Goal: Task Accomplishment & Management: Use online tool/utility

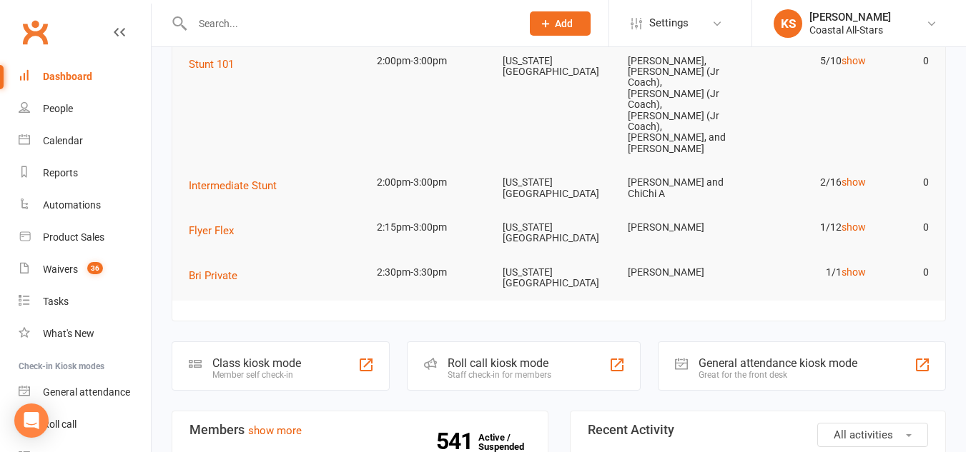
scroll to position [224, 0]
click at [47, 137] on div "Calendar" at bounding box center [63, 140] width 40 height 11
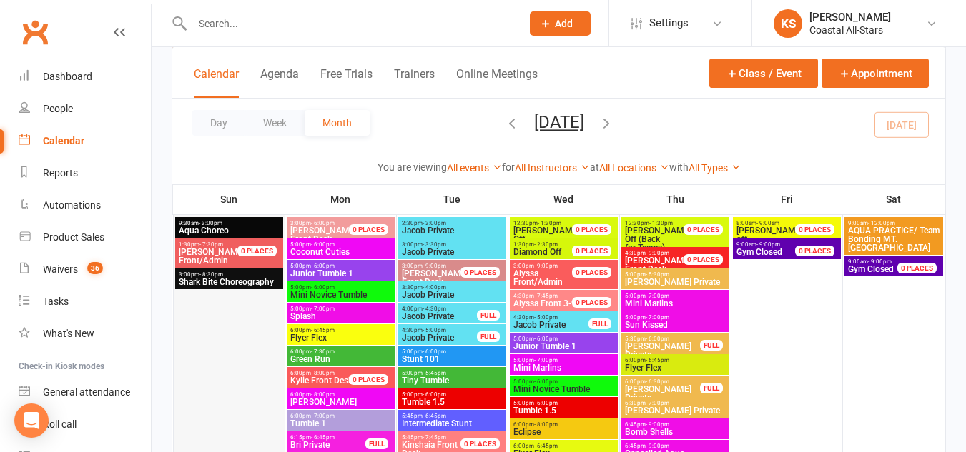
scroll to position [2561, 0]
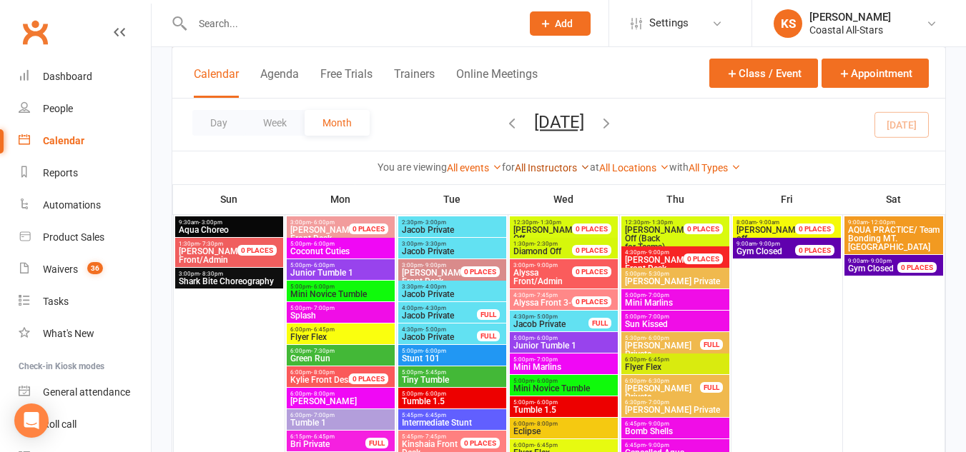
click at [550, 164] on link "All Instructors" at bounding box center [552, 167] width 75 height 11
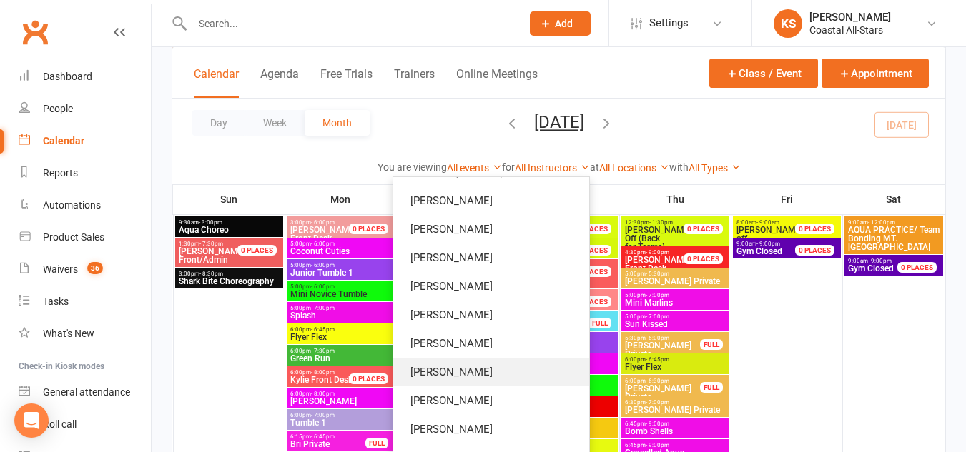
scroll to position [481, 0]
click at [502, 390] on link "Kylie Smith" at bounding box center [491, 400] width 196 height 29
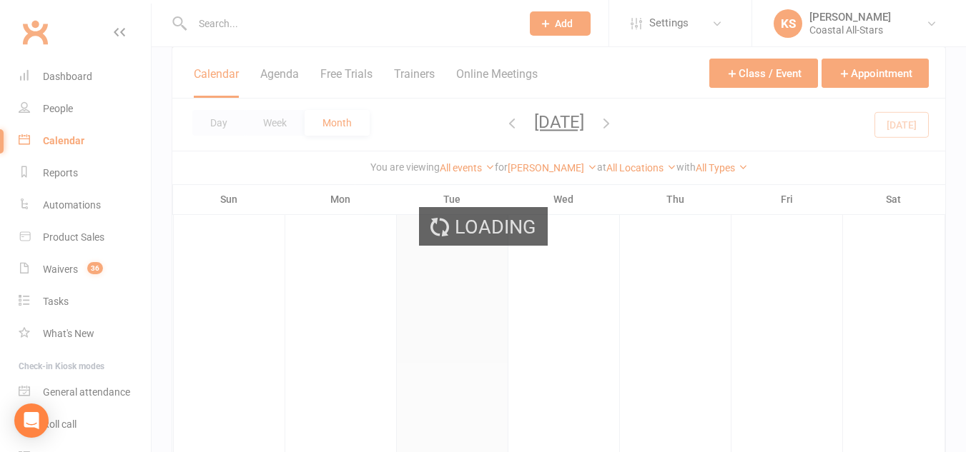
scroll to position [438, 0]
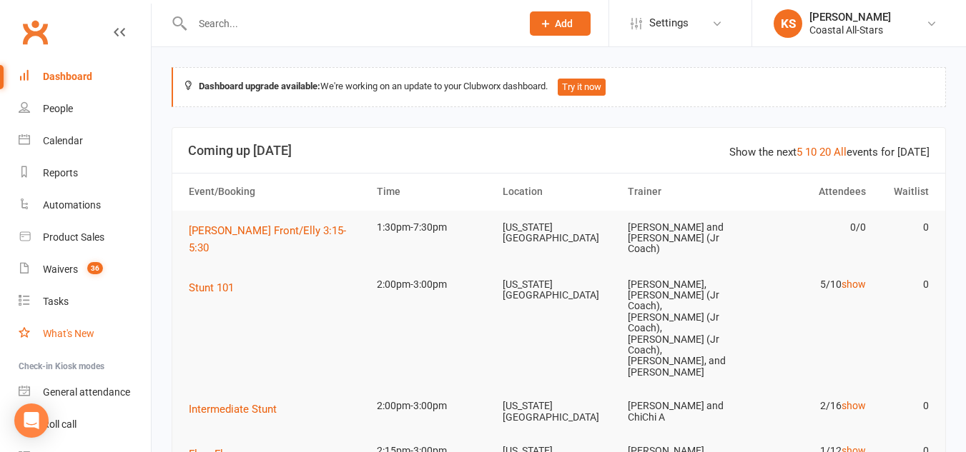
scroll to position [74, 0]
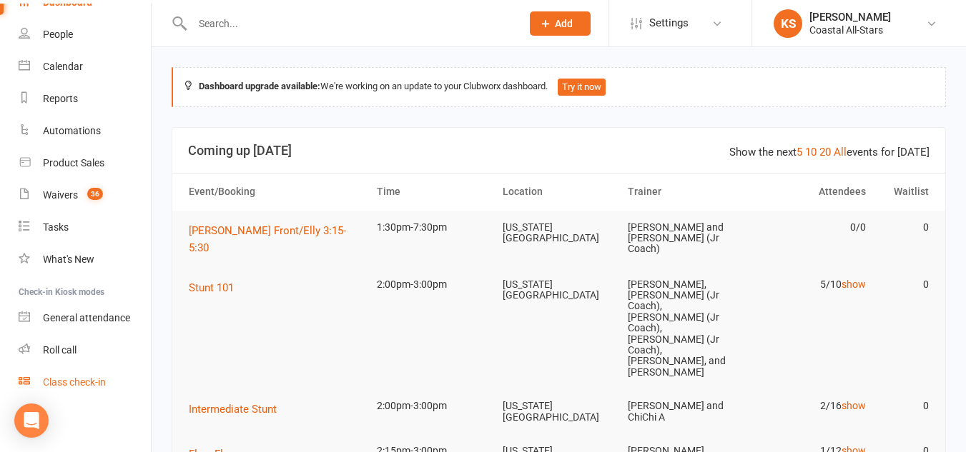
click at [80, 380] on div "Class check-in" at bounding box center [74, 382] width 63 height 11
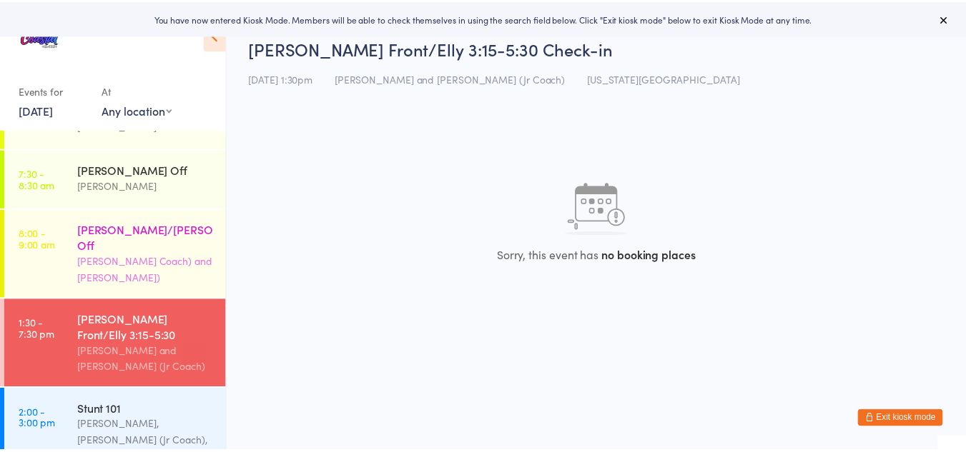
scroll to position [41, 0]
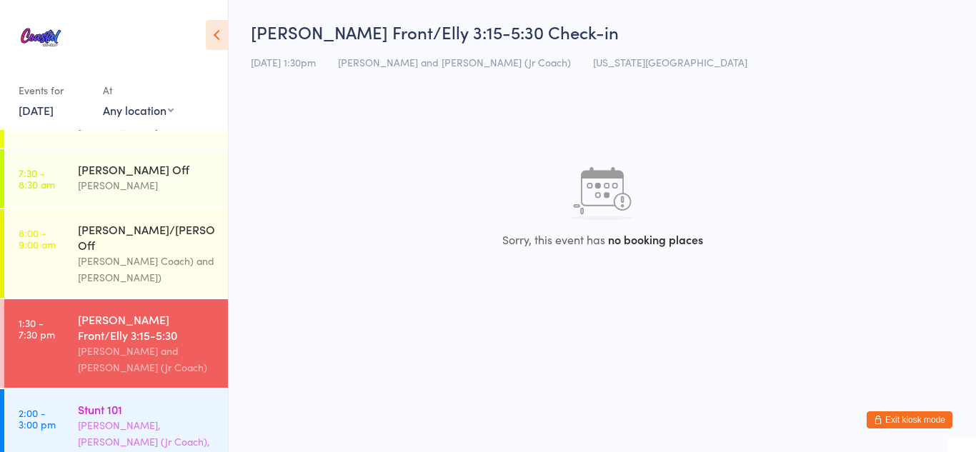
drag, startPoint x: 148, startPoint y: 392, endPoint x: 58, endPoint y: 410, distance: 92.0
click at [58, 410] on link "2:00 - 3:00 pm Stunt 101 Kyle Fisher, Annabelle (Jr Coach), Kinshaia (Jr Coach)…" at bounding box center [116, 459] width 224 height 139
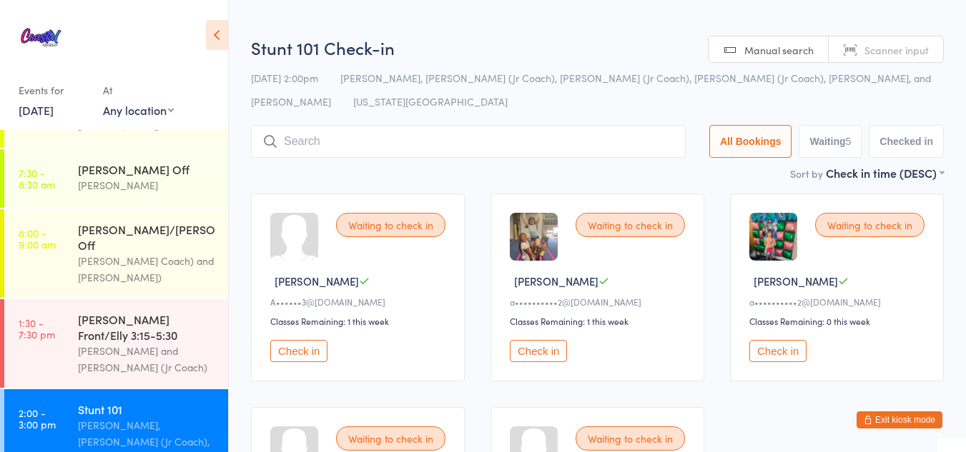
click at [58, 410] on link "2:00 - 3:00 pm Stunt 101 Kyle Fisher, Annabelle (Jr Coach), Kinshaia (Jr Coach)…" at bounding box center [116, 459] width 224 height 139
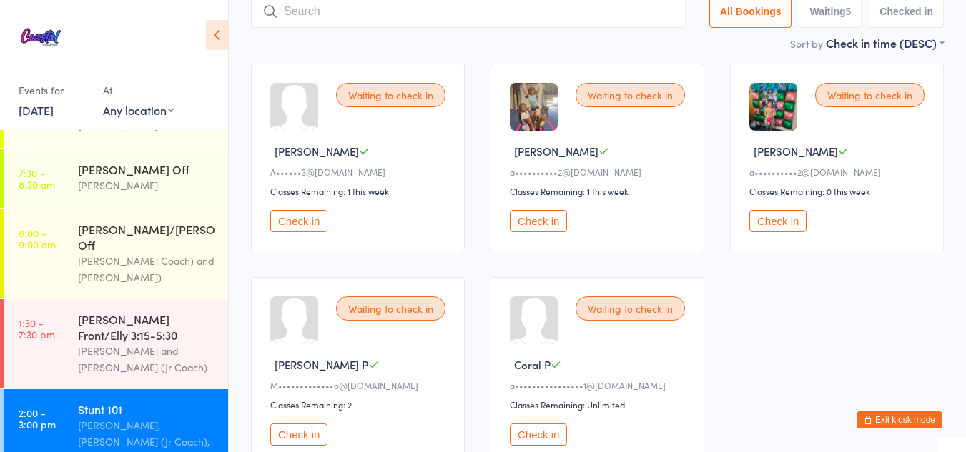
scroll to position [131, 0]
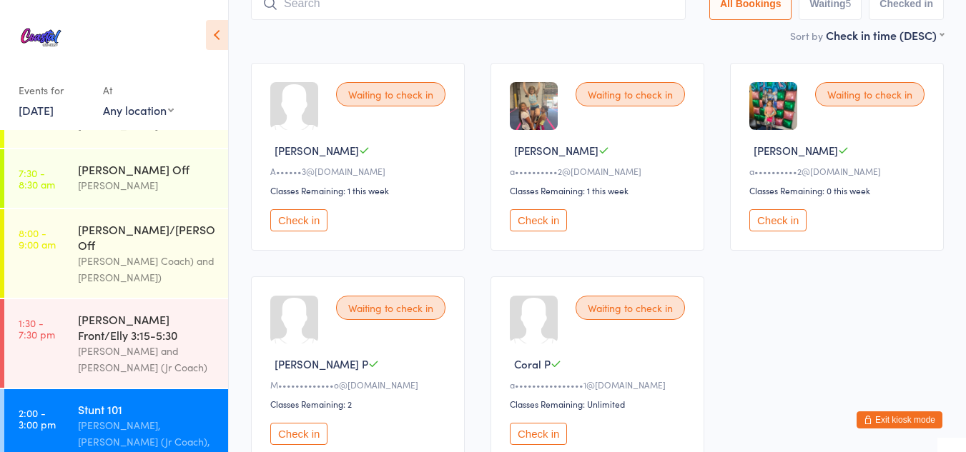
click at [777, 209] on button "Check in" at bounding box center [777, 220] width 57 height 22
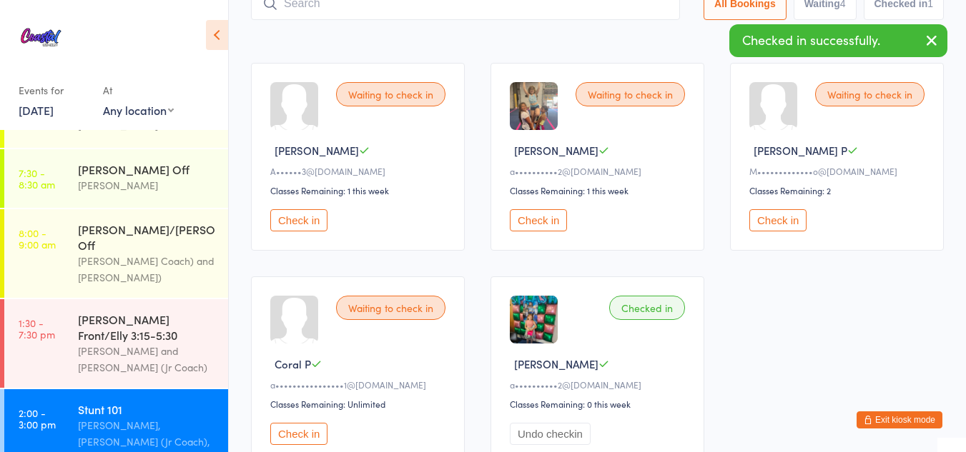
click at [555, 209] on button "Check in" at bounding box center [538, 220] width 57 height 22
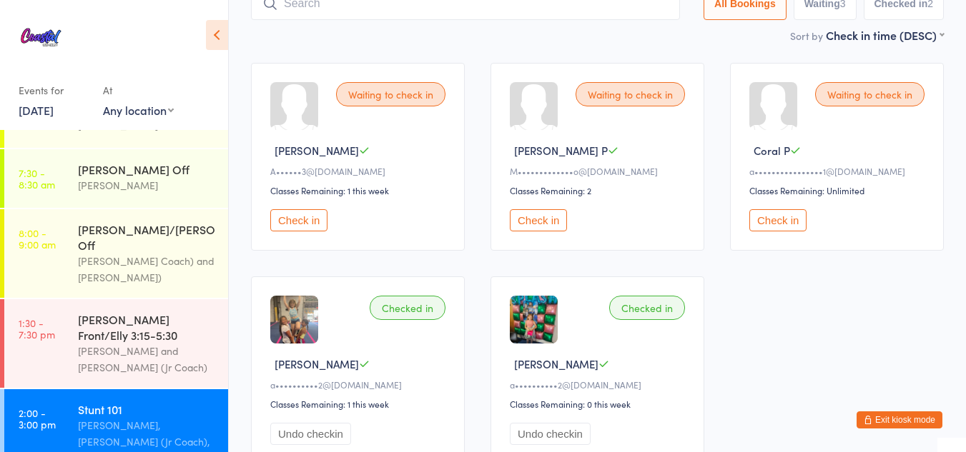
drag, startPoint x: 294, startPoint y: 194, endPoint x: 259, endPoint y: 209, distance: 38.1
click at [259, 209] on div "Waiting to check in Emerson C A••••••3@gmail.com Classes Remaining: 1 this week…" at bounding box center [358, 157] width 214 height 188
click at [295, 209] on button "Check in" at bounding box center [298, 220] width 57 height 22
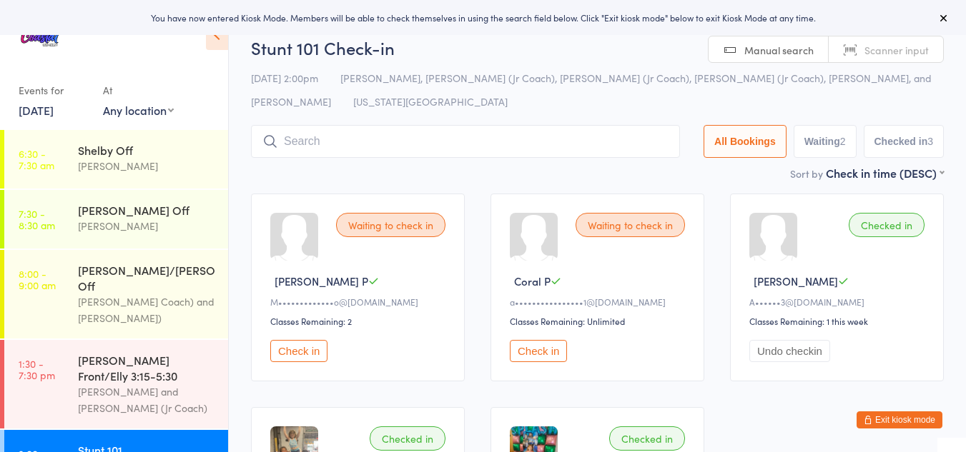
click at [893, 416] on button "Exit kiosk mode" at bounding box center [899, 420] width 86 height 17
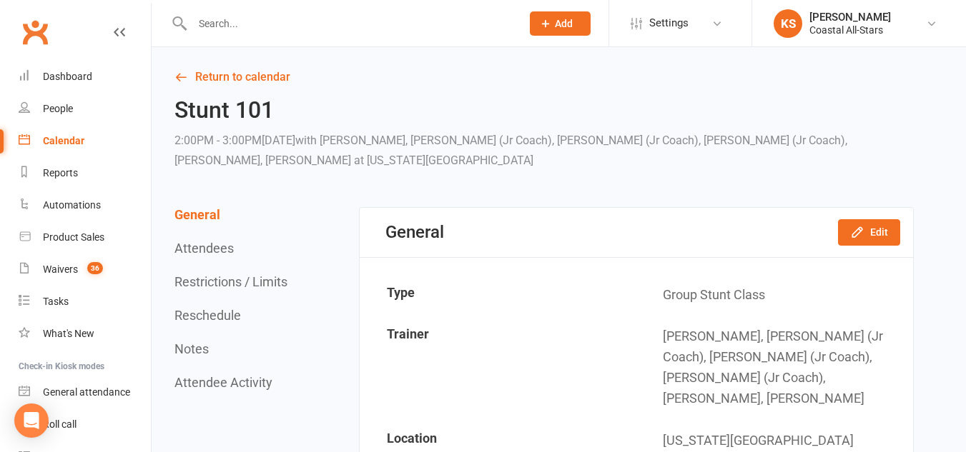
click at [42, 134] on link "Calendar" at bounding box center [85, 141] width 132 height 32
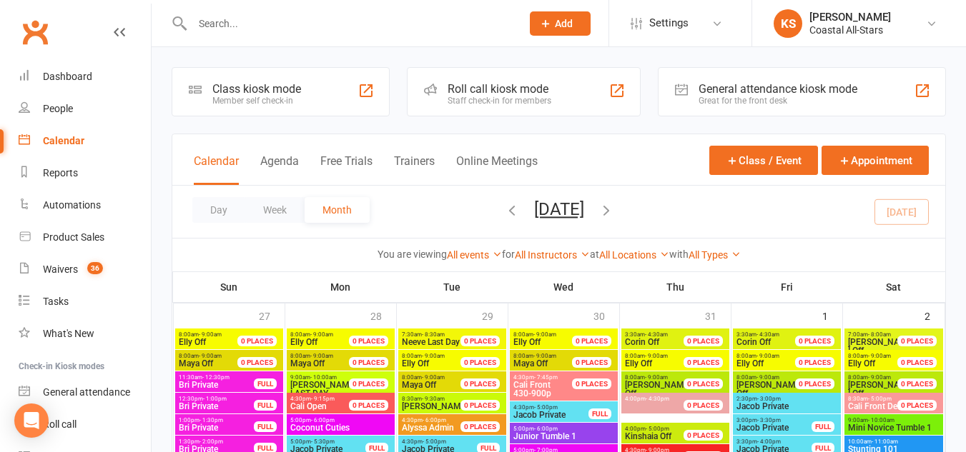
click at [546, 256] on link "All Instructors" at bounding box center [552, 254] width 75 height 11
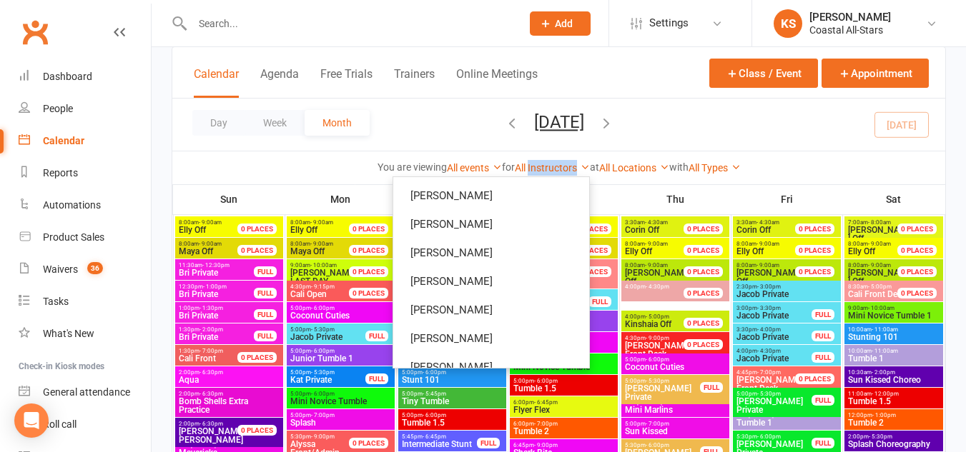
scroll to position [572, 0]
click at [503, 295] on link "Kylie Smith" at bounding box center [491, 309] width 196 height 29
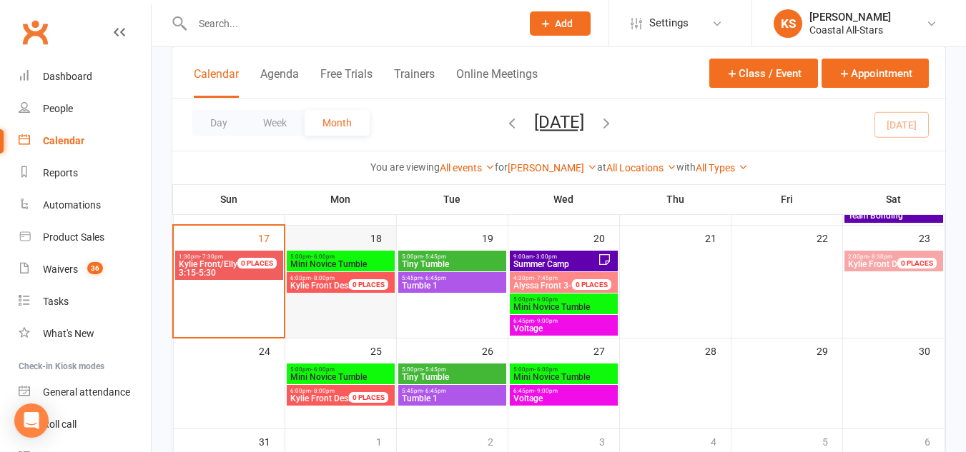
scroll to position [382, 0]
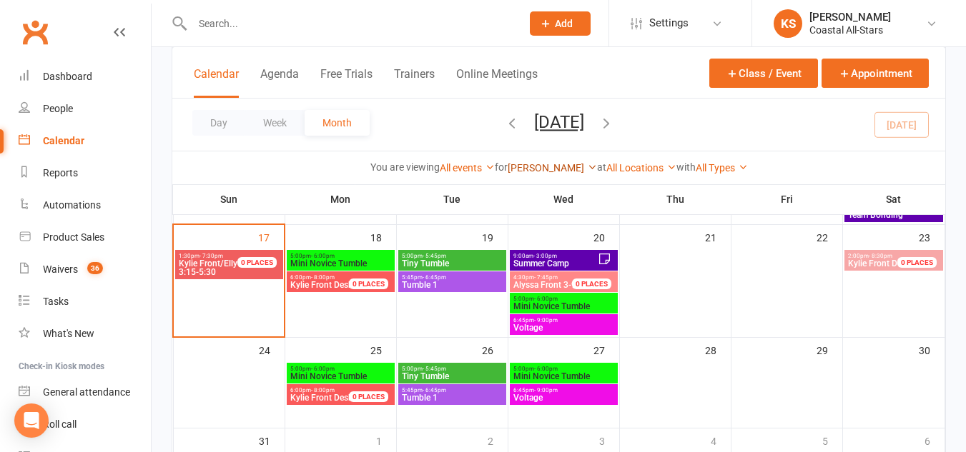
click at [536, 167] on link "Kylie Smith" at bounding box center [551, 167] width 89 height 11
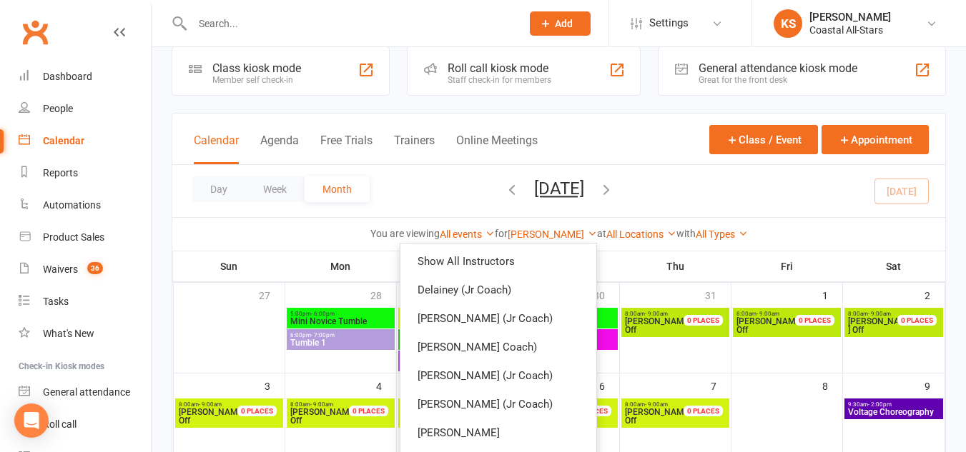
scroll to position [0, 0]
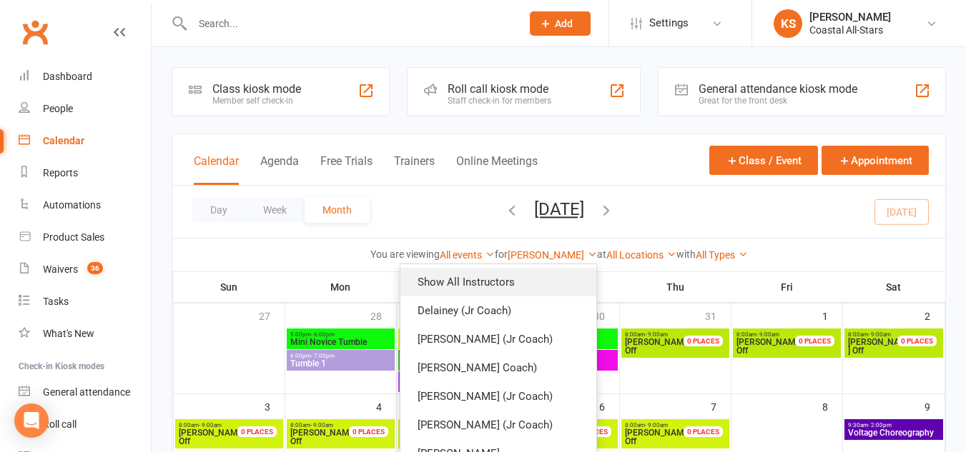
click at [490, 277] on link "Show All Instructors" at bounding box center [498, 282] width 196 height 29
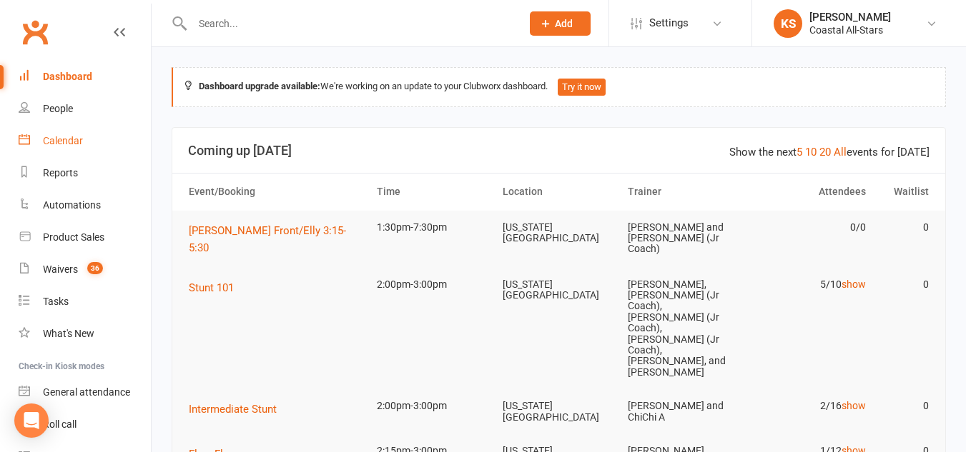
click at [73, 135] on div "Calendar" at bounding box center [63, 140] width 40 height 11
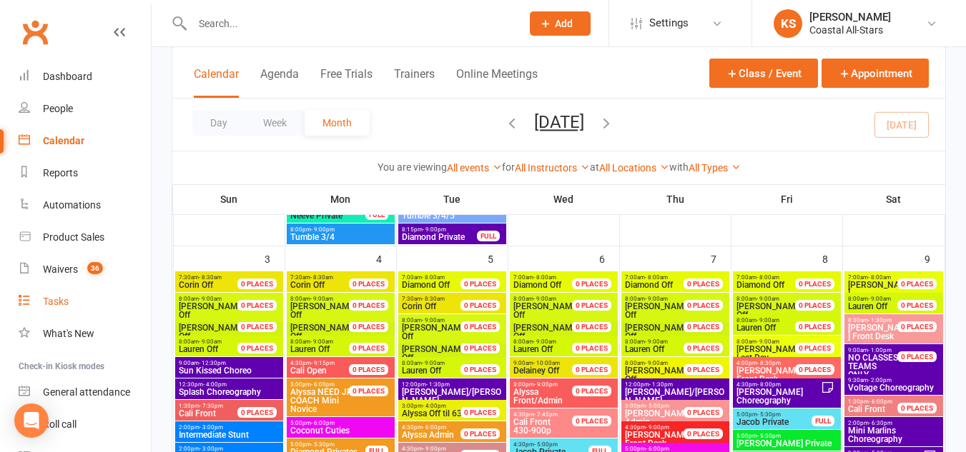
scroll to position [74, 0]
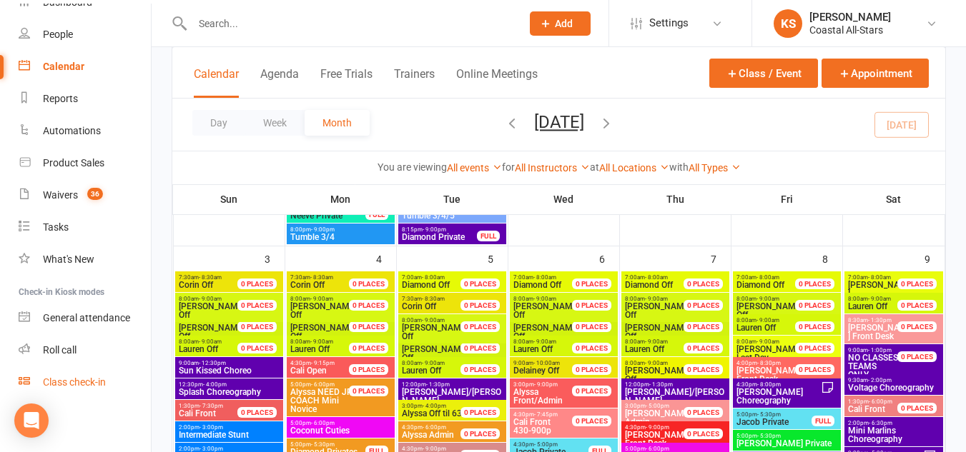
click at [77, 382] on div "Class check-in" at bounding box center [74, 382] width 63 height 11
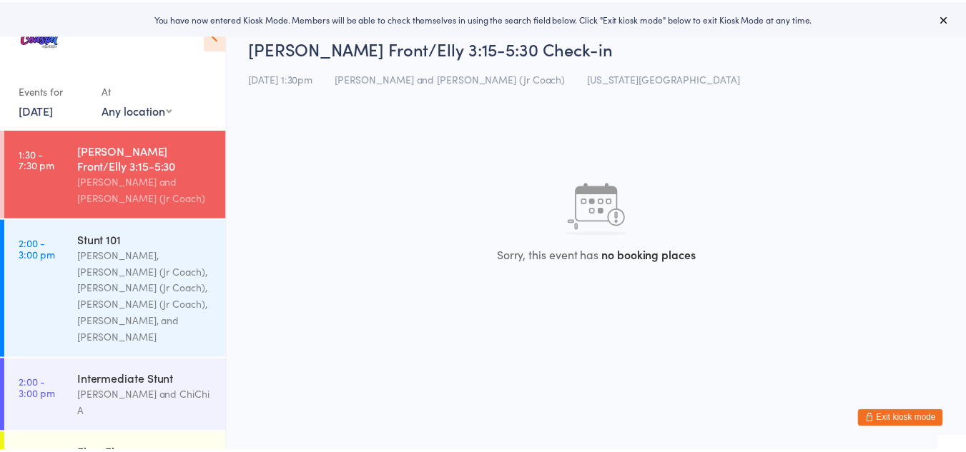
scroll to position [212, 0]
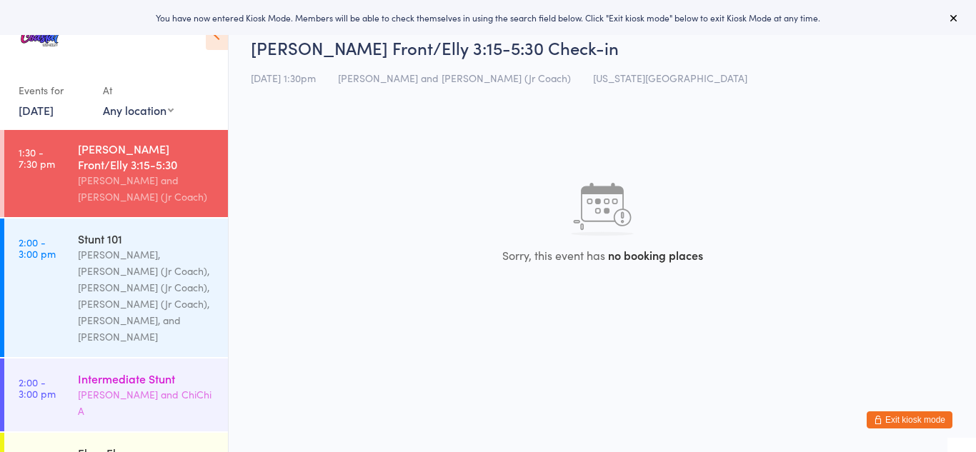
click at [104, 387] on div "[PERSON_NAME] and ChiChi A" at bounding box center [147, 403] width 138 height 33
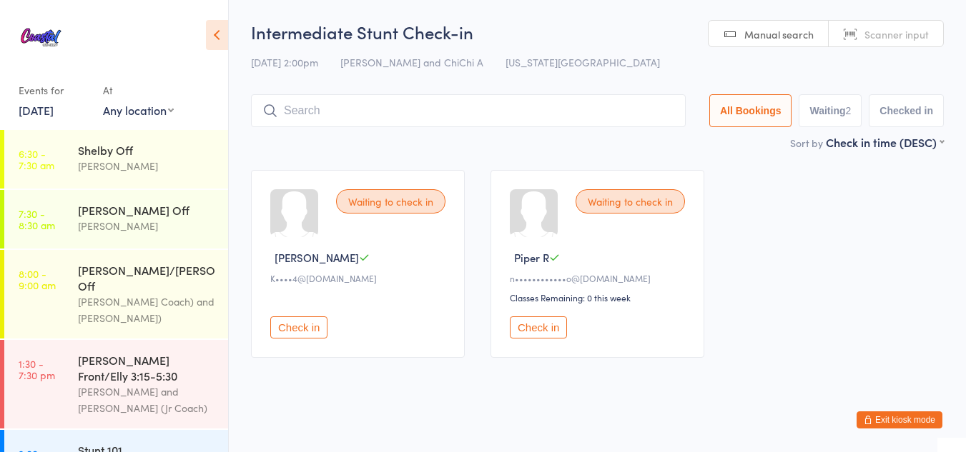
click at [874, 421] on button "Exit kiosk mode" at bounding box center [899, 420] width 86 height 17
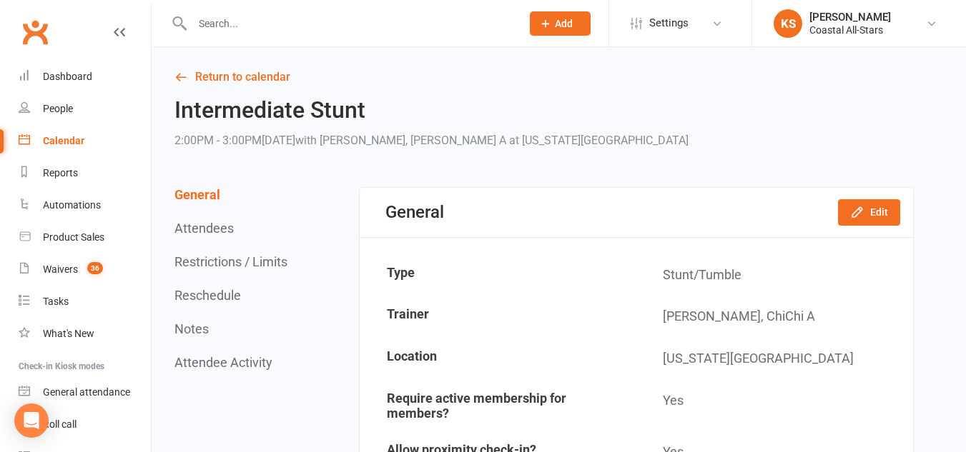
click at [55, 138] on div "Calendar" at bounding box center [63, 140] width 41 height 11
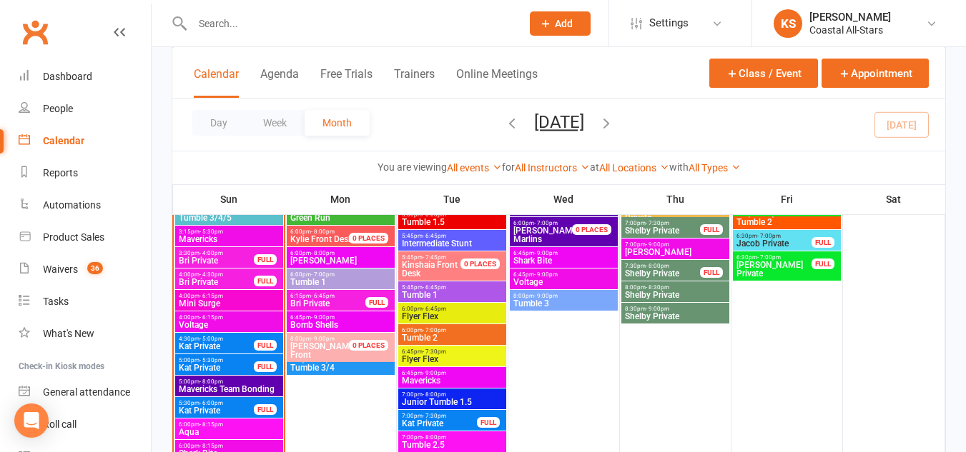
scroll to position [2255, 0]
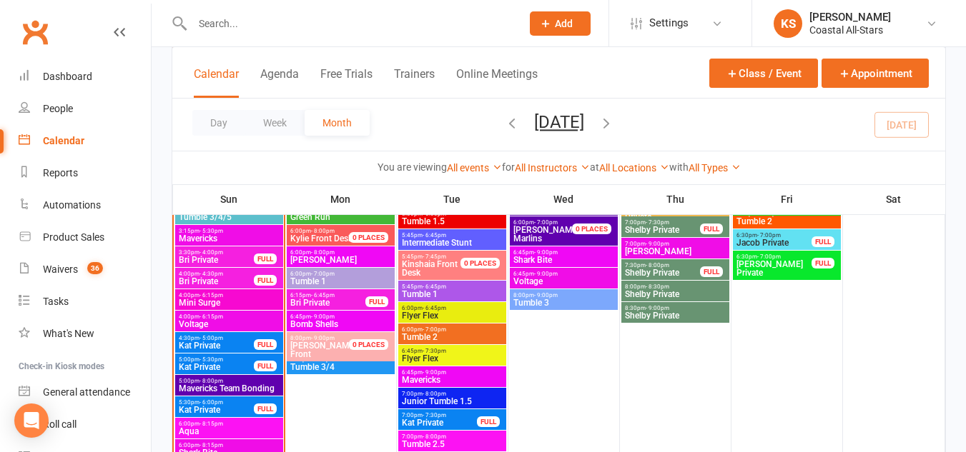
click at [207, 319] on span "- 6:15pm" at bounding box center [211, 317] width 24 height 6
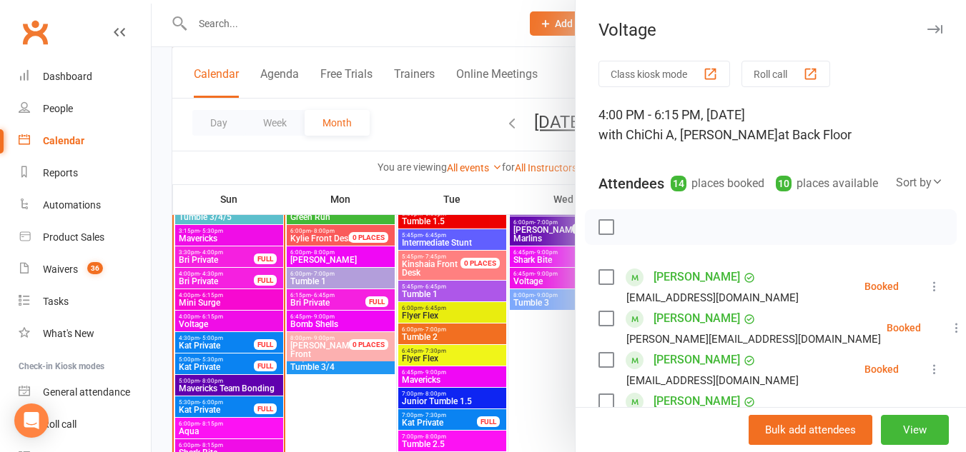
click at [927, 32] on icon "button" at bounding box center [934, 29] width 15 height 9
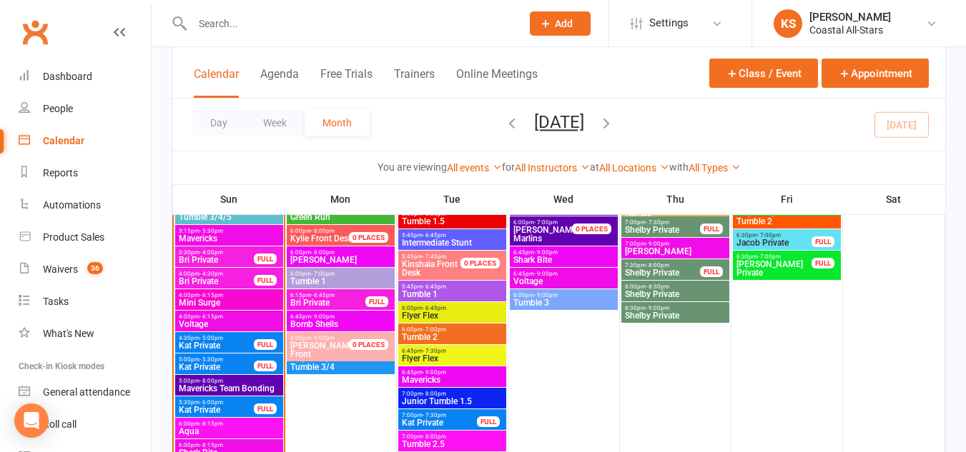
click at [207, 247] on div "3:30pm - 4:00pm Bri Private FULL" at bounding box center [229, 257] width 108 height 21
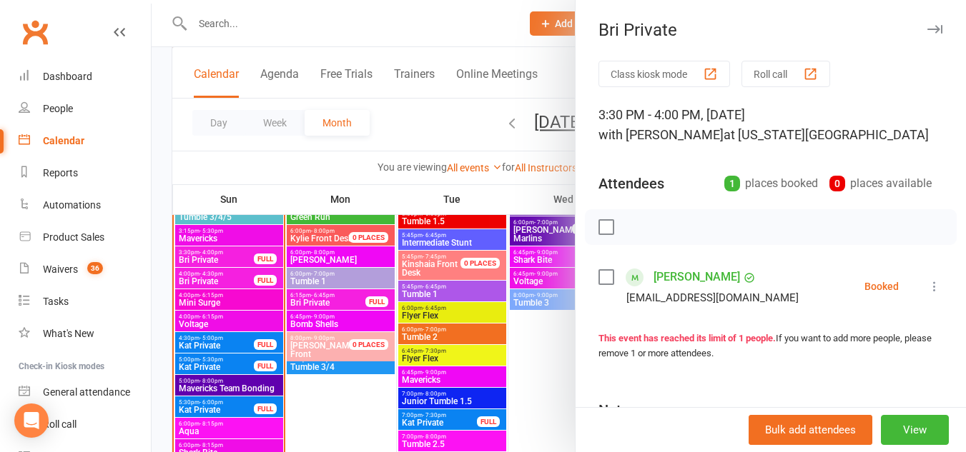
click at [203, 234] on div at bounding box center [559, 226] width 814 height 452
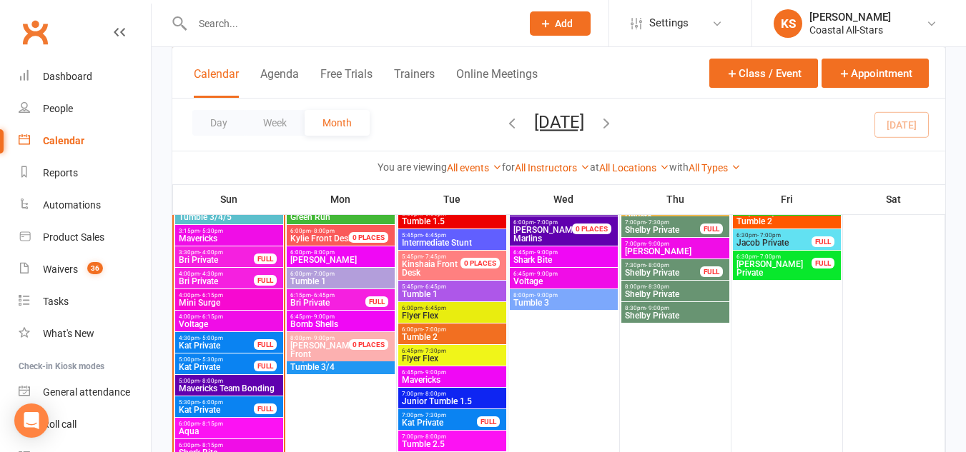
click at [203, 234] on span "Mavericks" at bounding box center [229, 238] width 102 height 9
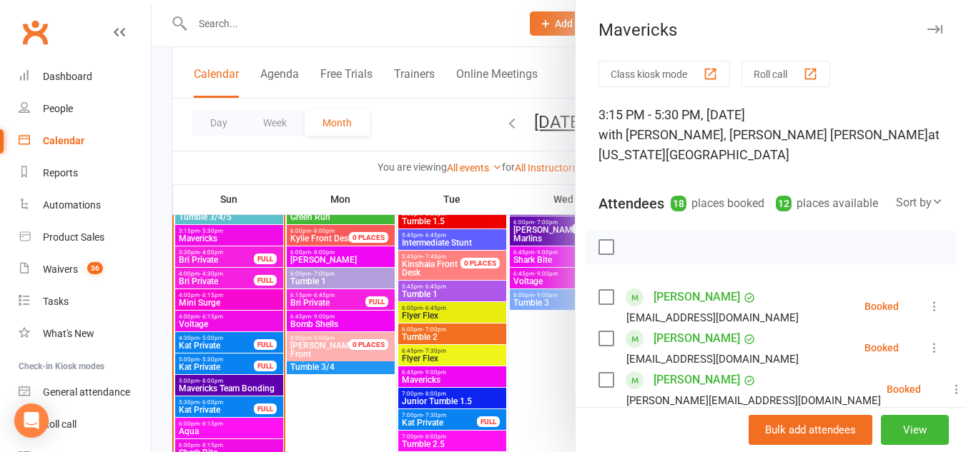
click at [927, 33] on icon "button" at bounding box center [934, 29] width 15 height 9
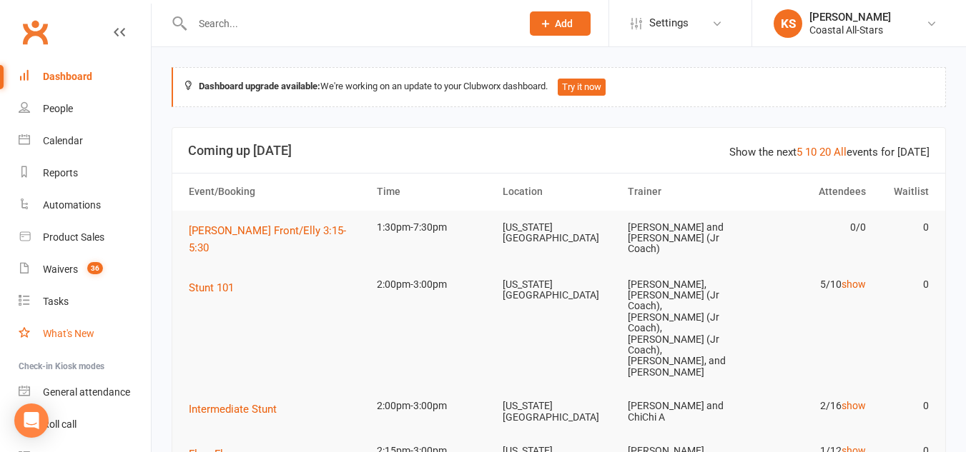
scroll to position [74, 0]
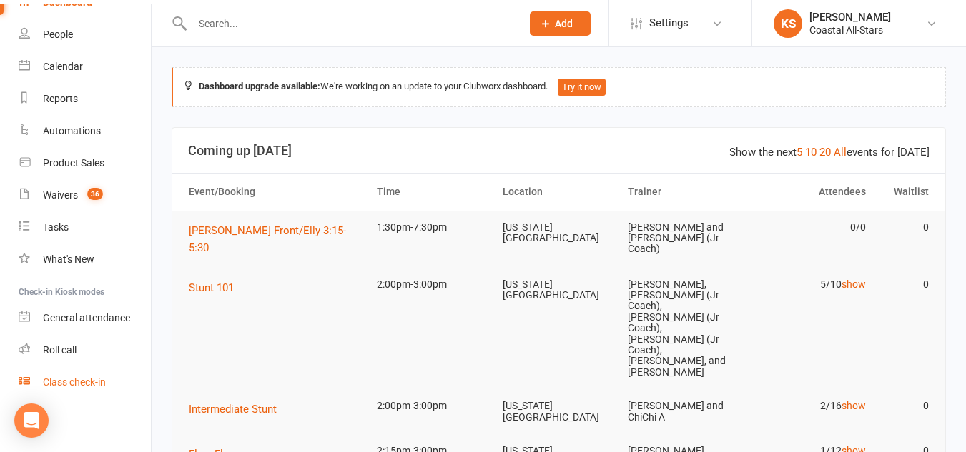
click at [71, 387] on div "Class check-in" at bounding box center [74, 382] width 63 height 11
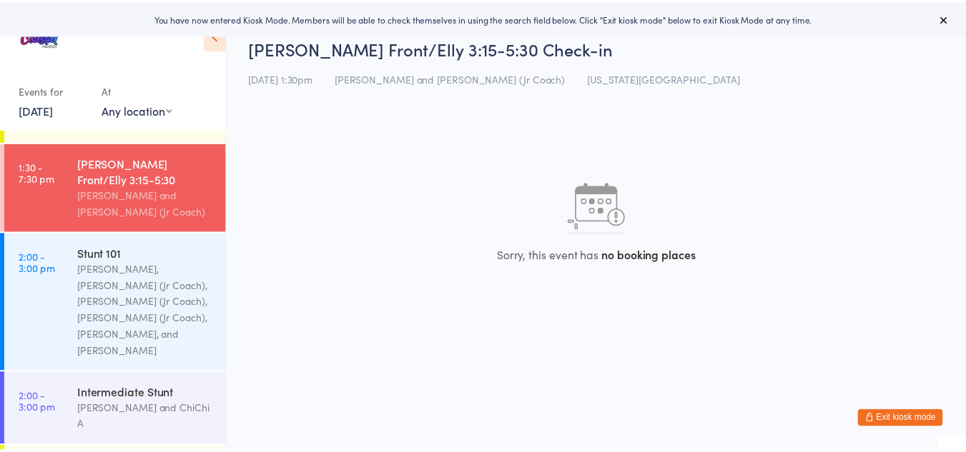
scroll to position [197, 0]
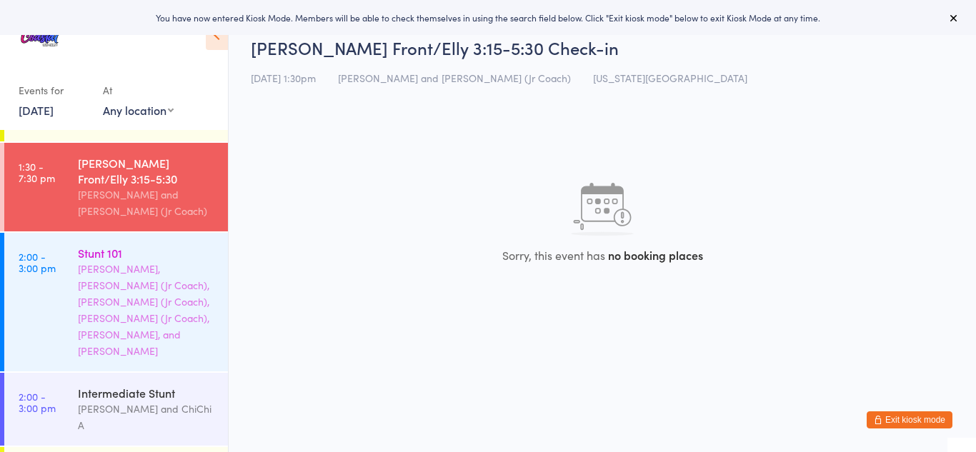
click at [158, 268] on div "[PERSON_NAME], [PERSON_NAME] (Jr Coach), [PERSON_NAME] (Jr Coach), [PERSON_NAME…" at bounding box center [147, 310] width 138 height 99
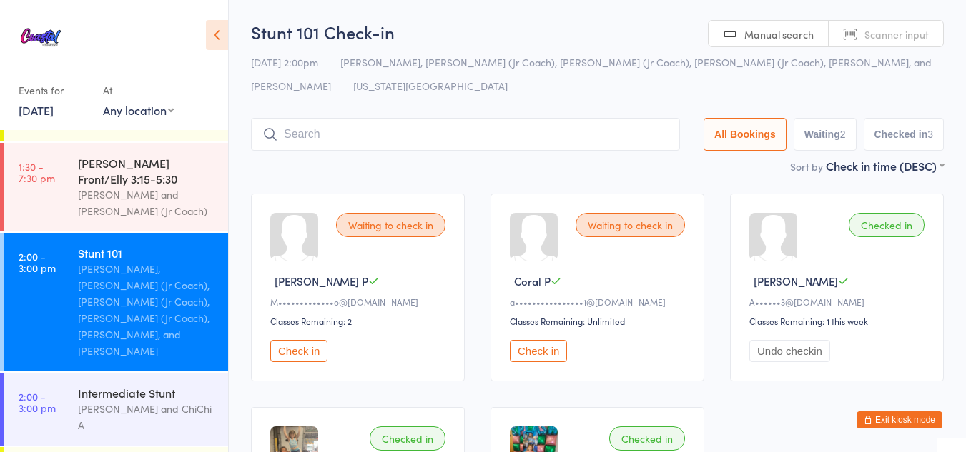
click at [528, 340] on button "Check in" at bounding box center [538, 351] width 57 height 22
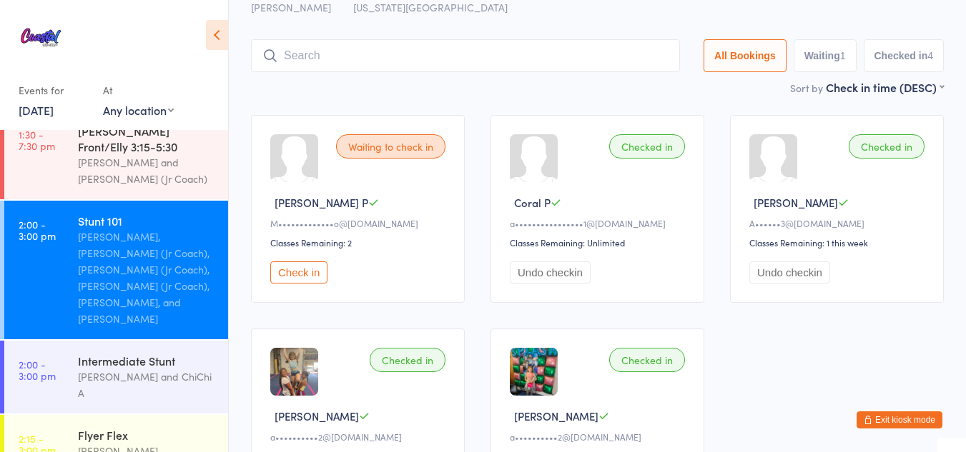
scroll to position [230, 0]
click at [142, 228] on div "[PERSON_NAME], [PERSON_NAME] (Jr Coach), [PERSON_NAME] (Jr Coach), [PERSON_NAME…" at bounding box center [147, 277] width 138 height 99
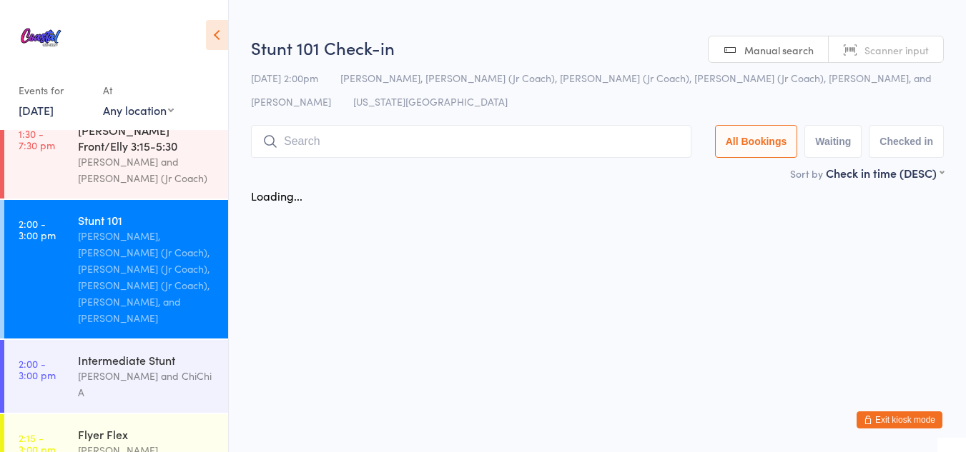
scroll to position [0, 0]
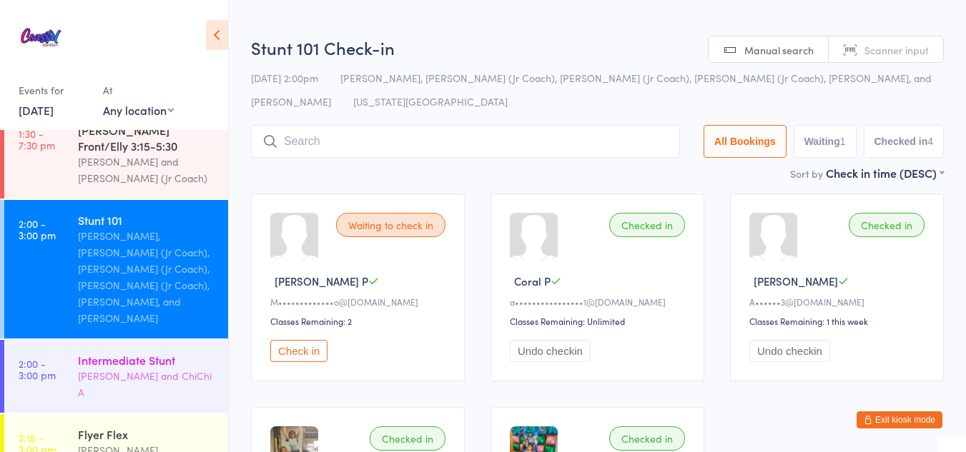
click at [119, 352] on div "Intermediate Stunt" at bounding box center [147, 360] width 138 height 16
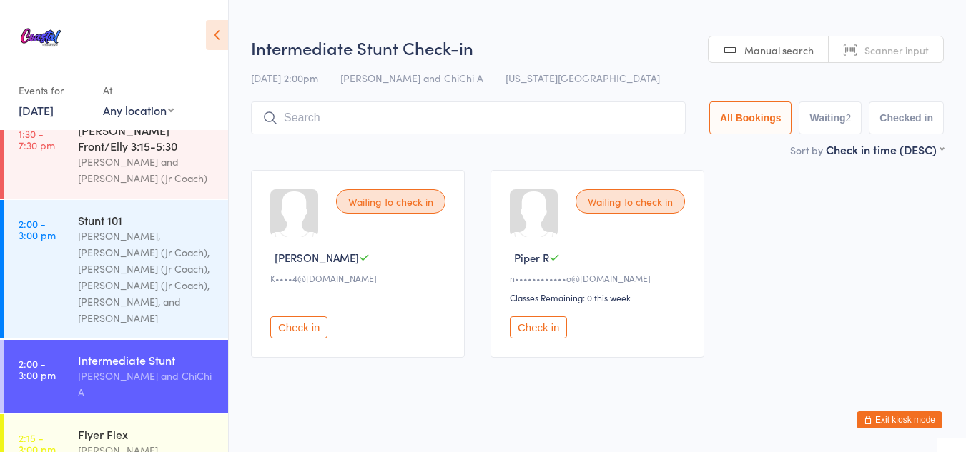
click at [540, 327] on button "Check in" at bounding box center [538, 328] width 57 height 22
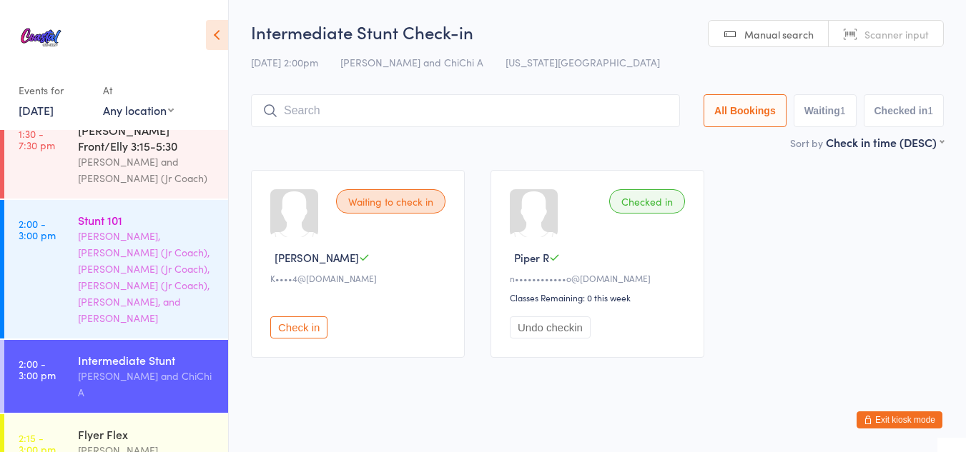
click at [151, 254] on div "[PERSON_NAME], [PERSON_NAME] (Jr Coach), [PERSON_NAME] (Jr Coach), [PERSON_NAME…" at bounding box center [147, 277] width 138 height 99
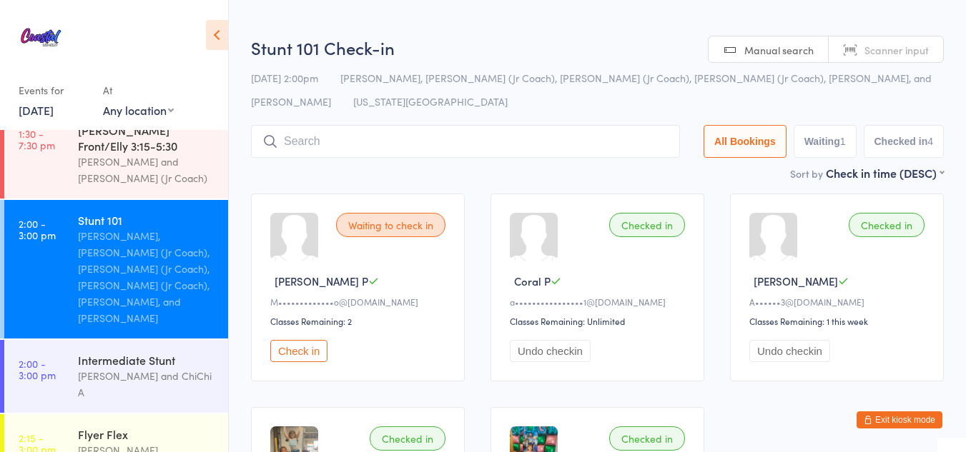
click at [293, 340] on button "Check in" at bounding box center [298, 351] width 57 height 22
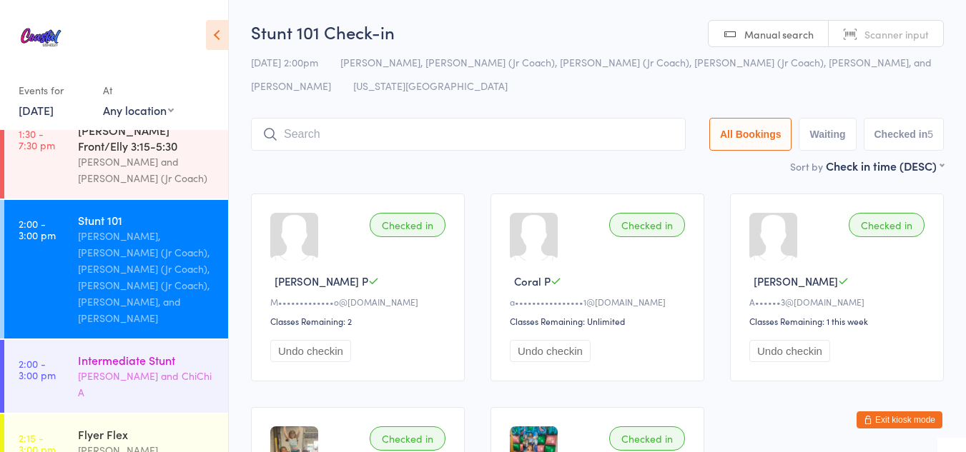
click at [138, 352] on div "Intermediate Stunt" at bounding box center [147, 360] width 138 height 16
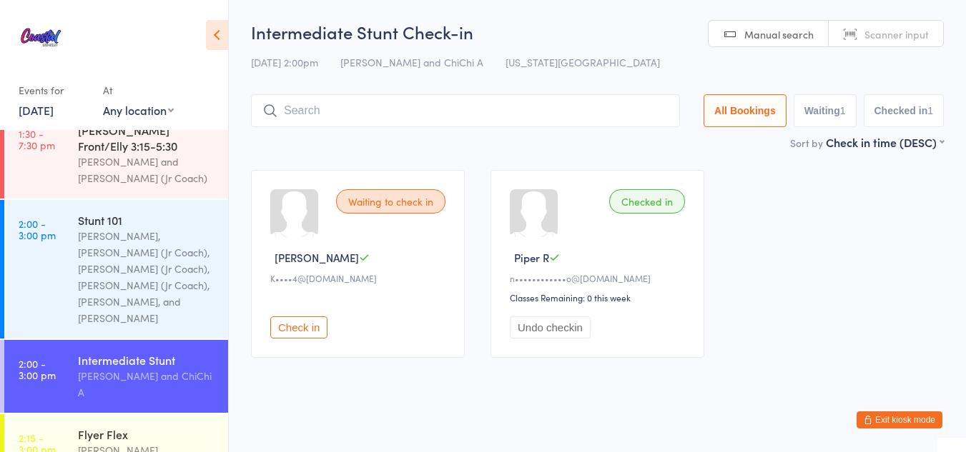
drag, startPoint x: 314, startPoint y: 332, endPoint x: 267, endPoint y: 328, distance: 47.3
click at [267, 328] on div "Waiting to check in Sydney H K••••4@gmail.com Check in" at bounding box center [358, 264] width 214 height 188
click at [274, 328] on button "Check in" at bounding box center [298, 328] width 57 height 22
click at [139, 348] on div "Intermediate Stunt Kat Timothy and ChiChi A" at bounding box center [153, 376] width 150 height 73
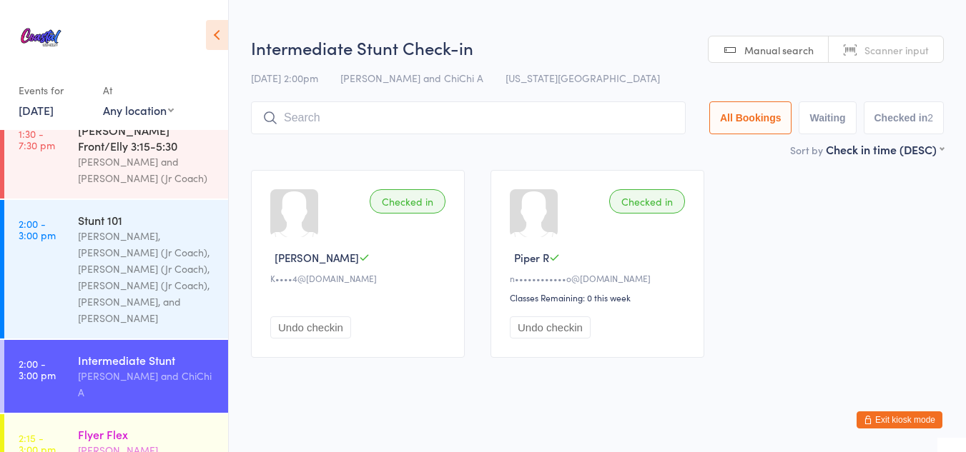
click at [110, 427] on div "Flyer Flex" at bounding box center [147, 435] width 138 height 16
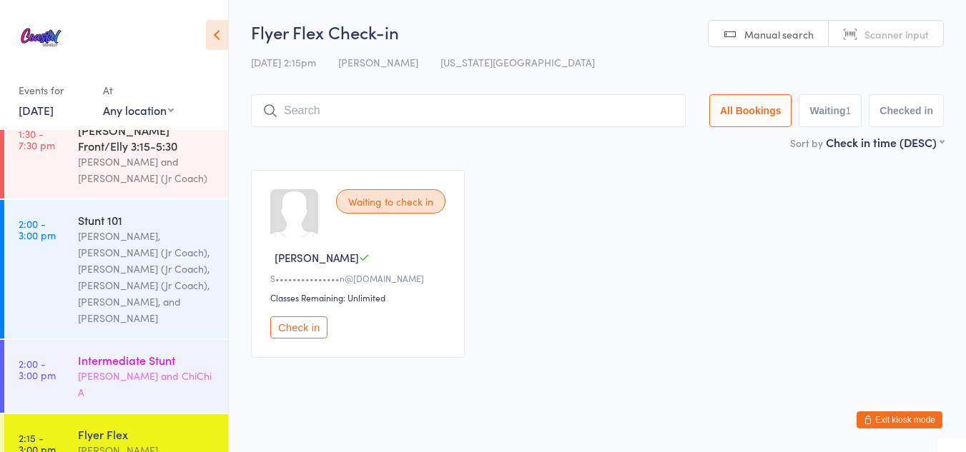
click at [139, 352] on div "Intermediate Stunt" at bounding box center [147, 360] width 138 height 16
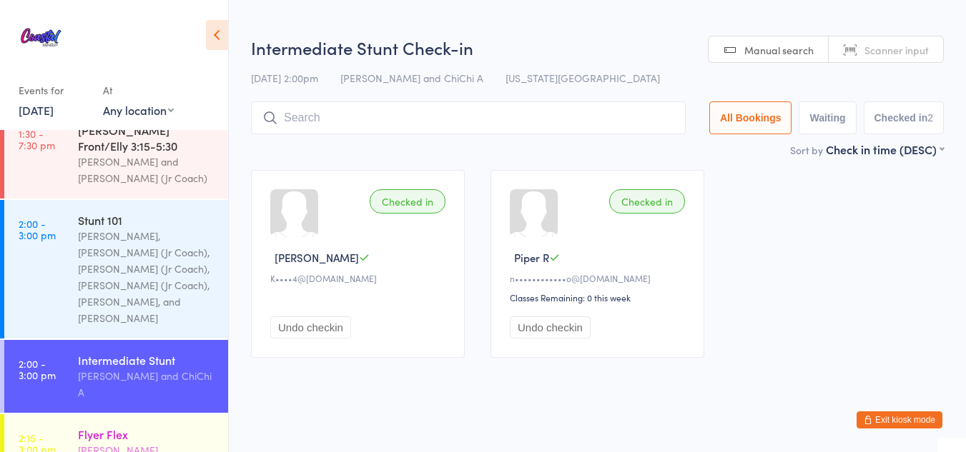
click at [105, 415] on div "Flyer Flex Lauren Rayer" at bounding box center [153, 443] width 150 height 56
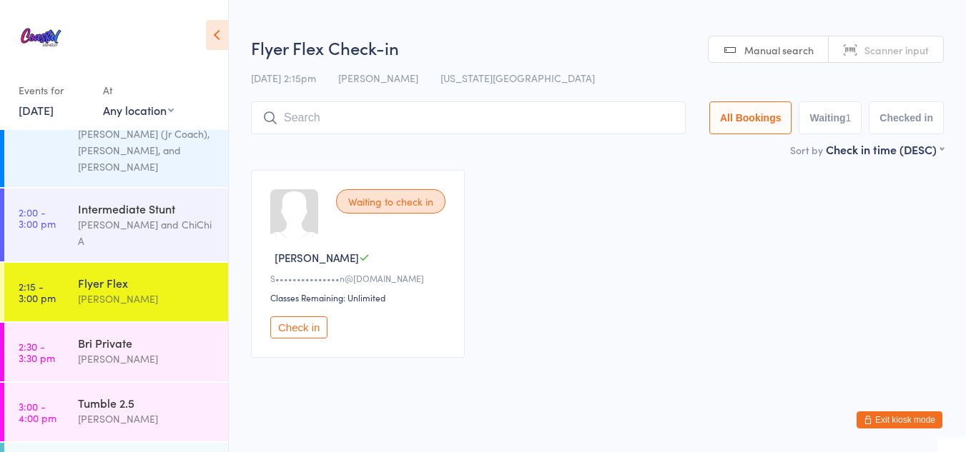
scroll to position [382, 0]
click at [143, 335] on div "Bri Private" at bounding box center [147, 343] width 138 height 16
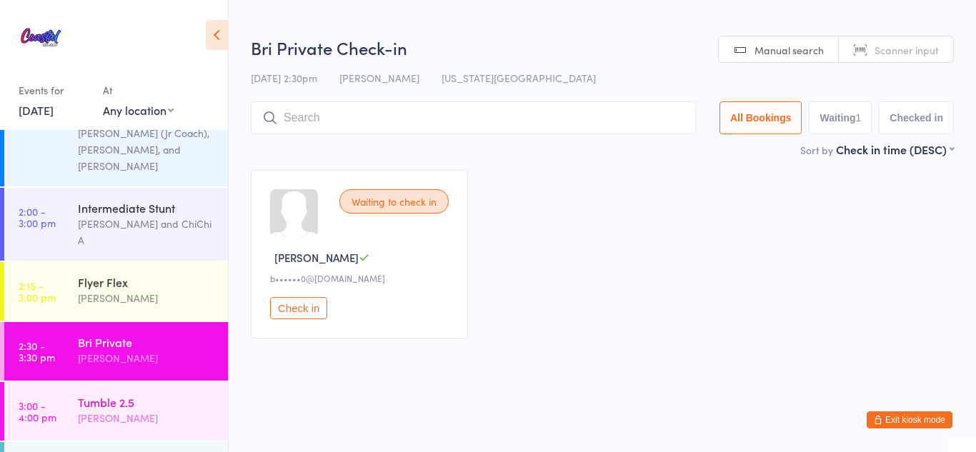
click at [137, 410] on div "[PERSON_NAME]" at bounding box center [147, 418] width 138 height 16
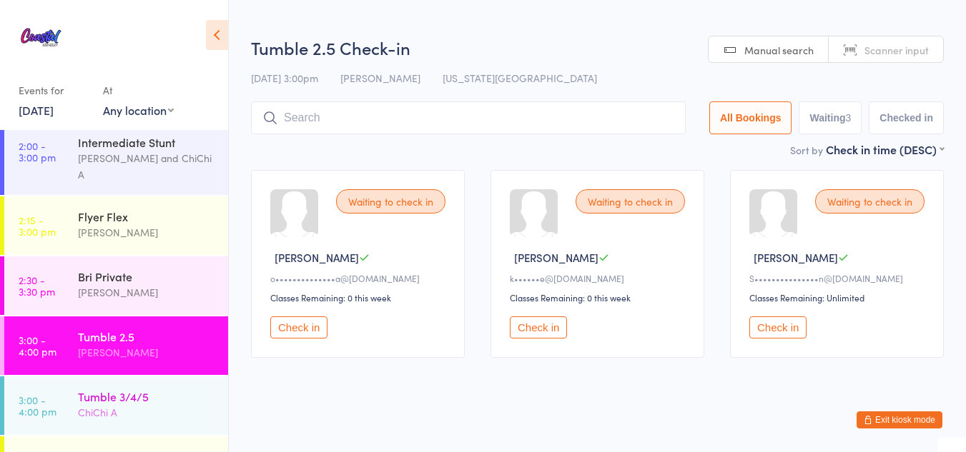
scroll to position [449, 0]
click at [126, 388] on div "Tumble 3/4/5" at bounding box center [147, 396] width 138 height 16
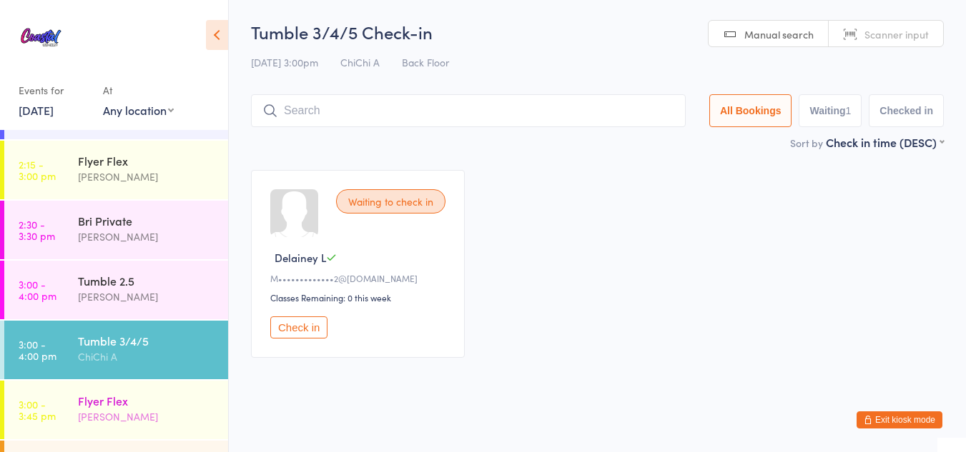
scroll to position [507, 0]
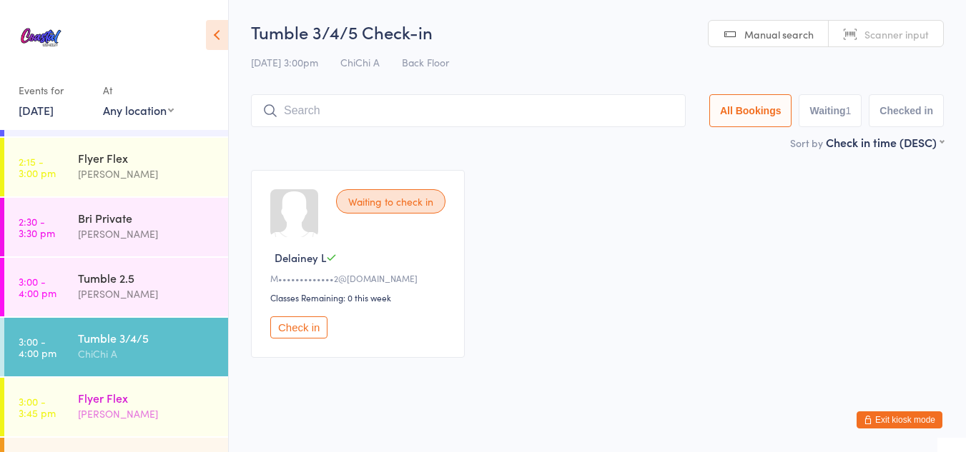
click at [123, 378] on div "Flyer Flex Lili Cade" at bounding box center [153, 406] width 150 height 56
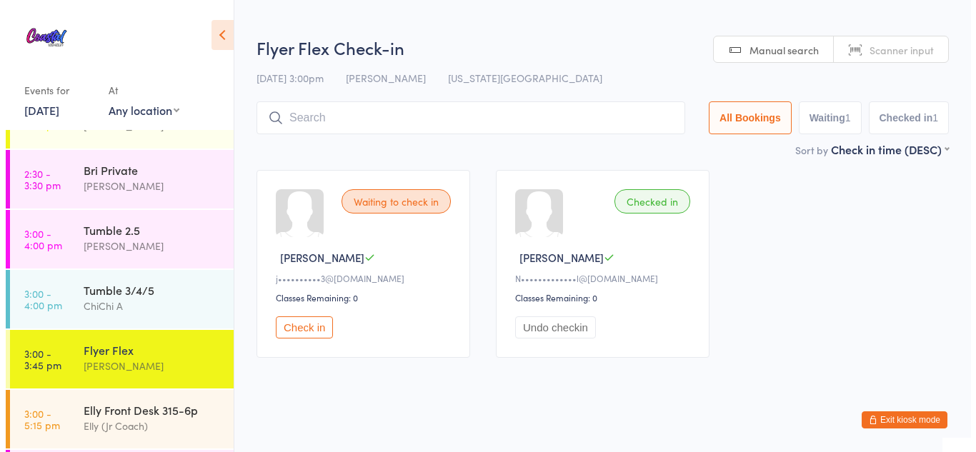
scroll to position [555, 0]
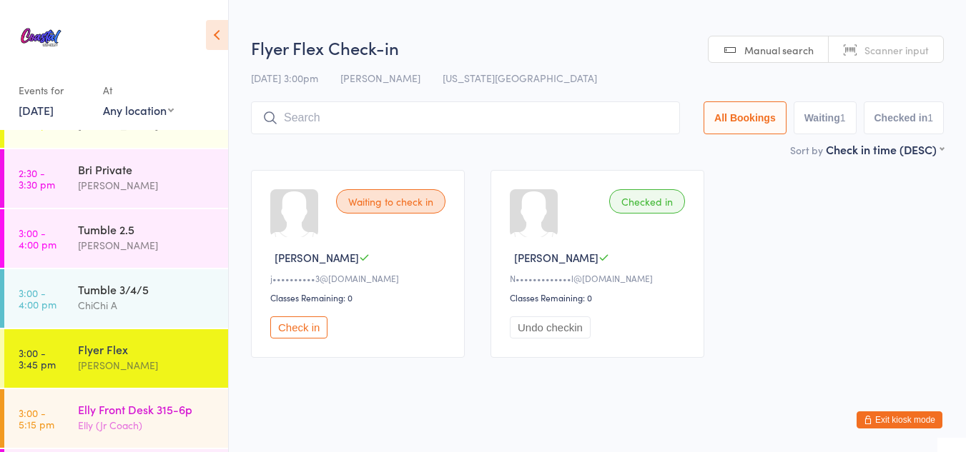
drag, startPoint x: 120, startPoint y: 359, endPoint x: 102, endPoint y: 385, distance: 31.9
click at [102, 390] on link "3:00 - 5:15 pm Elly Front Desk 315-6p Elly (Jr Coach)" at bounding box center [116, 419] width 224 height 59
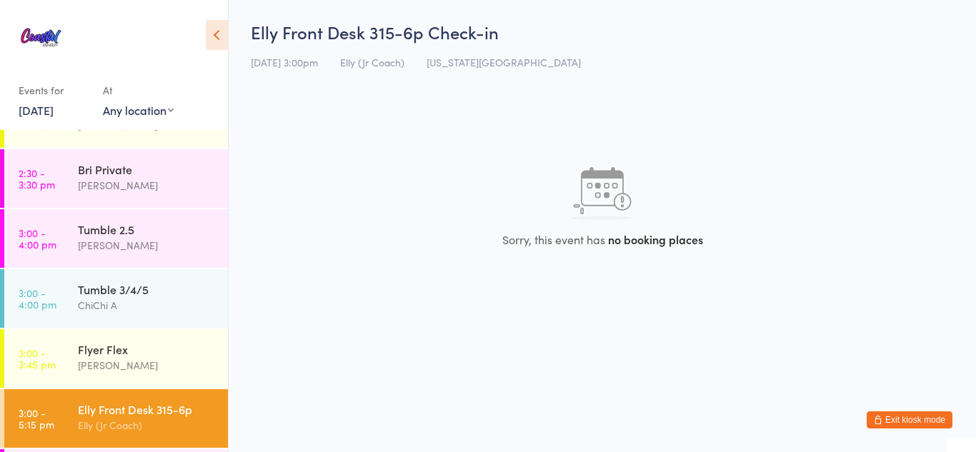
drag, startPoint x: 159, startPoint y: 409, endPoint x: 131, endPoint y: 410, distance: 27.9
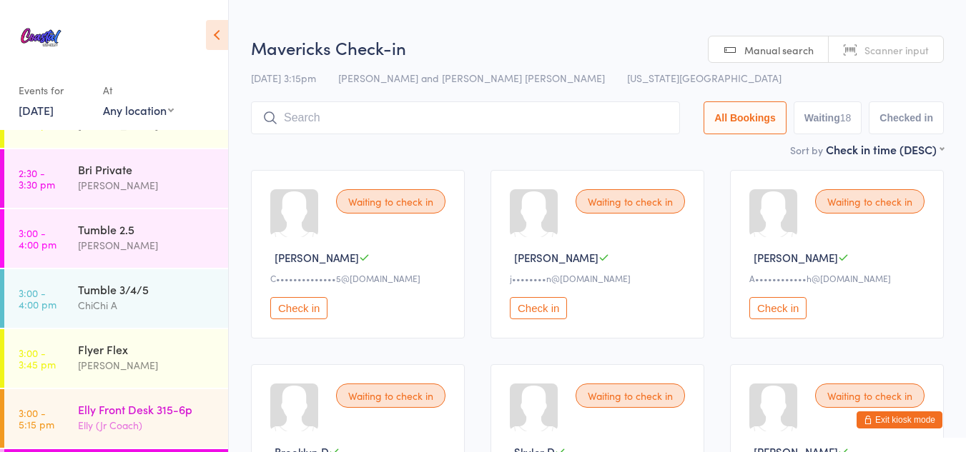
drag, startPoint x: 131, startPoint y: 410, endPoint x: 66, endPoint y: 381, distance: 70.4
click at [66, 390] on link "3:00 - 5:15 pm Elly Front Desk 315-6p Elly (Jr Coach)" at bounding box center [116, 419] width 224 height 59
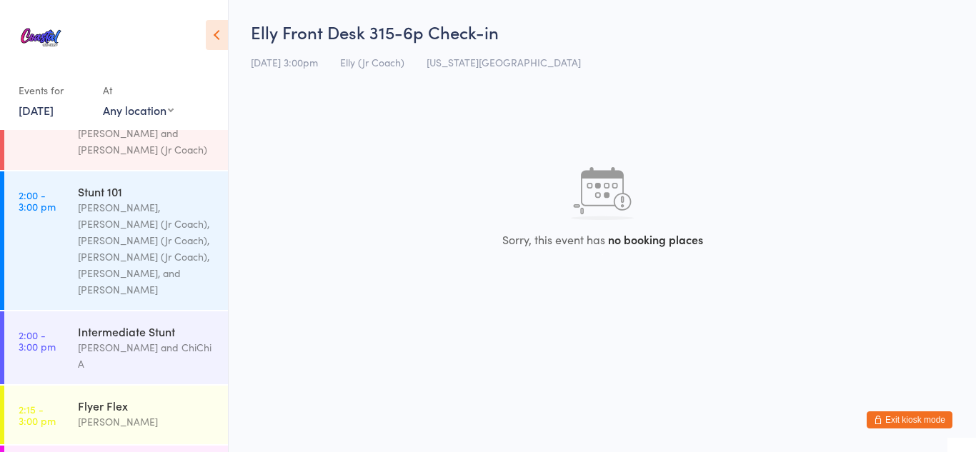
scroll to position [254, 0]
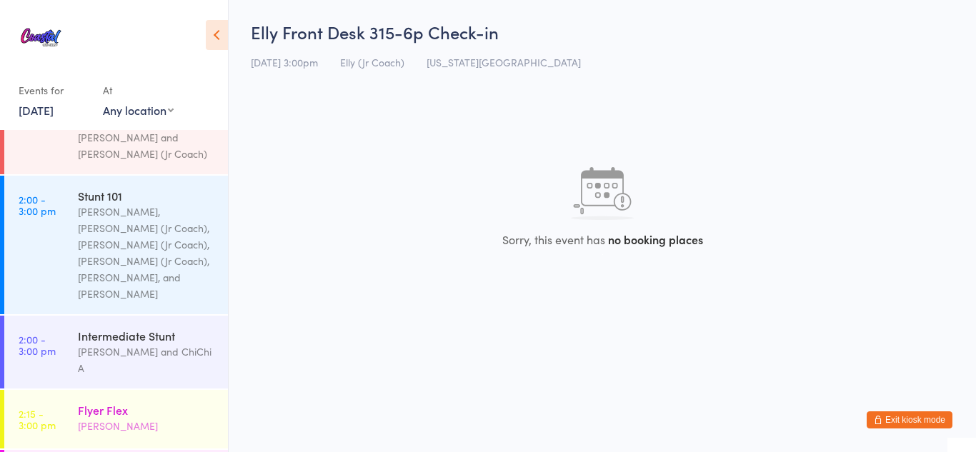
click at [105, 402] on div "Flyer Flex" at bounding box center [147, 410] width 138 height 16
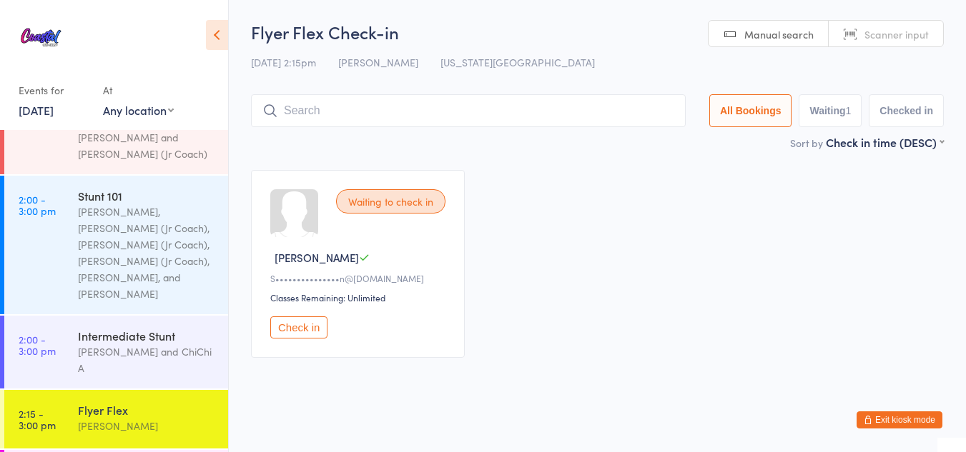
click at [304, 322] on button "Check in" at bounding box center [298, 328] width 57 height 22
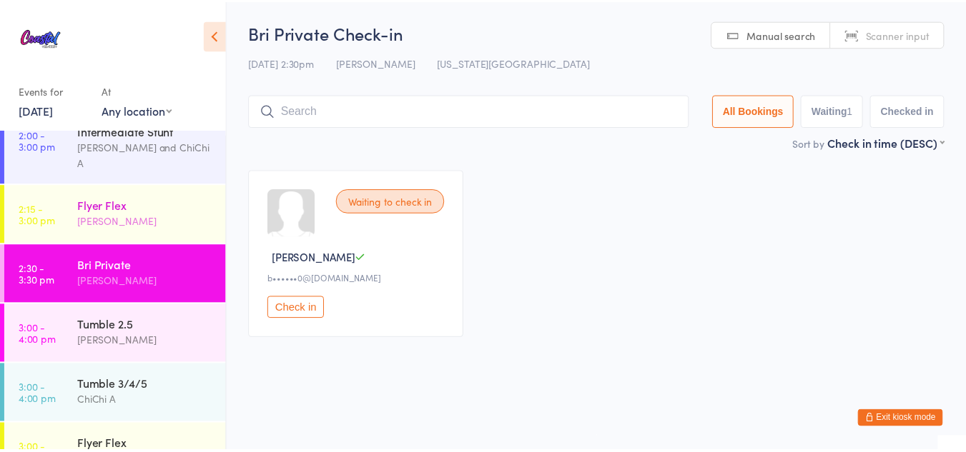
scroll to position [459, 0]
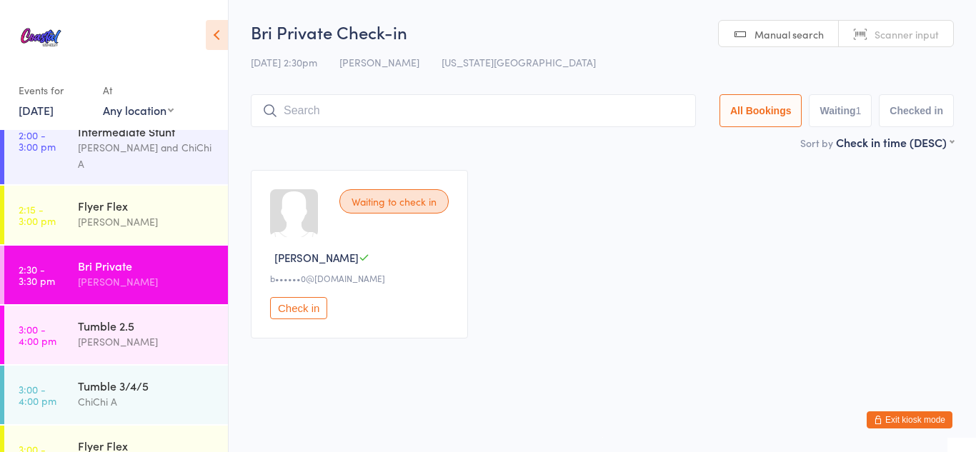
click at [299, 309] on button "Check in" at bounding box center [298, 308] width 57 height 22
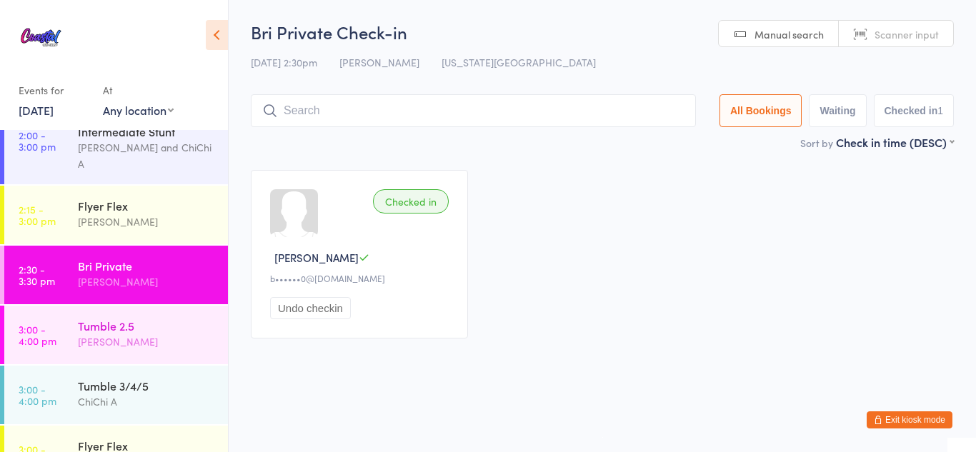
click at [139, 318] on div "Tumble 2.5" at bounding box center [147, 326] width 138 height 16
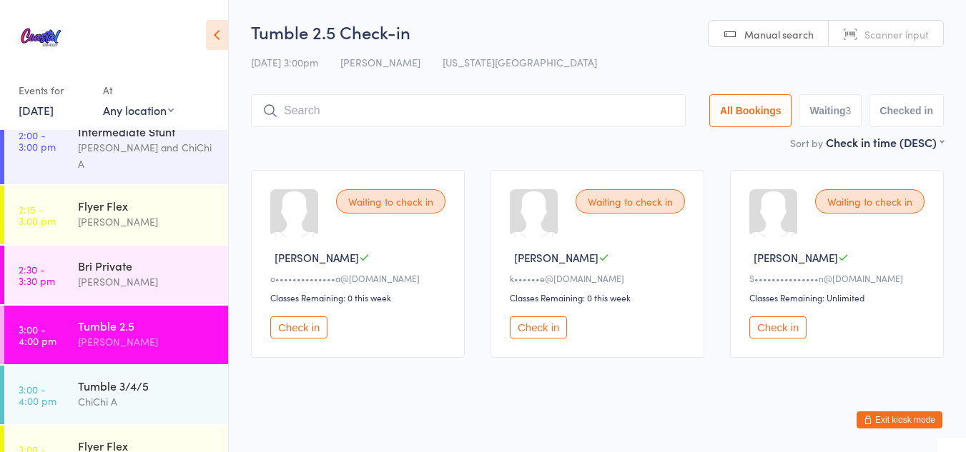
click at [800, 323] on button "Check in" at bounding box center [777, 328] width 57 height 22
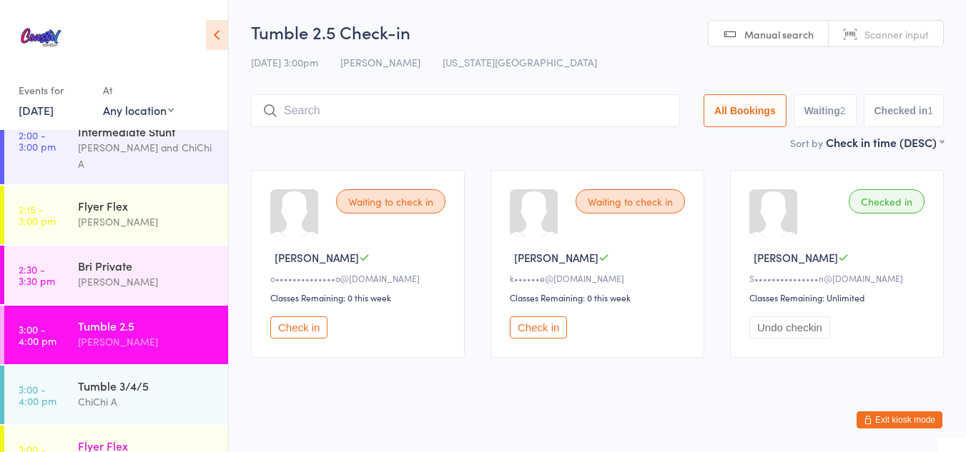
click at [184, 438] on div "Flyer Flex" at bounding box center [147, 446] width 138 height 16
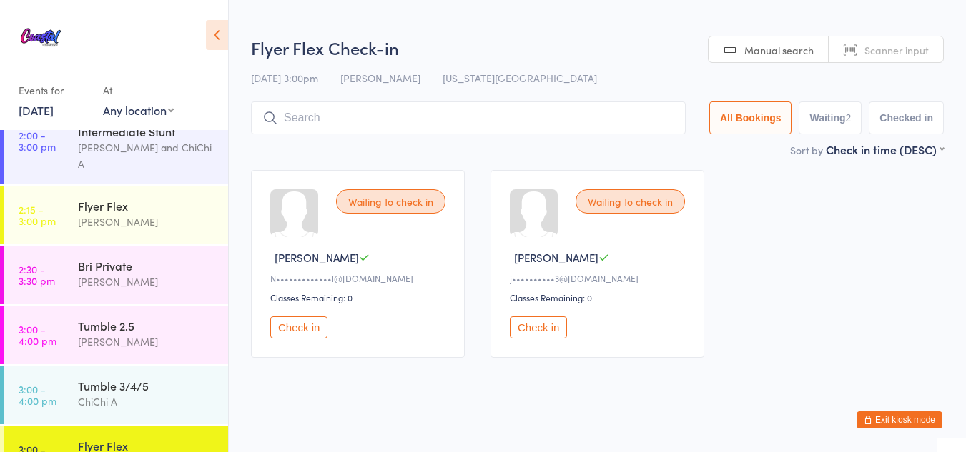
click at [531, 322] on button "Check in" at bounding box center [538, 328] width 57 height 22
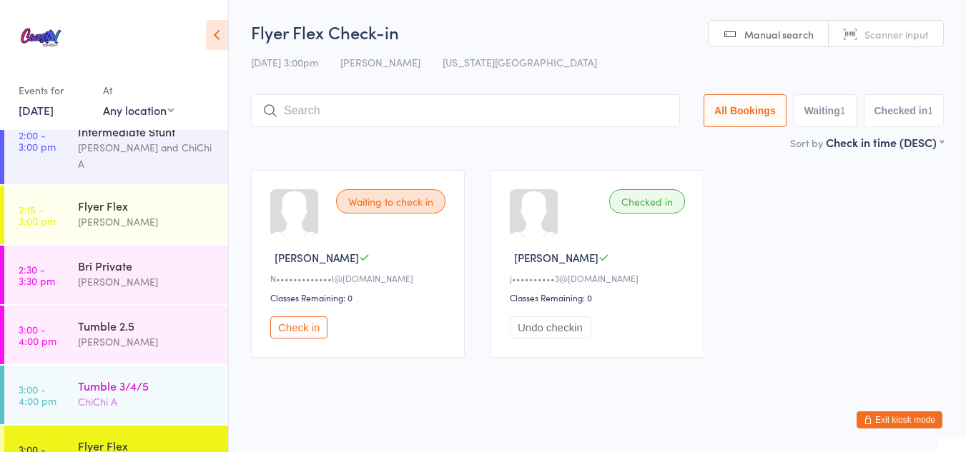
click at [117, 378] on div "Tumble 3/4/5" at bounding box center [147, 386] width 138 height 16
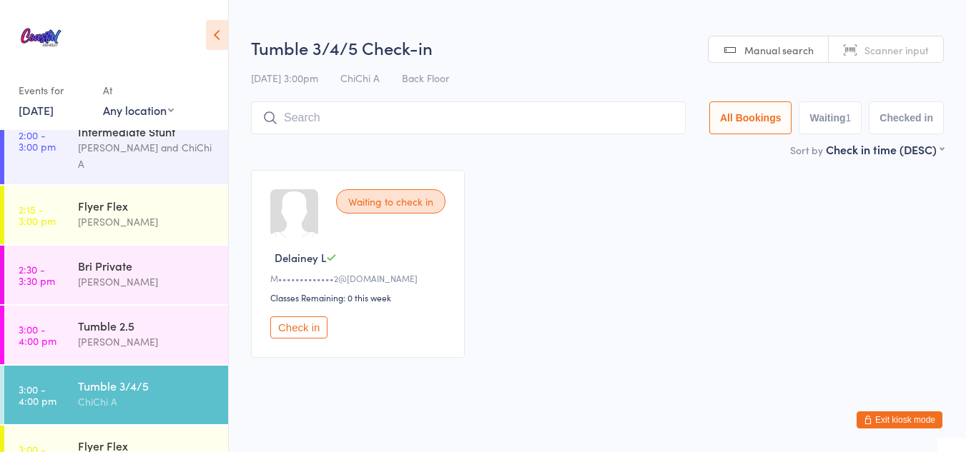
click at [307, 327] on button "Check in" at bounding box center [298, 328] width 57 height 22
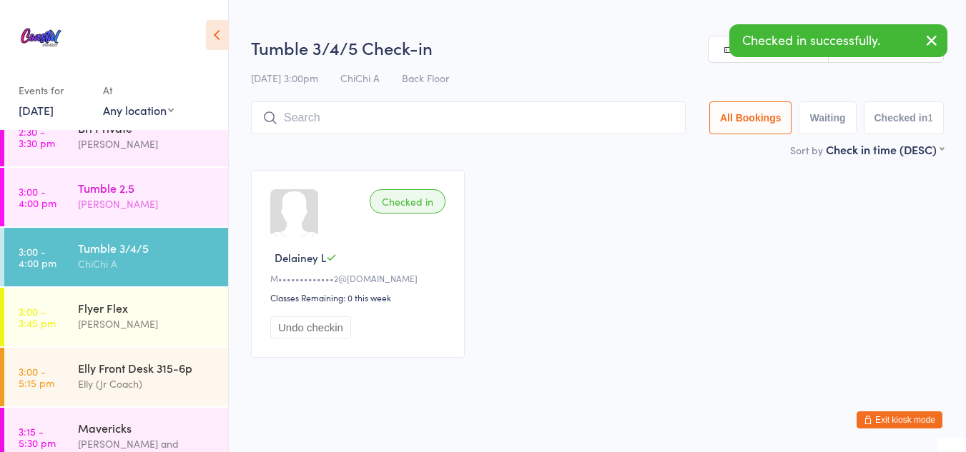
scroll to position [598, 0]
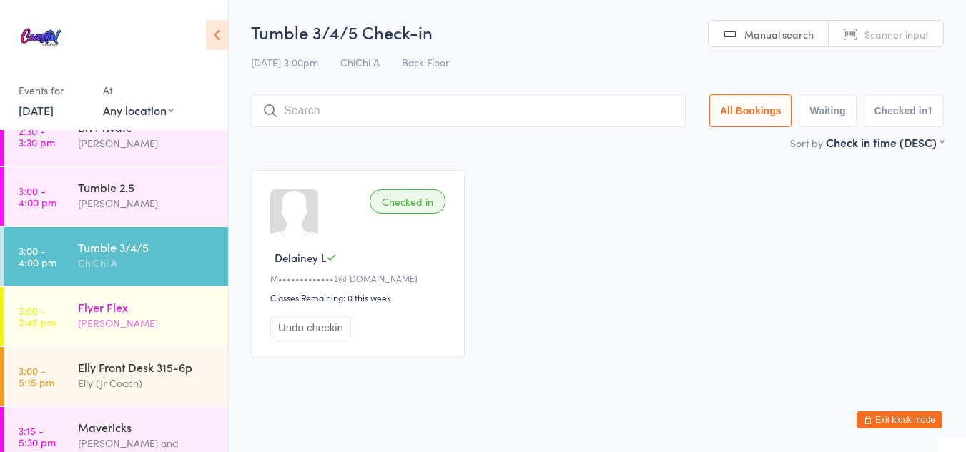
click at [101, 315] on div "Lili Cade" at bounding box center [147, 323] width 138 height 16
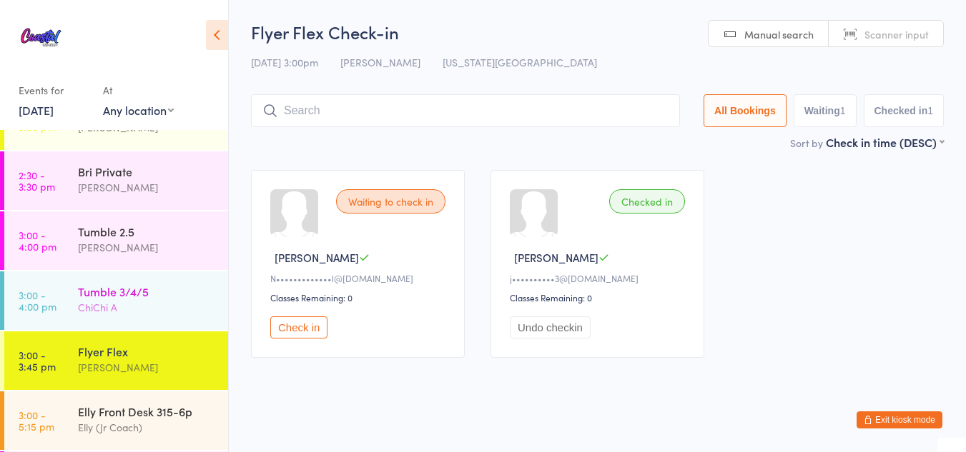
scroll to position [550, 0]
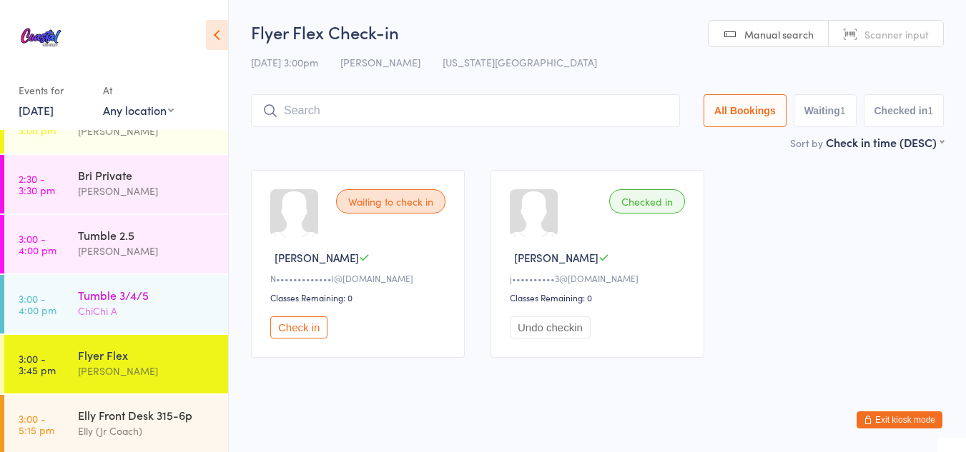
click at [108, 243] on div "Kat Timothy" at bounding box center [147, 251] width 138 height 16
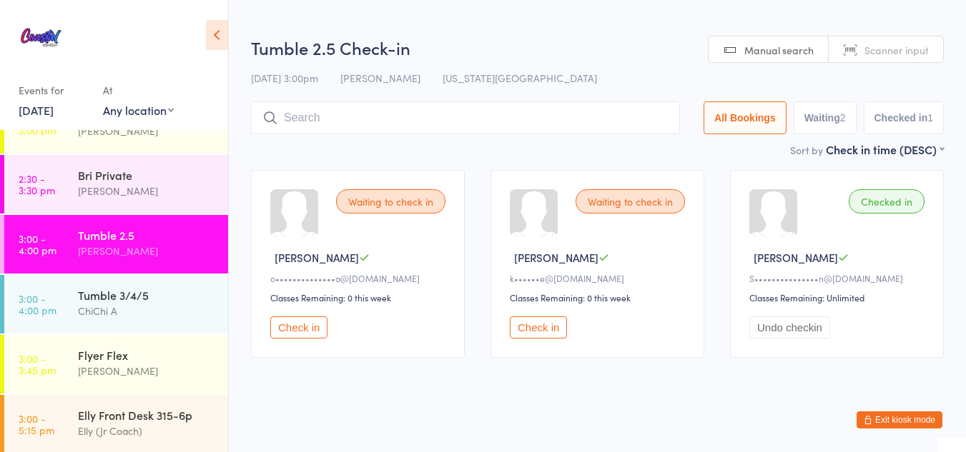
click at [540, 332] on button "Check in" at bounding box center [538, 328] width 57 height 22
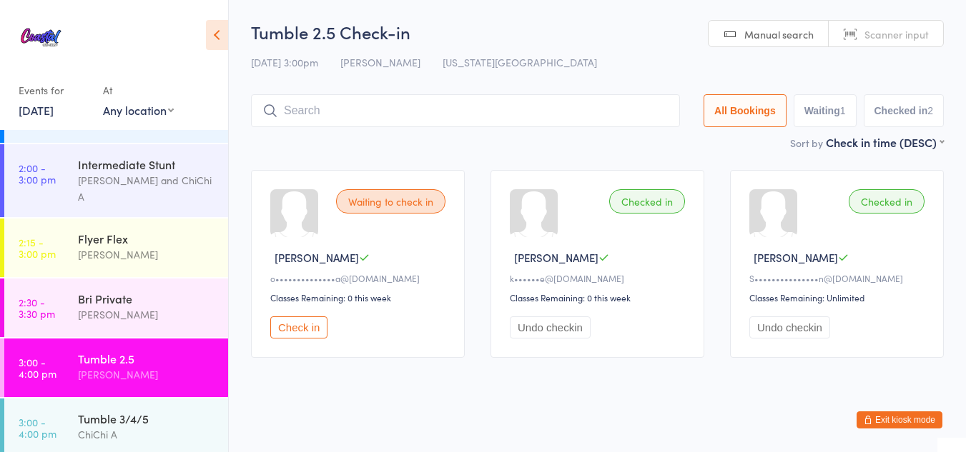
scroll to position [427, 0]
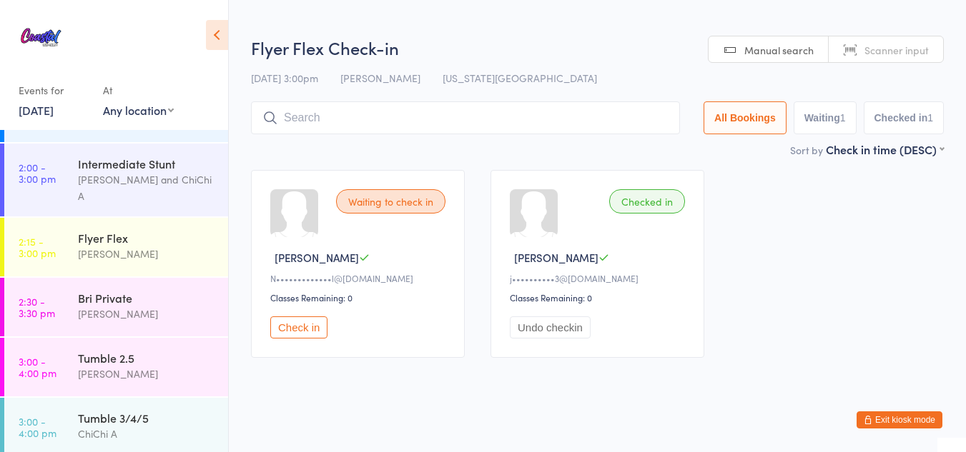
click at [294, 324] on button "Check in" at bounding box center [298, 328] width 57 height 22
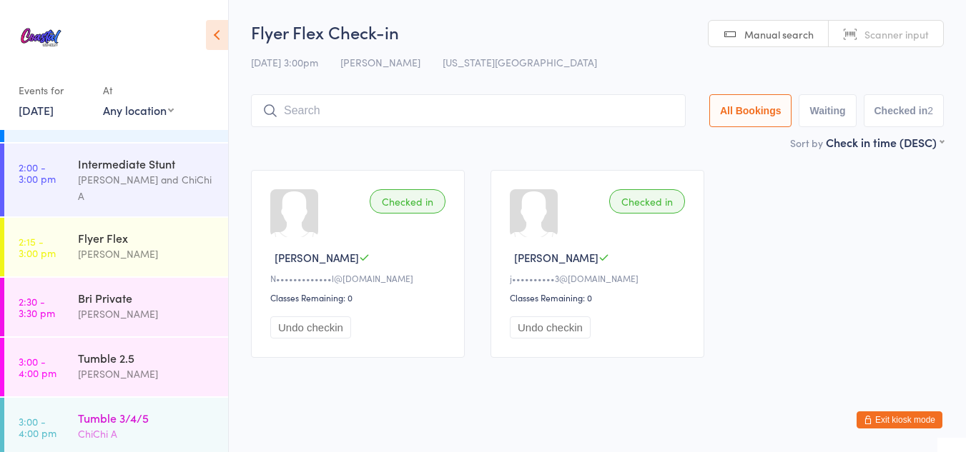
click at [142, 426] on div "ChiChi A" at bounding box center [147, 434] width 138 height 16
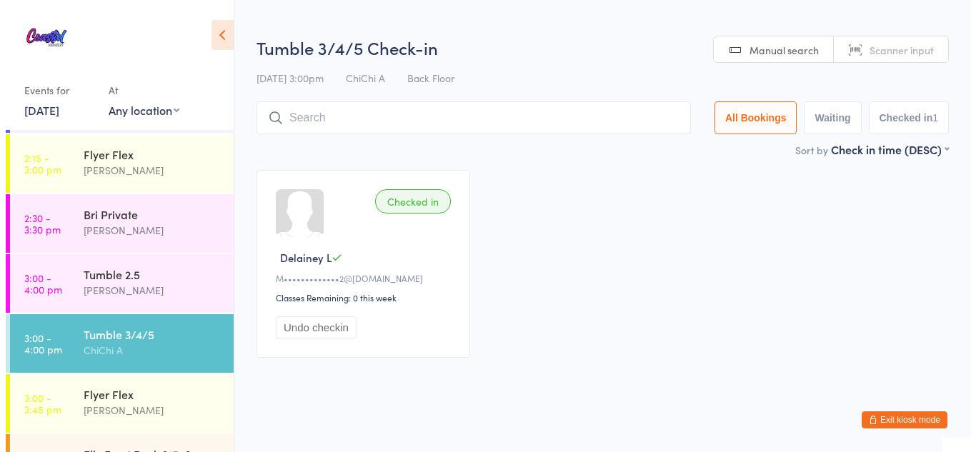
scroll to position [511, 0]
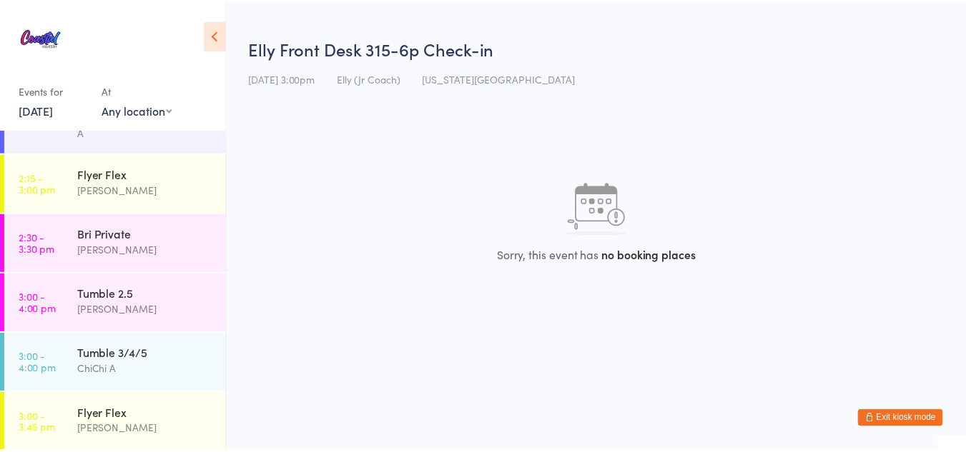
scroll to position [490, 0]
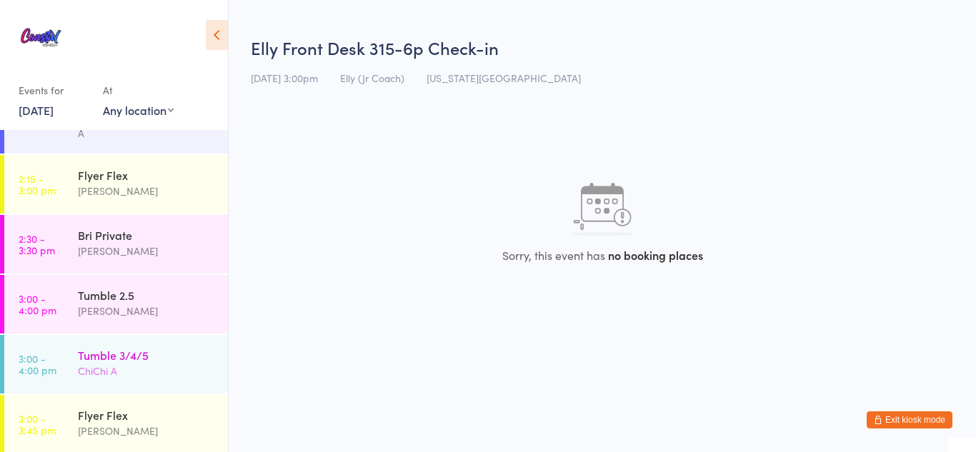
click at [101, 347] on div "Tumble 3/4/5" at bounding box center [147, 355] width 138 height 16
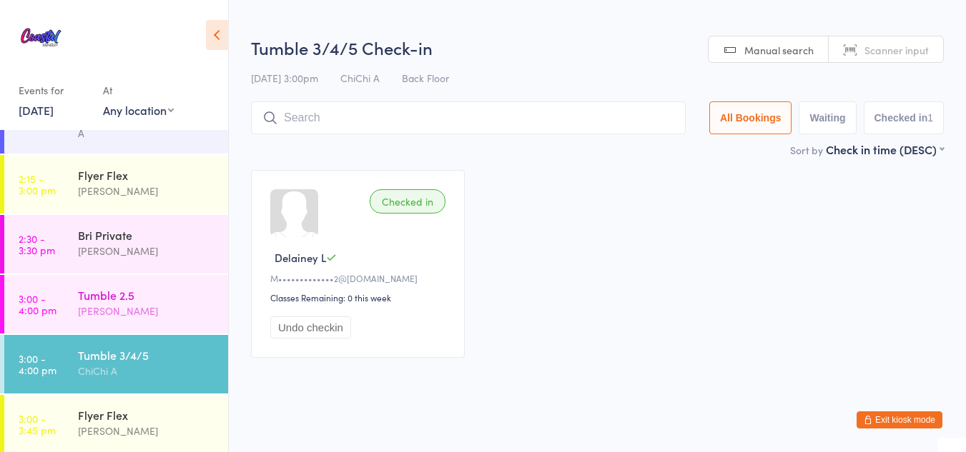
click at [174, 303] on div "Kat Timothy" at bounding box center [147, 311] width 138 height 16
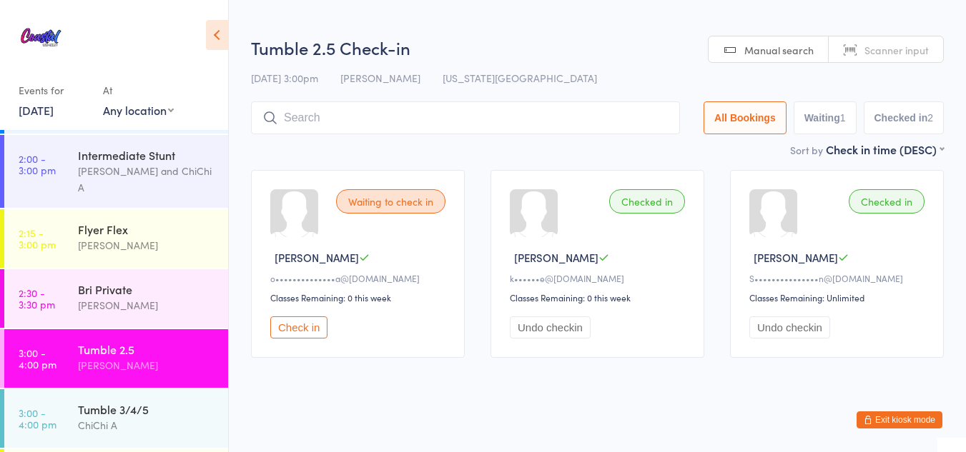
scroll to position [432, 0]
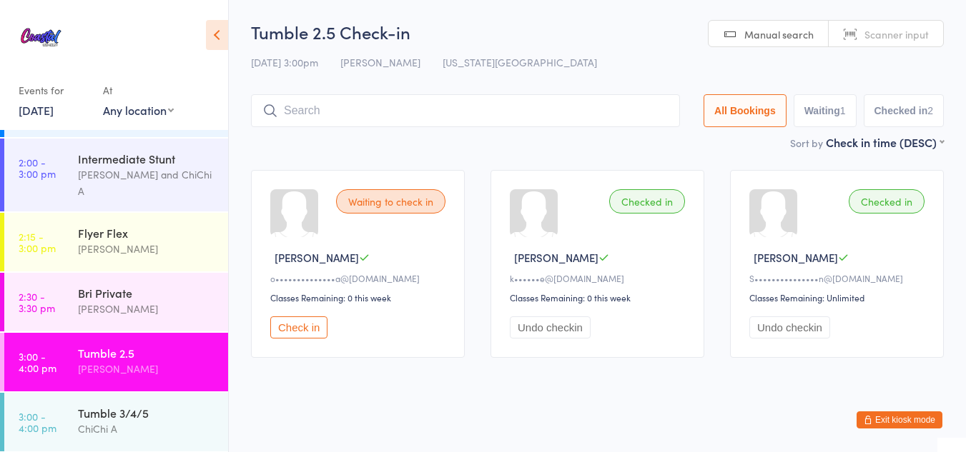
click at [302, 332] on button "Check in" at bounding box center [298, 328] width 57 height 22
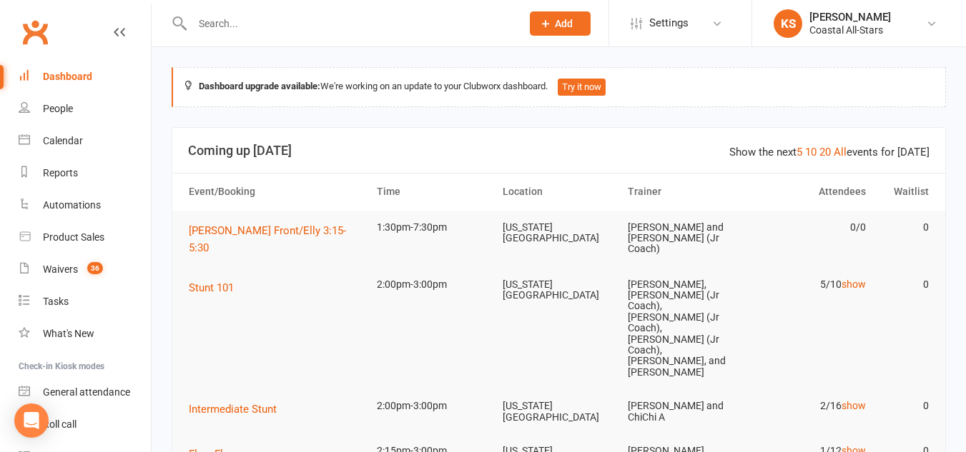
click at [308, 31] on input "text" at bounding box center [349, 24] width 323 height 20
type input "[PERSON_NAME]"
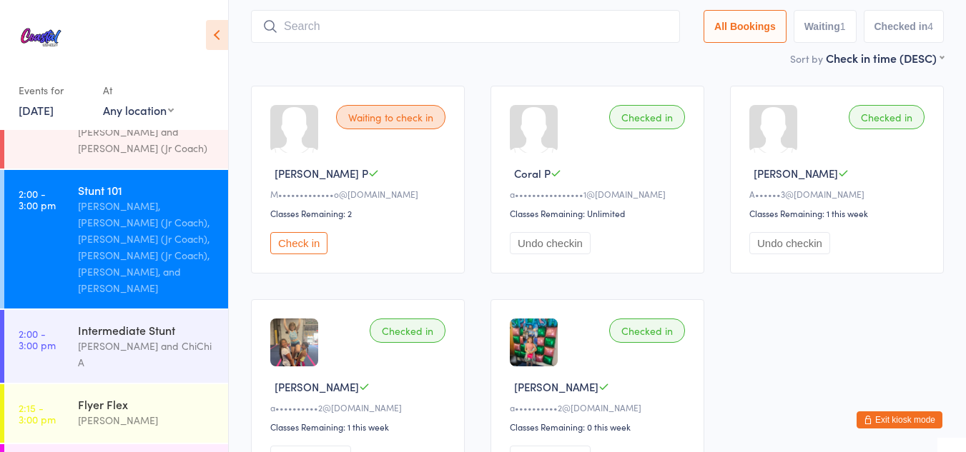
scroll to position [267, 0]
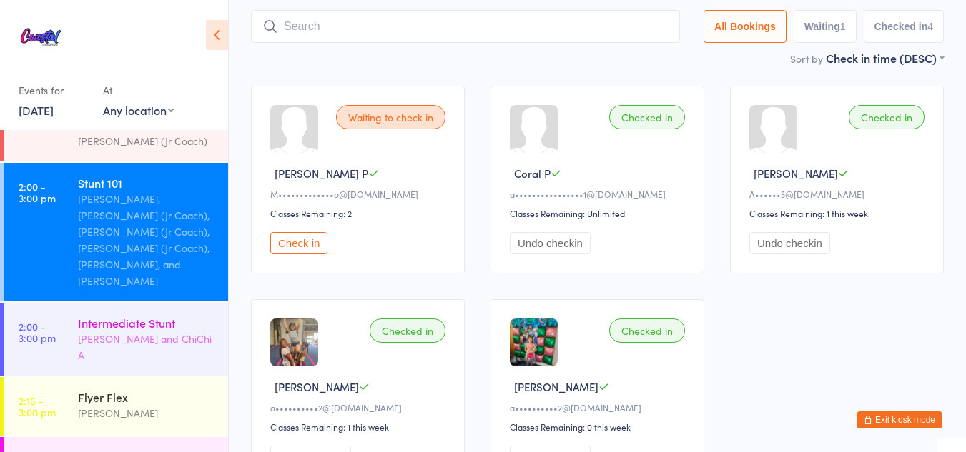
click at [95, 331] on div "Kat Timothy and ChiChi A" at bounding box center [147, 347] width 138 height 33
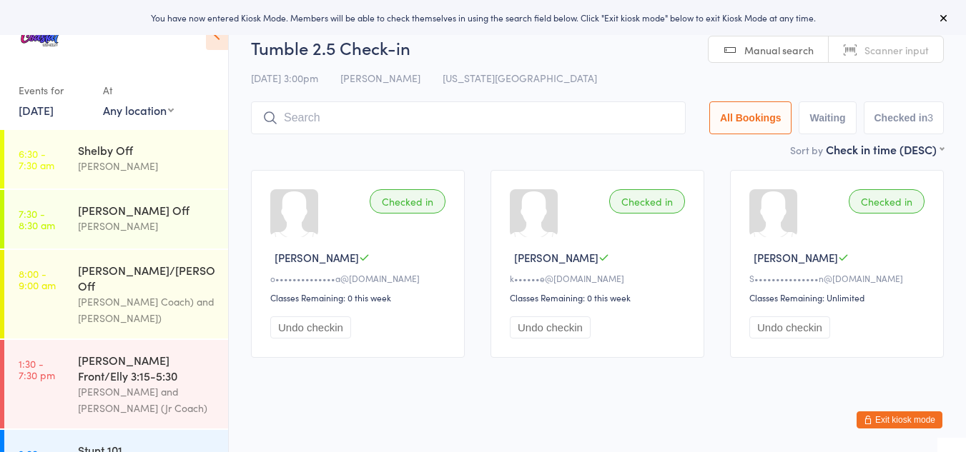
click at [889, 415] on button "Exit kiosk mode" at bounding box center [899, 420] width 86 height 17
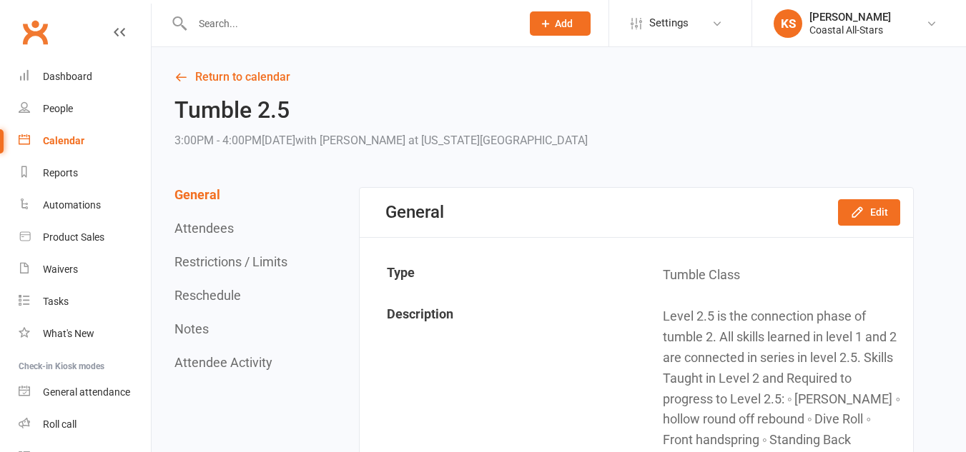
click at [230, 30] on input "text" at bounding box center [349, 24] width 323 height 20
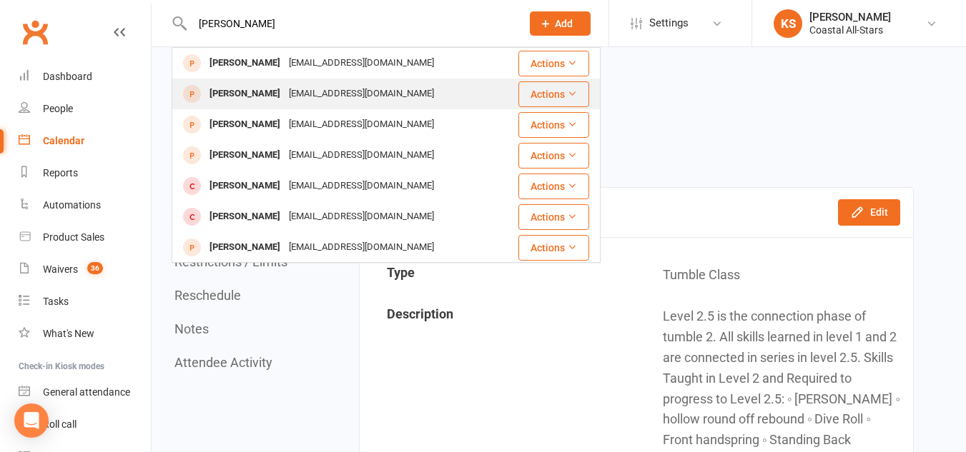
type input "[PERSON_NAME]"
click at [318, 101] on div "[EMAIL_ADDRESS][DOMAIN_NAME]" at bounding box center [361, 94] width 154 height 21
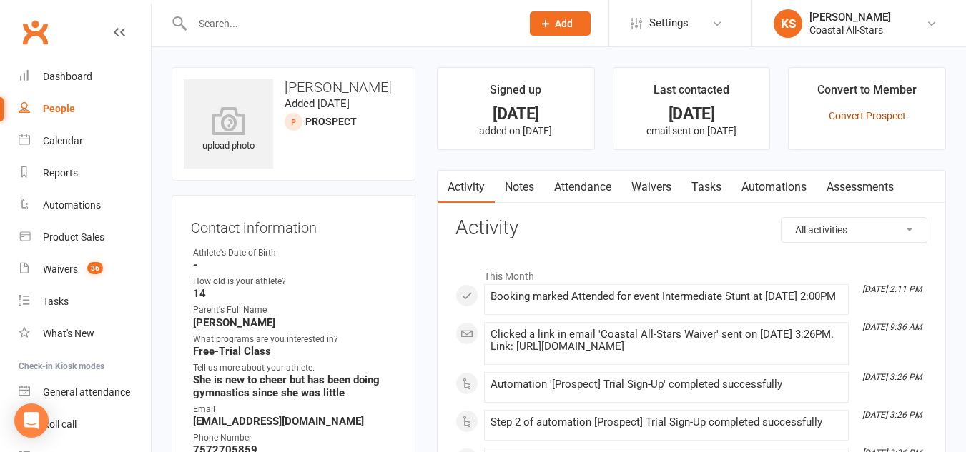
click at [847, 111] on link "Convert Prospect" at bounding box center [866, 115] width 77 height 11
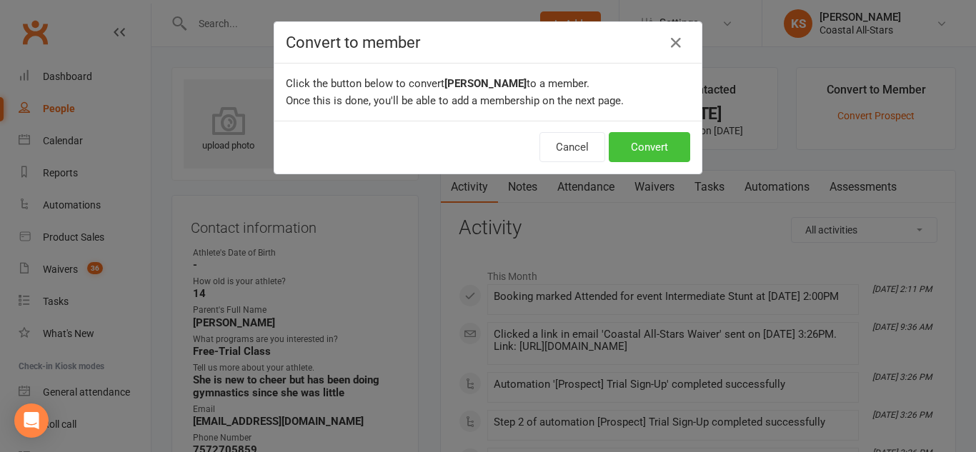
click at [644, 159] on button "Convert" at bounding box center [649, 147] width 81 height 30
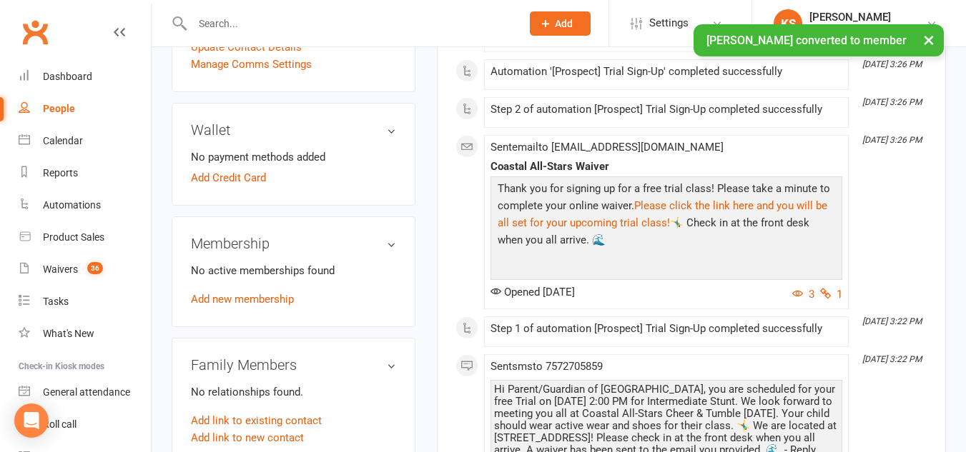
scroll to position [375, 0]
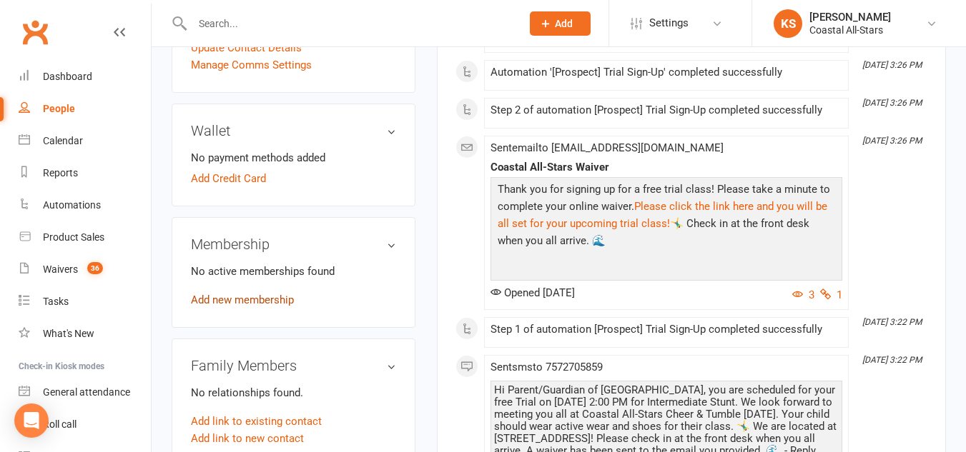
click at [213, 297] on link "Add new membership" at bounding box center [242, 300] width 103 height 13
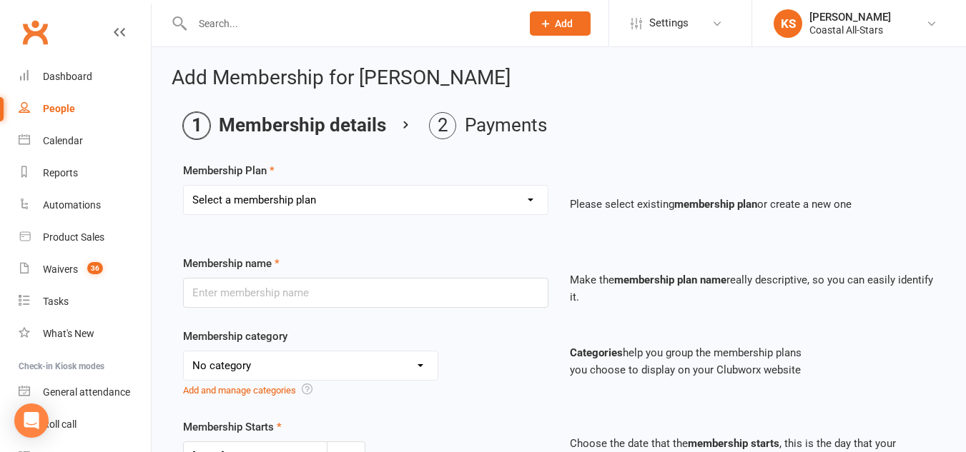
click at [272, 192] on select "Select a membership plan Trial Class Coastal Membership Fee Annual Registration…" at bounding box center [366, 200] width 364 height 29
select select "8"
click at [184, 186] on select "Select a membership plan Trial Class Coastal Membership Fee Annual Registration…" at bounding box center [366, 200] width 364 height 29
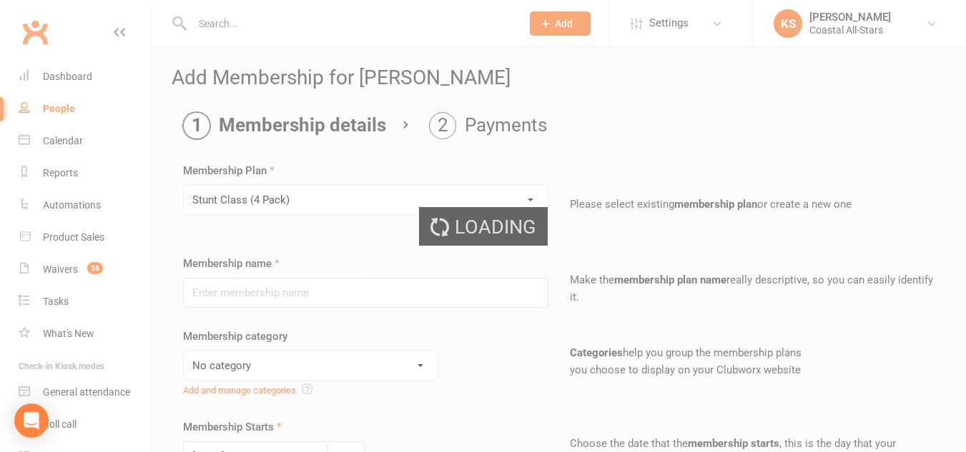
type input "Stunt Class (4 Pack)"
select select "3"
type input "2"
select select "2"
type input "4"
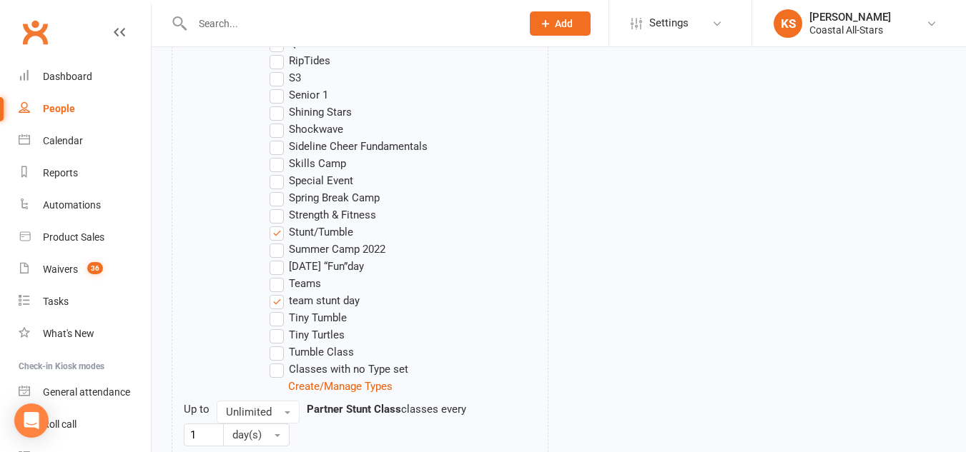
scroll to position [1635, 0]
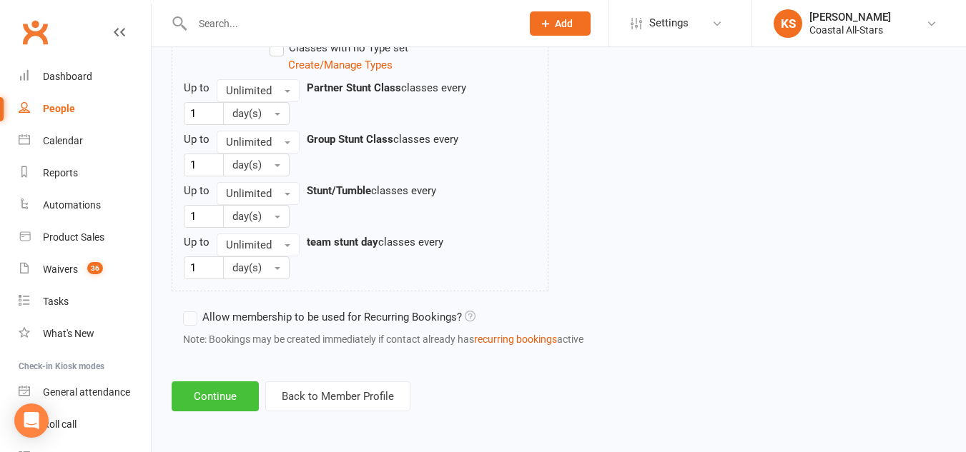
click at [209, 397] on button "Continue" at bounding box center [215, 397] width 87 height 30
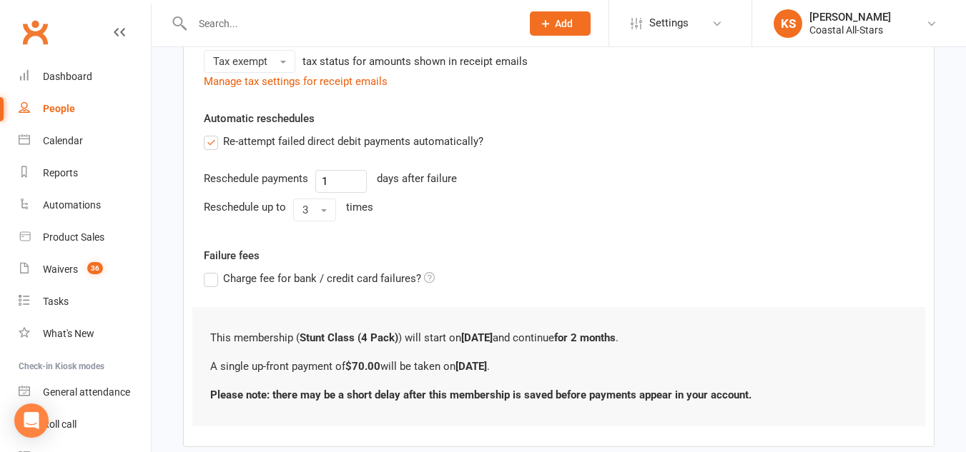
scroll to position [440, 0]
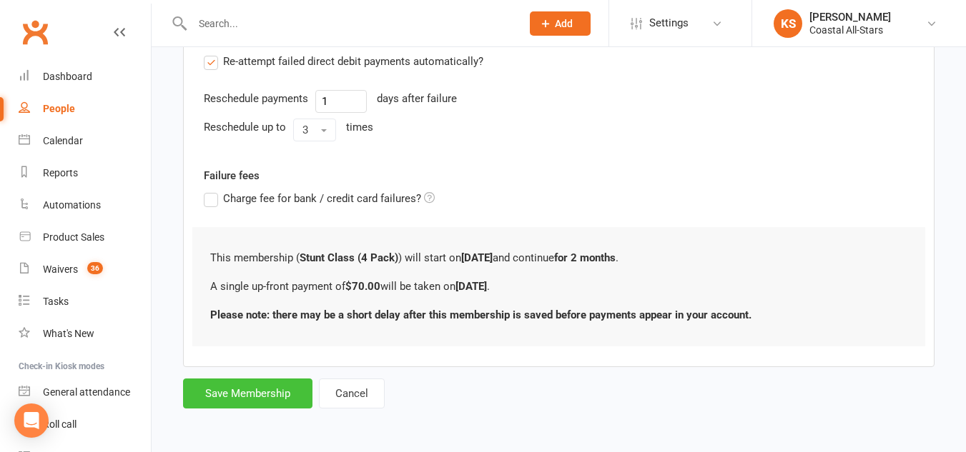
click at [215, 397] on button "Save Membership" at bounding box center [247, 394] width 129 height 30
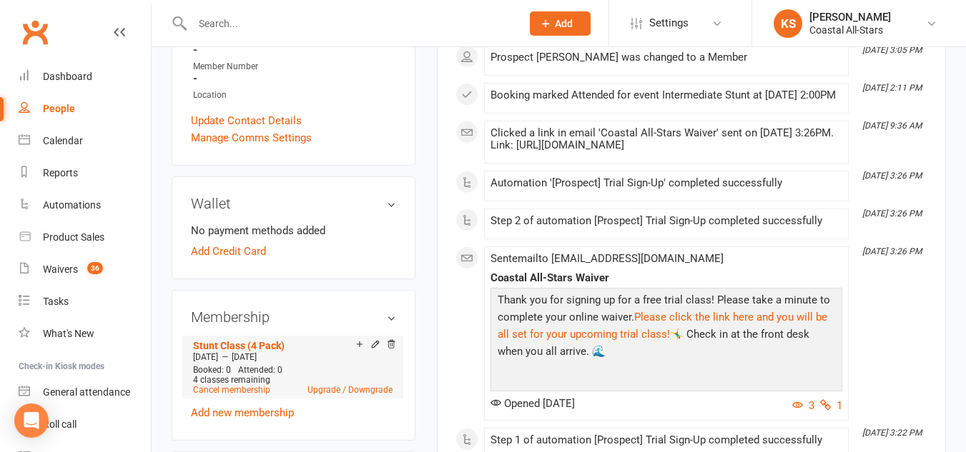
scroll to position [301, 0]
click at [217, 255] on link "Add Credit Card" at bounding box center [228, 252] width 75 height 17
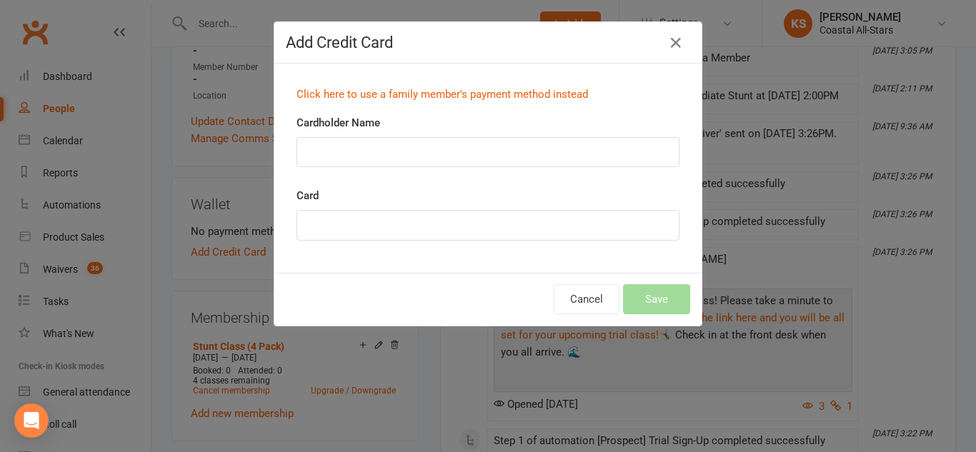
click at [444, 204] on div "Card" at bounding box center [488, 214] width 383 height 54
click at [415, 164] on input "Cardholder Name" at bounding box center [488, 152] width 383 height 30
type input "[PERSON_NAME]"
click at [658, 302] on button "Save" at bounding box center [656, 299] width 67 height 30
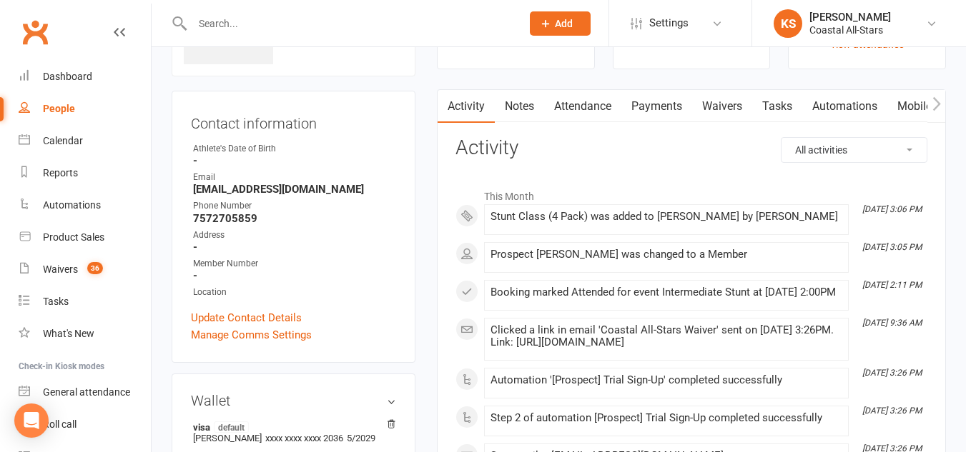
scroll to position [105, 0]
click at [895, 105] on link "Mobile App" at bounding box center [925, 105] width 77 height 33
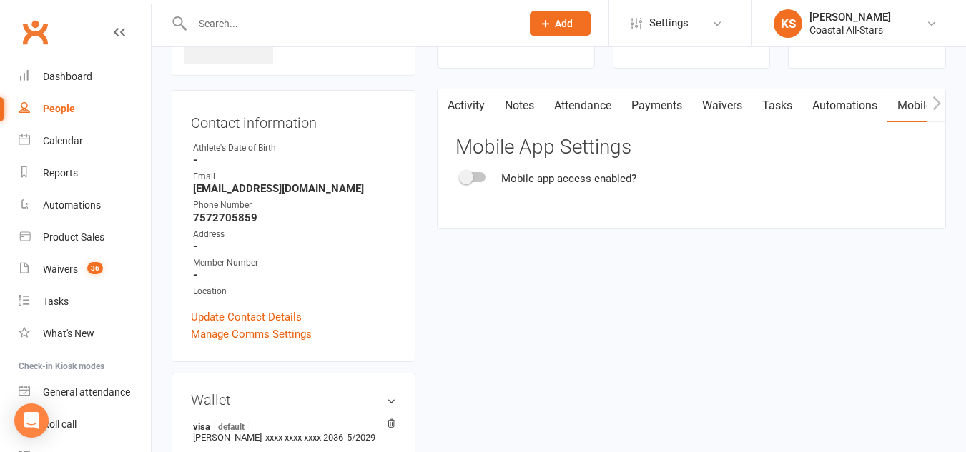
click at [567, 181] on div "Mobile app access enabled?" at bounding box center [568, 178] width 135 height 17
click at [480, 182] on div "Mobile app access enabled?" at bounding box center [691, 178] width 472 height 17
click at [472, 181] on div at bounding box center [473, 177] width 24 height 10
click at [461, 175] on input "checkbox" at bounding box center [461, 175] width 0 height 0
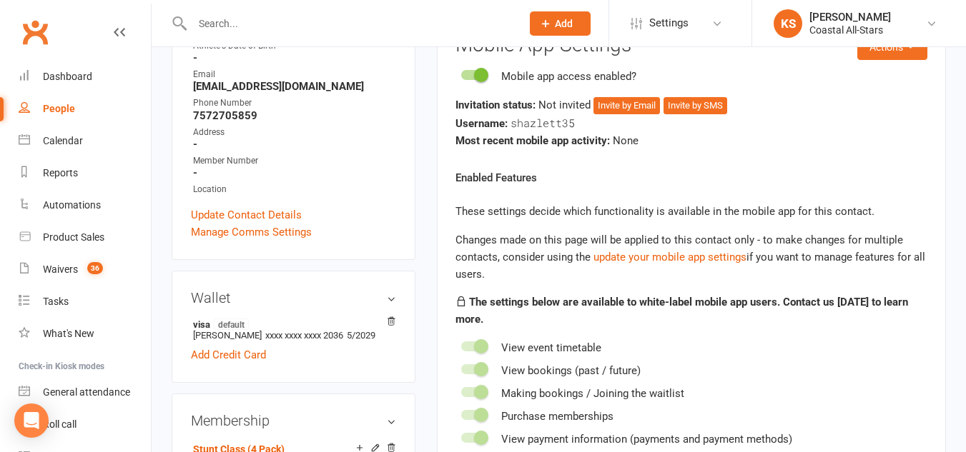
scroll to position [208, 0]
click at [680, 105] on button "Invite by SMS" at bounding box center [695, 104] width 64 height 17
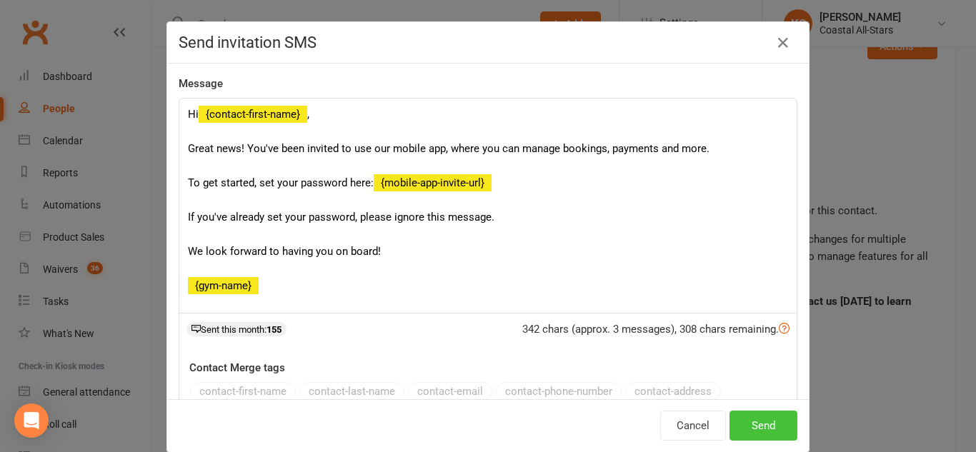
click at [742, 440] on button "Send" at bounding box center [764, 426] width 68 height 30
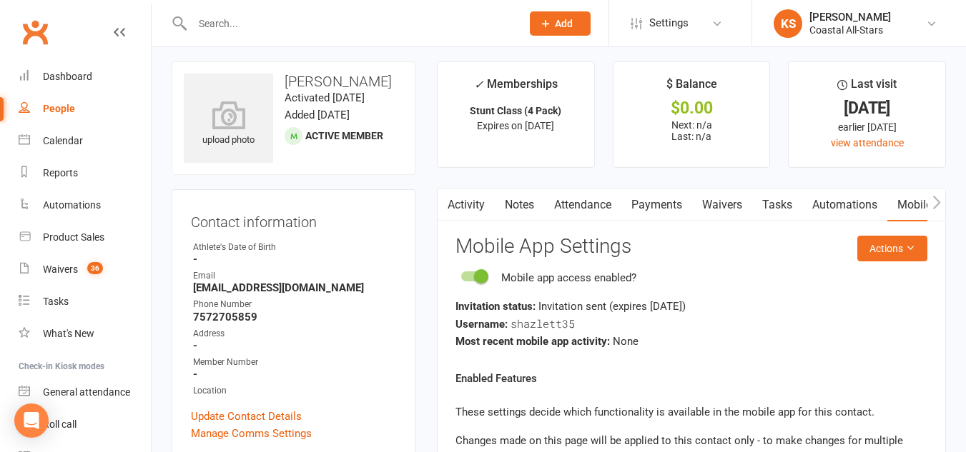
scroll to position [0, 0]
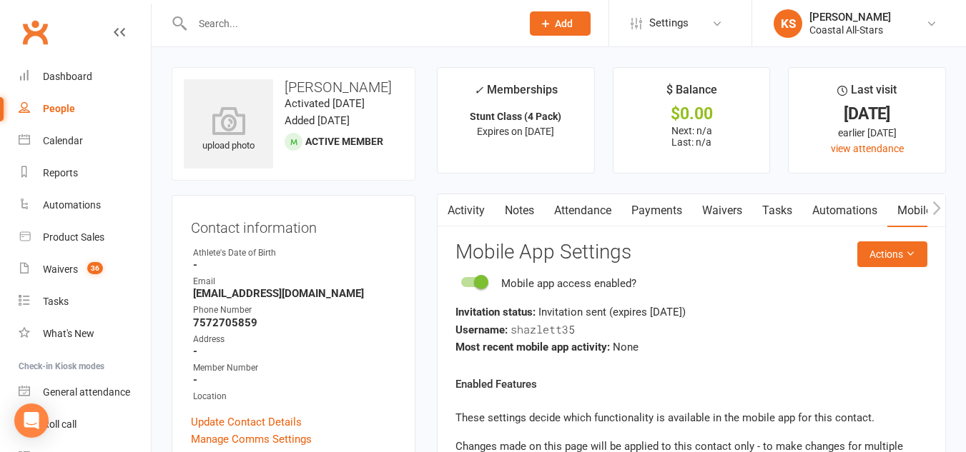
click at [467, 207] on link "Activity" at bounding box center [465, 210] width 57 height 33
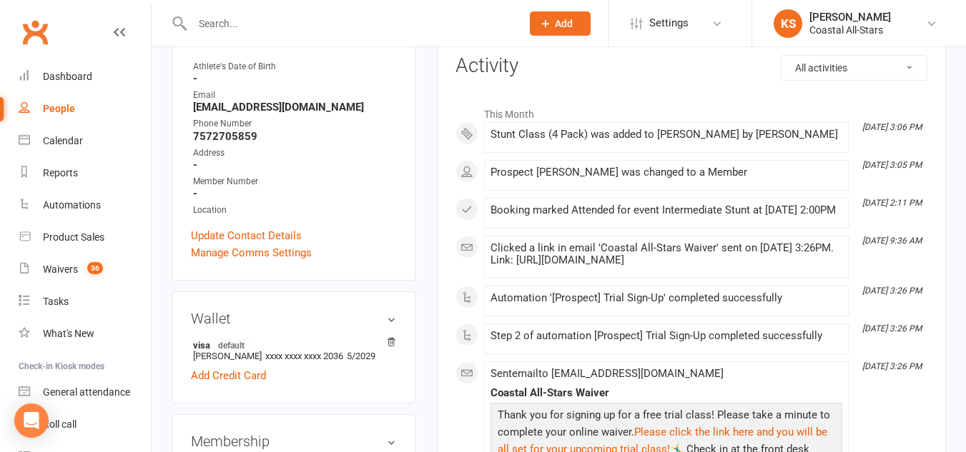
scroll to position [187, 0]
click at [38, 33] on link "Clubworx" at bounding box center [35, 32] width 36 height 36
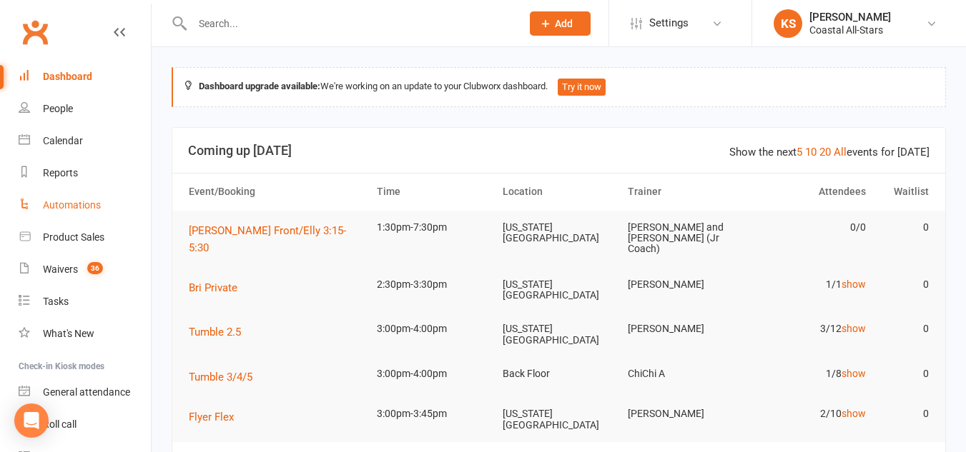
click at [56, 214] on link "Automations" at bounding box center [85, 205] width 132 height 32
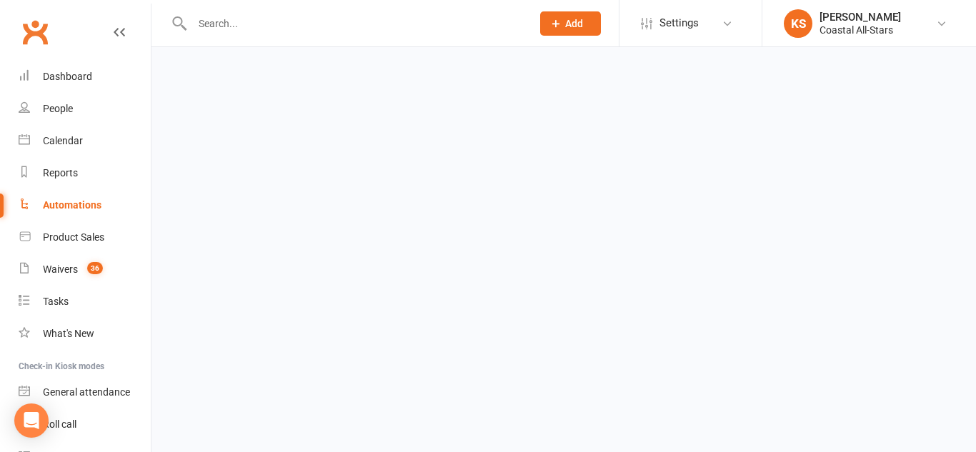
scroll to position [74, 0]
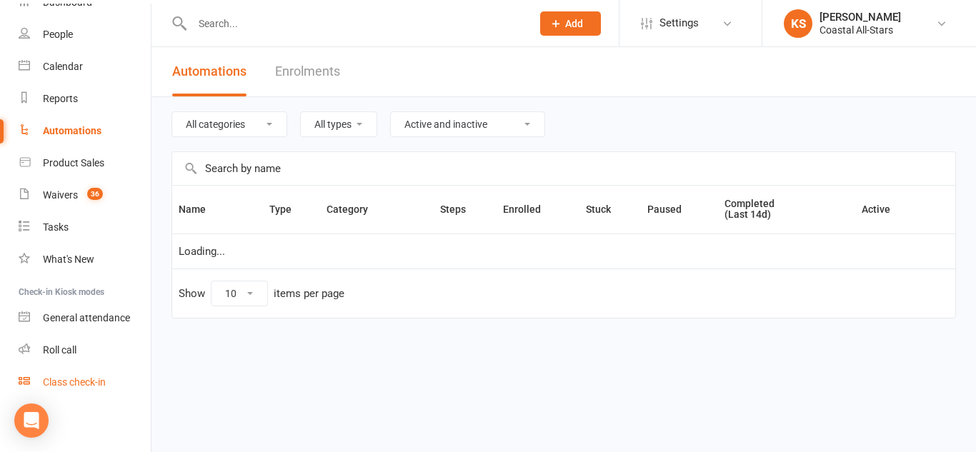
click at [71, 383] on div "Class check-in" at bounding box center [74, 382] width 63 height 11
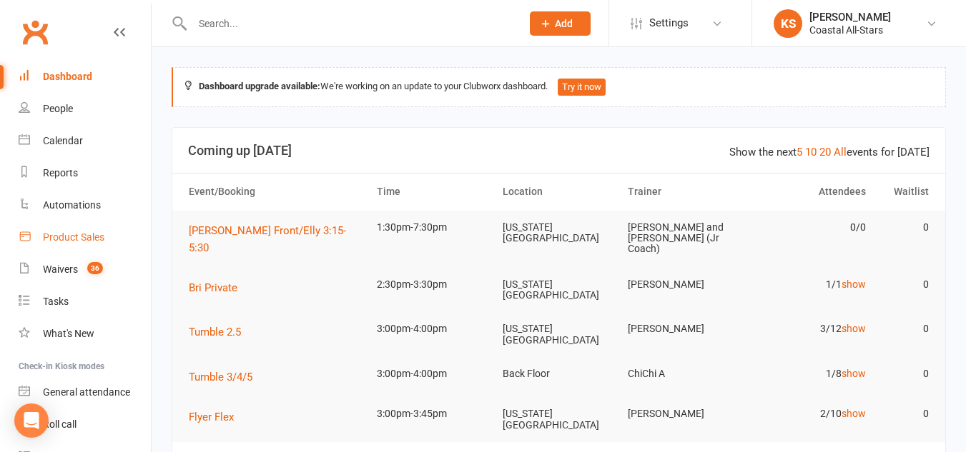
click at [66, 238] on div "Product Sales" at bounding box center [73, 237] width 61 height 11
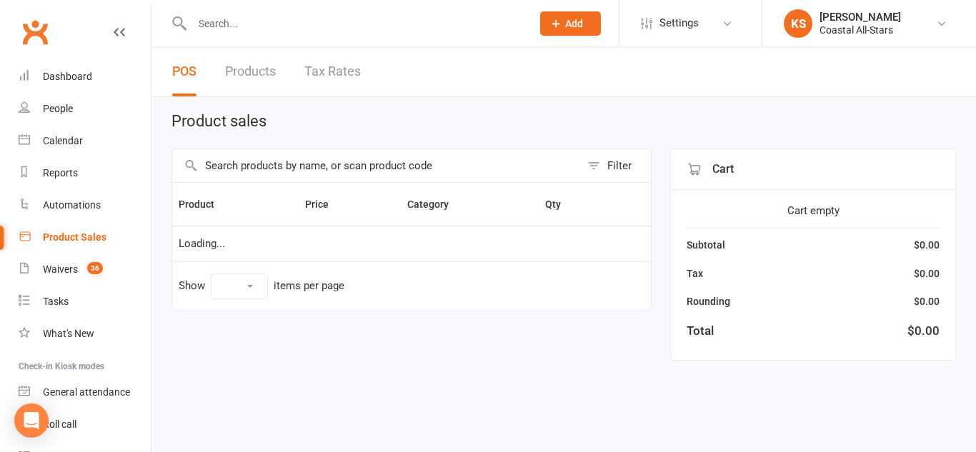
click at [96, 242] on div "Product Sales" at bounding box center [75, 237] width 64 height 11
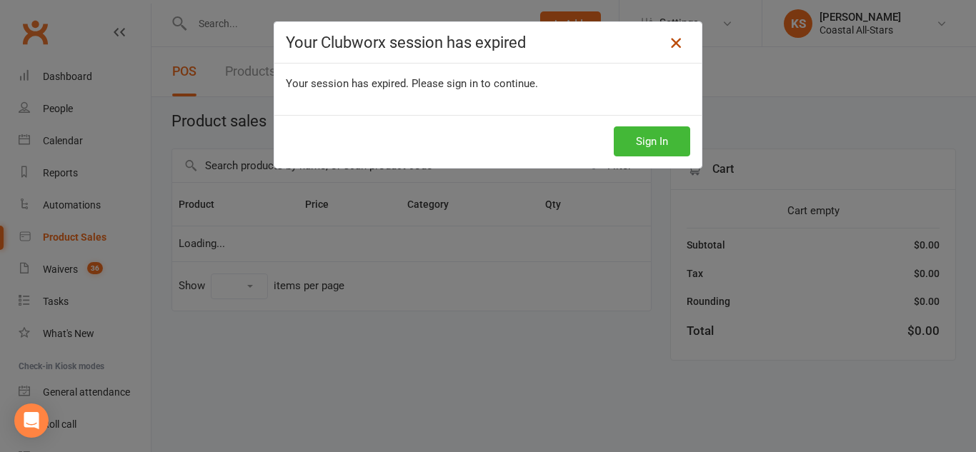
click at [669, 40] on icon at bounding box center [676, 42] width 17 height 17
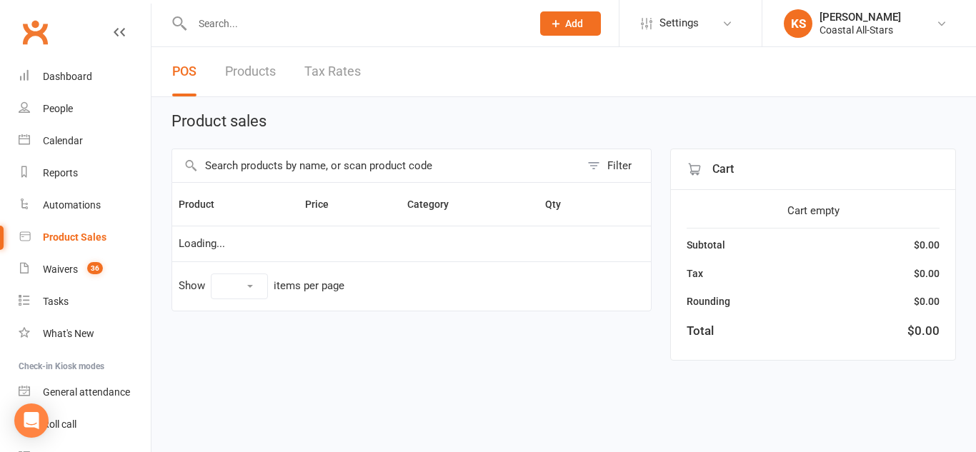
click at [192, 213] on button "Product" at bounding box center [204, 204] width 51 height 17
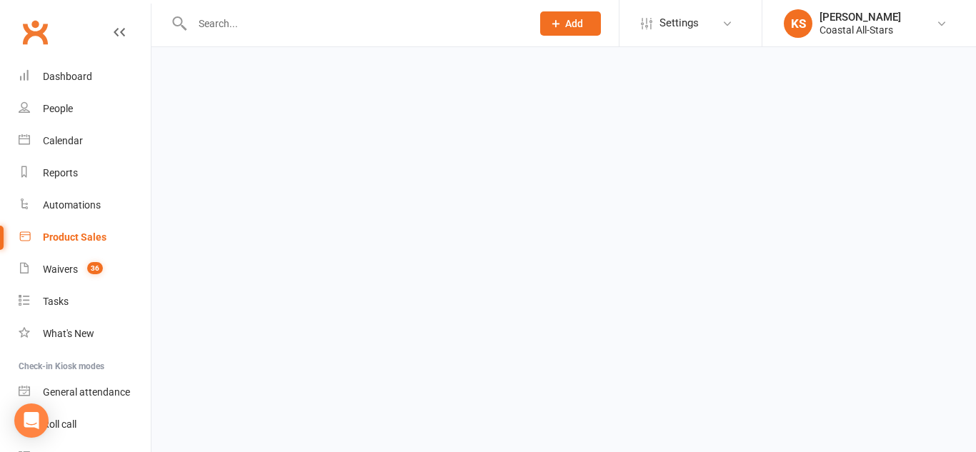
click at [67, 232] on div "Product Sales" at bounding box center [75, 237] width 64 height 11
click at [71, 168] on div "Reports" at bounding box center [60, 172] width 35 height 11
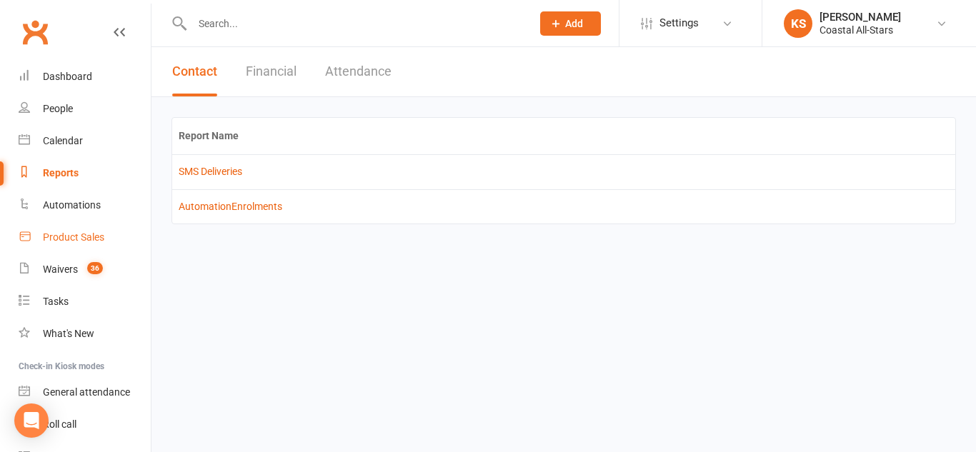
click at [73, 235] on div "Product Sales" at bounding box center [73, 237] width 61 height 11
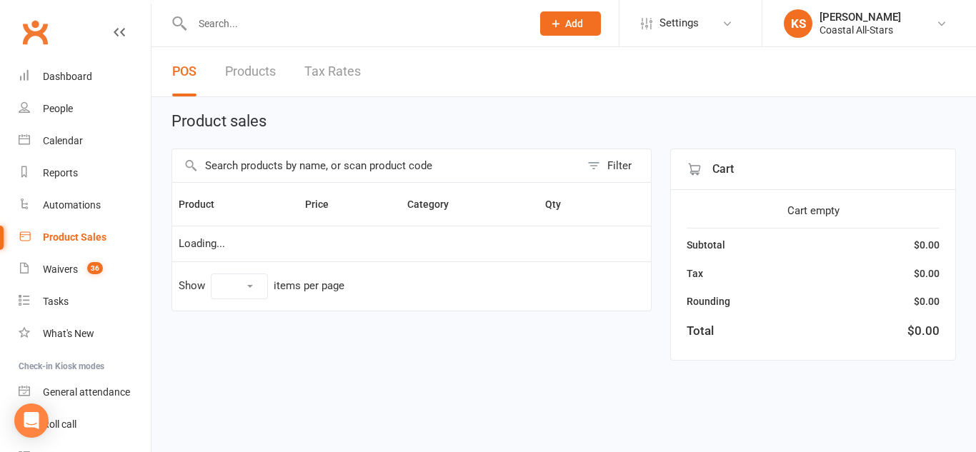
select select "10"
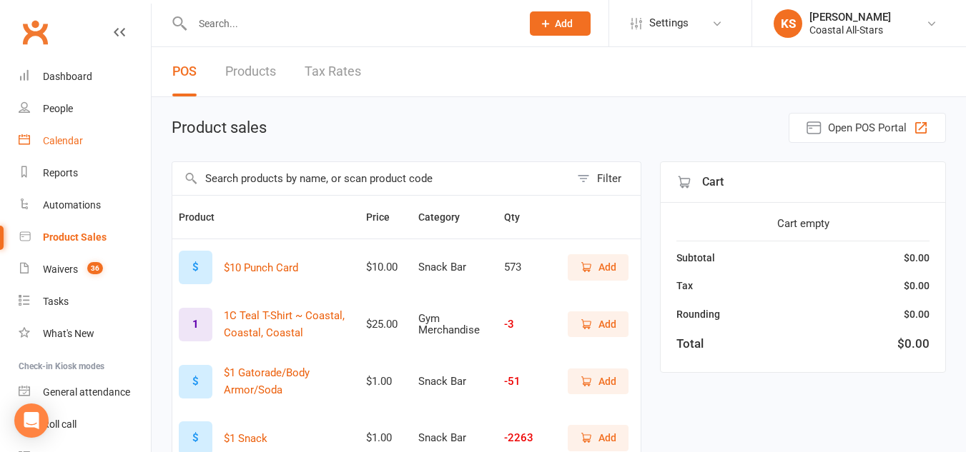
click at [44, 134] on link "Calendar" at bounding box center [85, 141] width 132 height 32
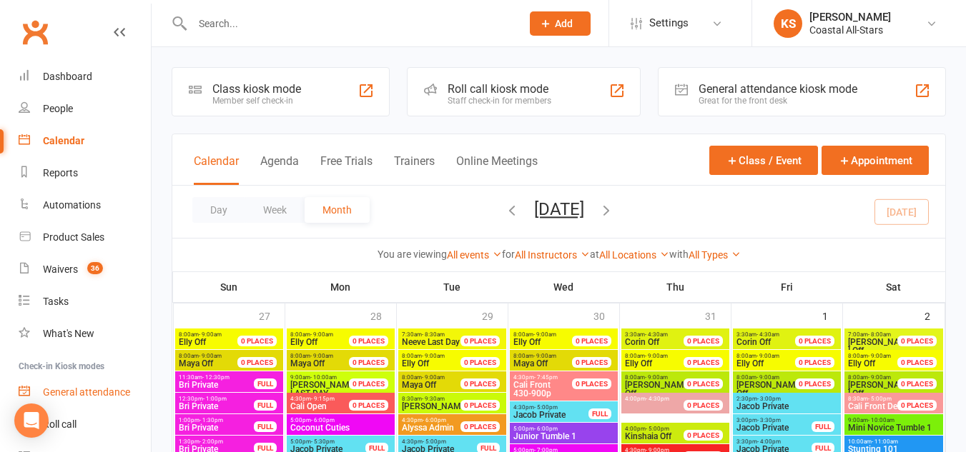
click at [99, 394] on div "General attendance" at bounding box center [86, 392] width 87 height 11
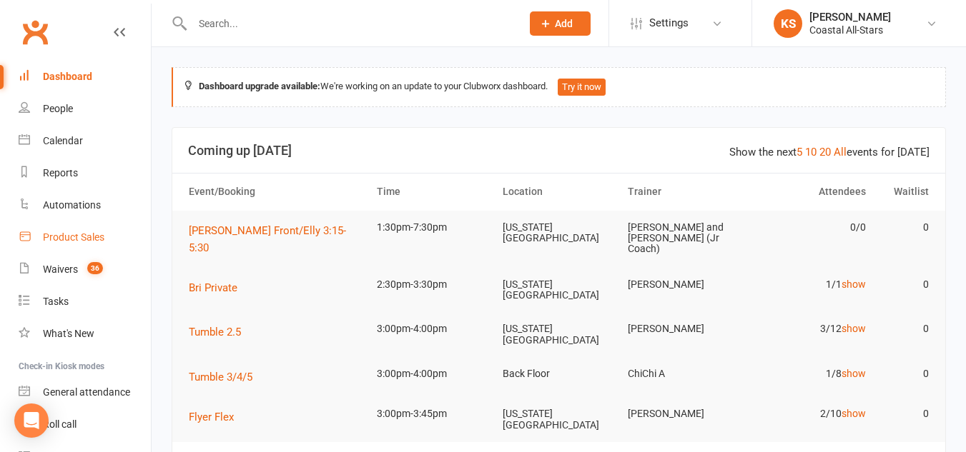
click at [63, 232] on div "Product Sales" at bounding box center [73, 237] width 61 height 11
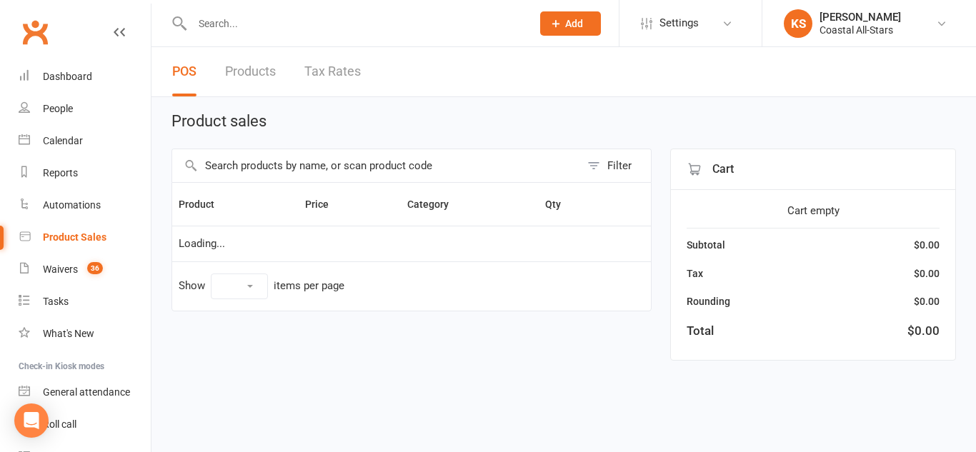
click at [222, 166] on input "text" at bounding box center [376, 165] width 408 height 33
click at [823, 22] on div "[PERSON_NAME]" at bounding box center [860, 17] width 81 height 13
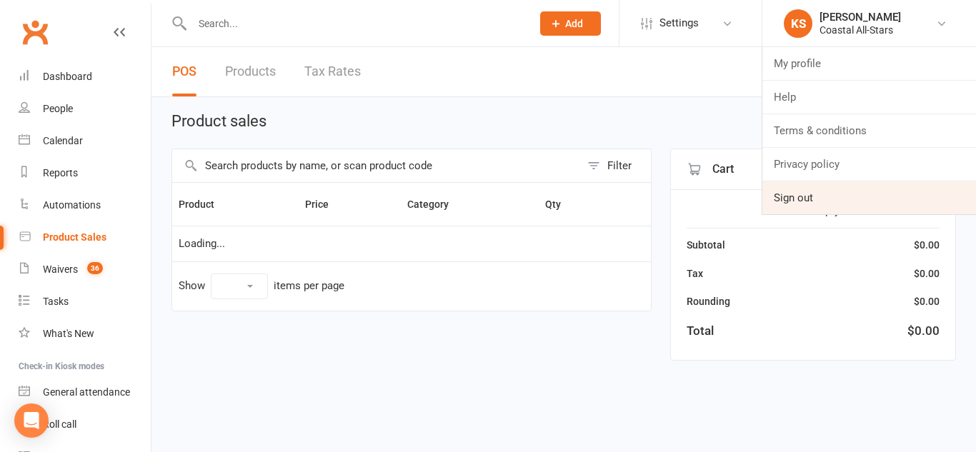
click at [814, 195] on link "Sign out" at bounding box center [870, 198] width 214 height 33
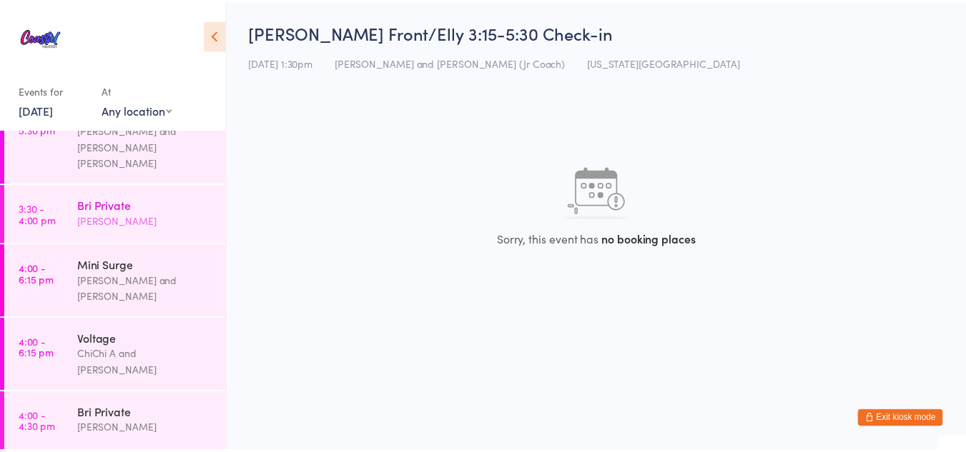
scroll to position [911, 0]
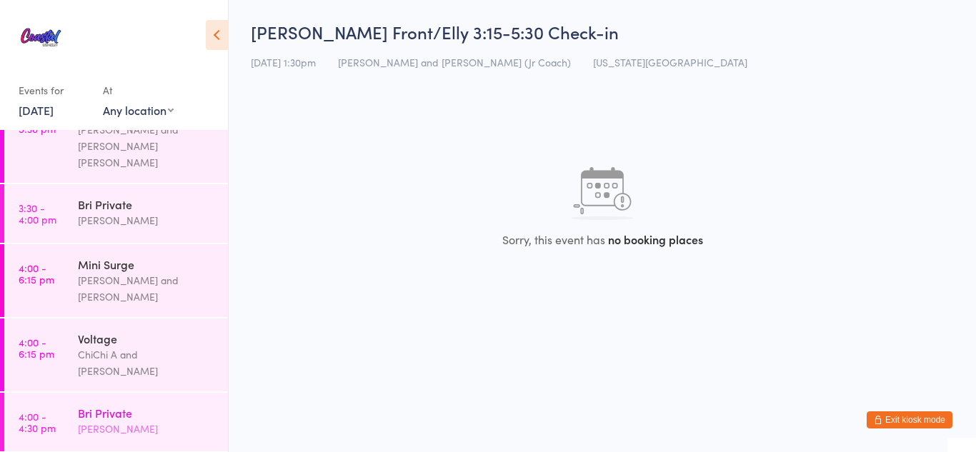
click at [81, 405] on div "Bri Private" at bounding box center [147, 413] width 138 height 16
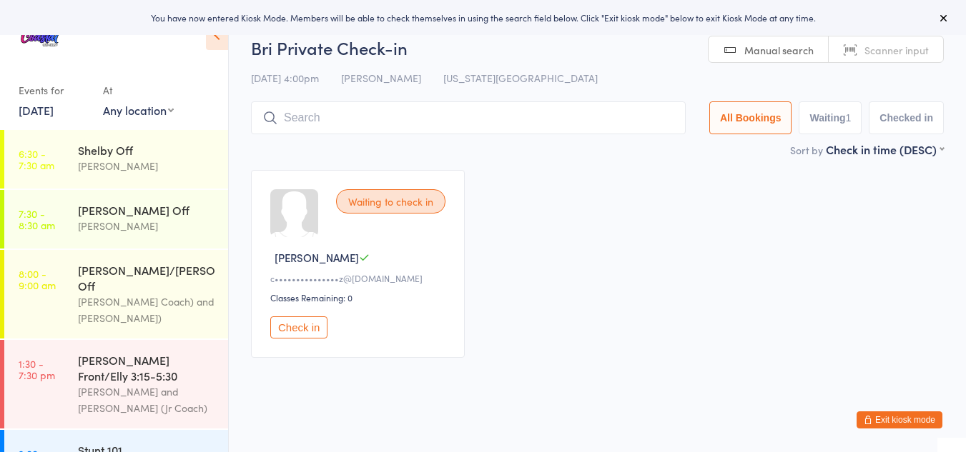
scroll to position [1, 0]
click at [867, 415] on button "Exit kiosk mode" at bounding box center [899, 420] width 86 height 17
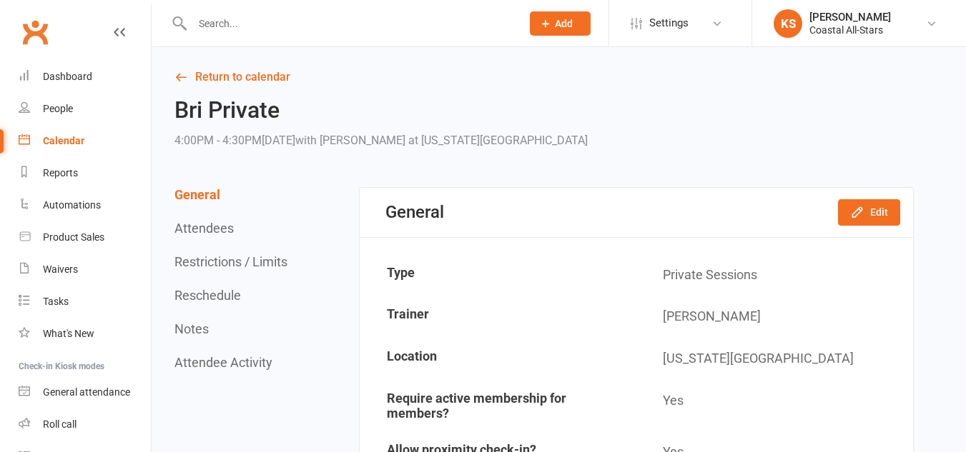
click at [862, 20] on div "[PERSON_NAME]" at bounding box center [849, 17] width 81 height 13
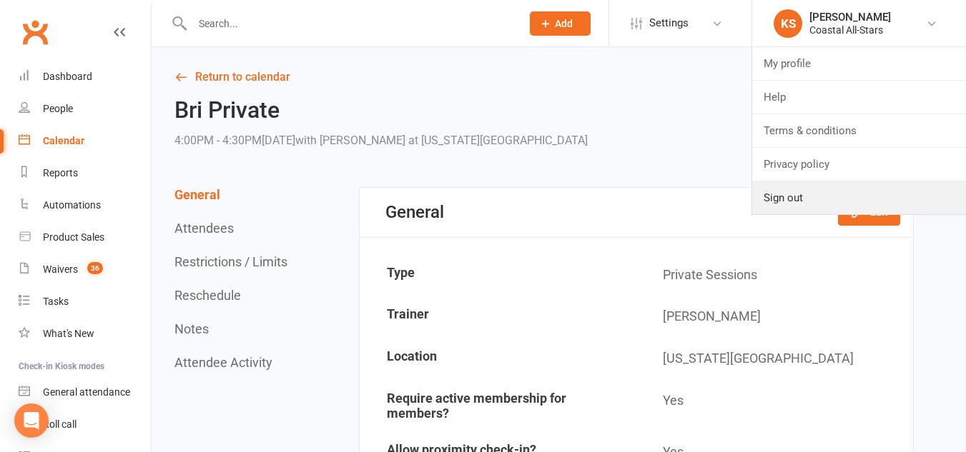
click at [781, 194] on link "Sign out" at bounding box center [859, 198] width 214 height 33
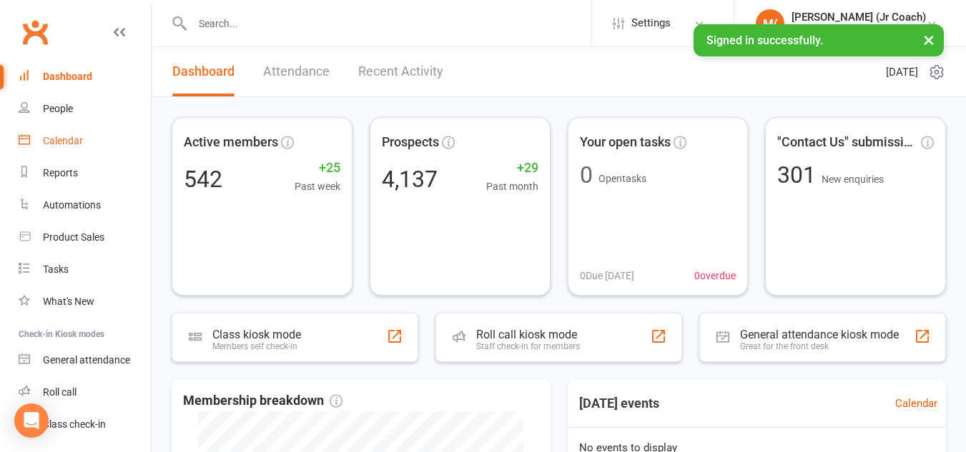
click at [78, 140] on div "Calendar" at bounding box center [63, 140] width 40 height 11
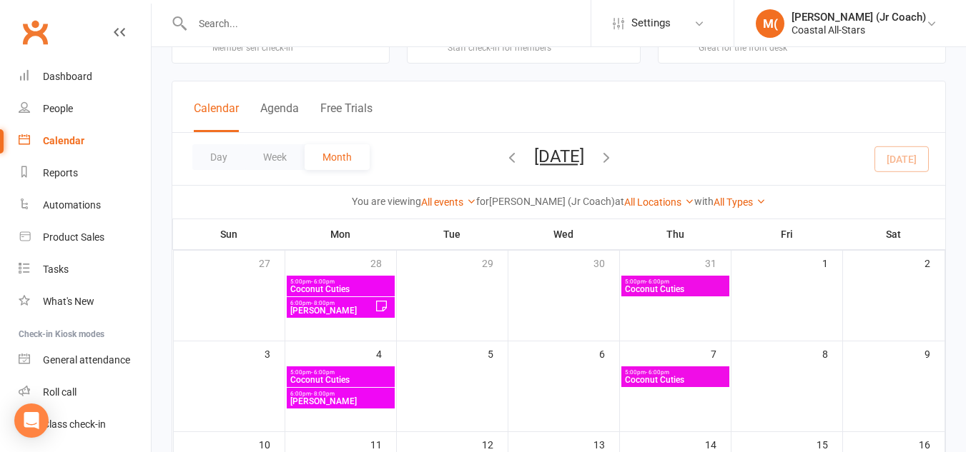
scroll to position [54, 0]
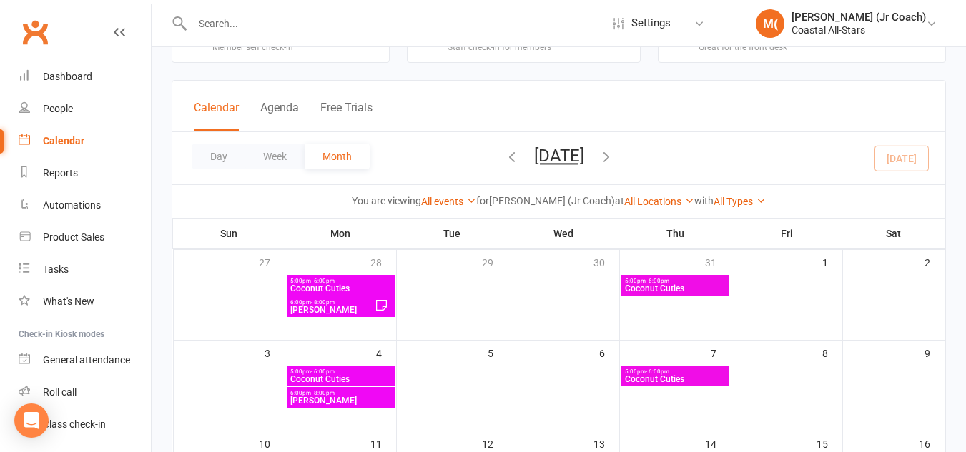
click at [477, 188] on div "You are viewing All events All events Empty events Full events Non-empty events…" at bounding box center [558, 200] width 773 height 33
click at [476, 197] on link "All events" at bounding box center [448, 201] width 55 height 11
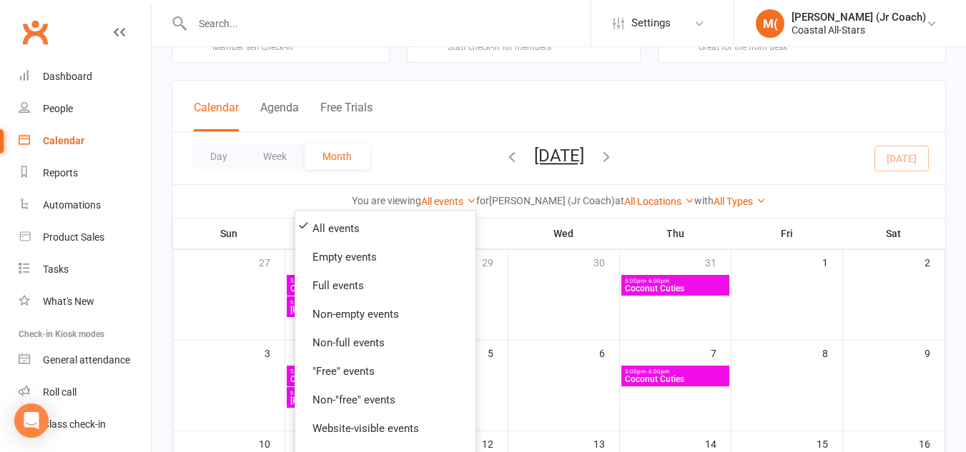
click at [449, 154] on div "Day Week Month [DATE] [DATE] Sun Mon Tue Wed Thu Fri Sat 27 28 29 30 31 01 02 0…" at bounding box center [558, 158] width 773 height 52
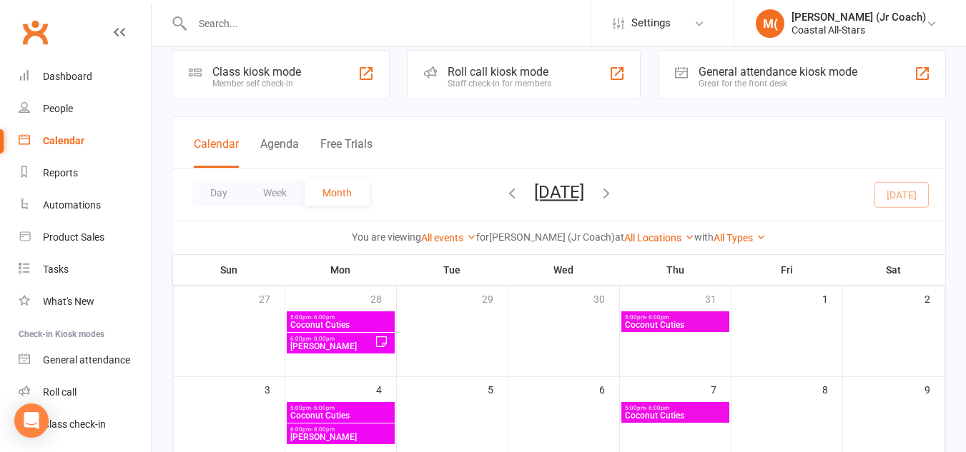
scroll to position [0, 0]
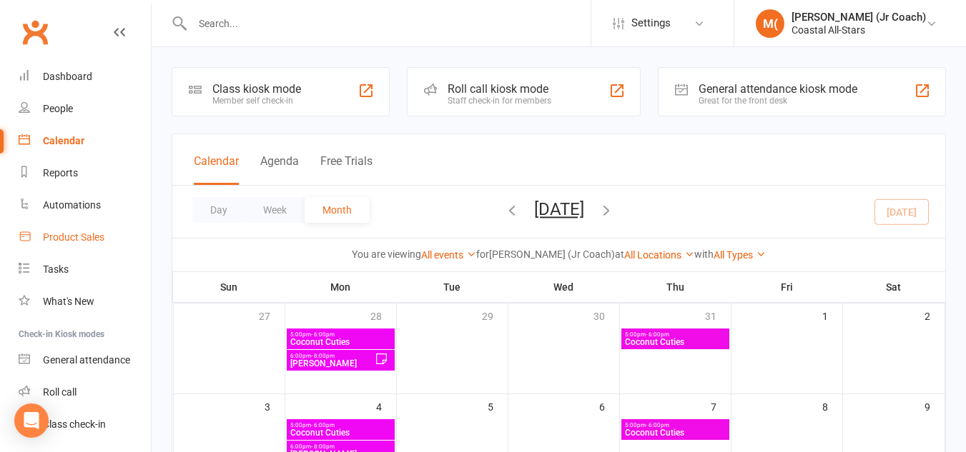
click at [82, 237] on div "Product Sales" at bounding box center [73, 237] width 61 height 11
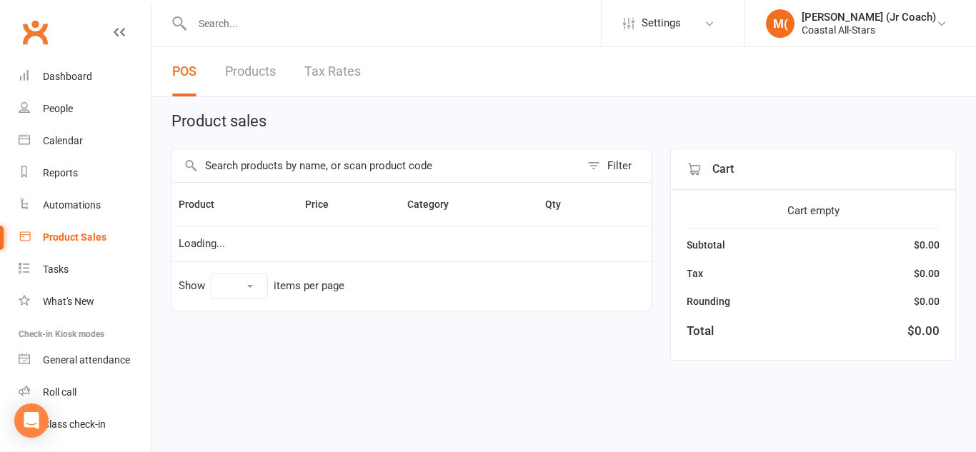
select select "10"
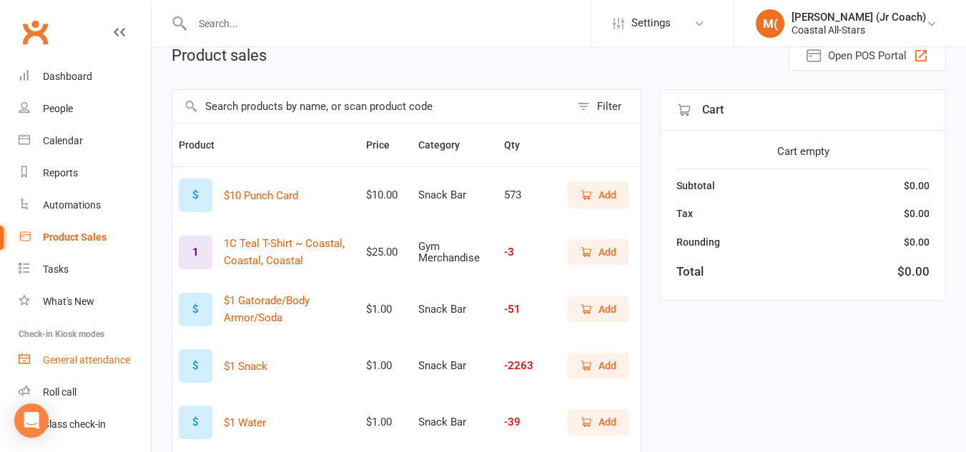
scroll to position [42, 0]
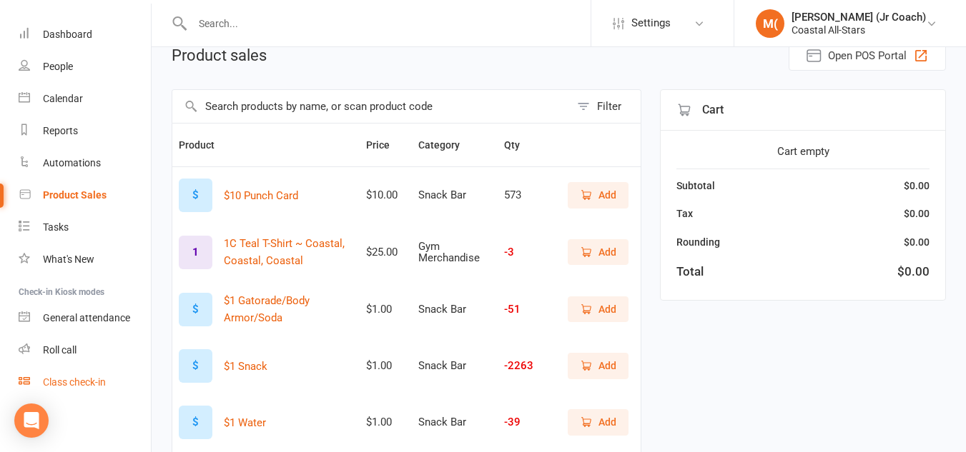
click at [85, 382] on div "Class check-in" at bounding box center [74, 382] width 63 height 11
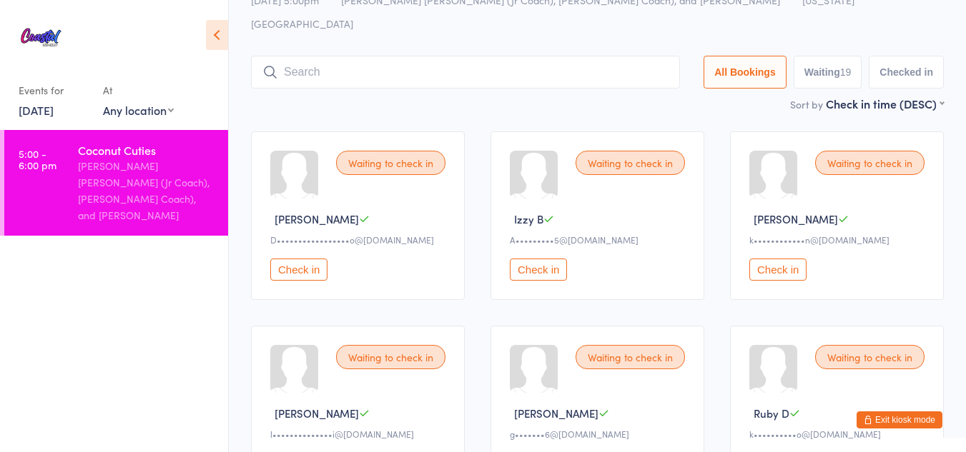
scroll to position [60, 0]
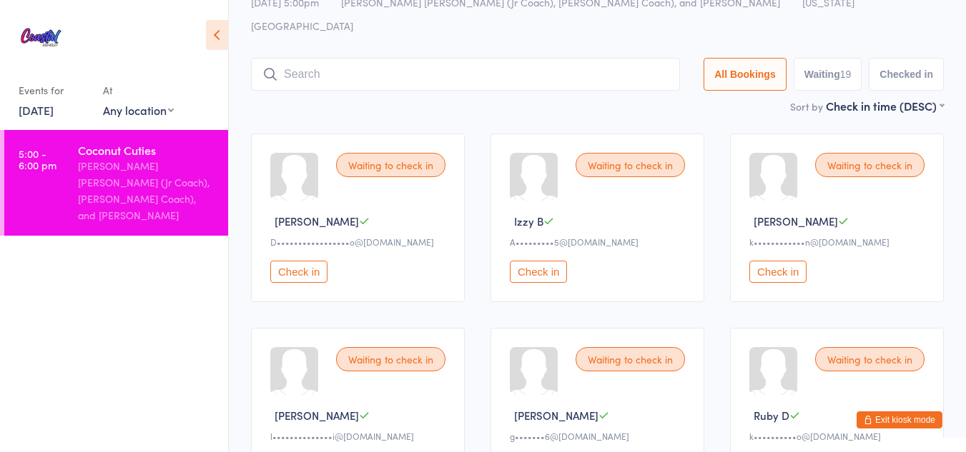
click at [207, 44] on icon at bounding box center [217, 35] width 22 height 30
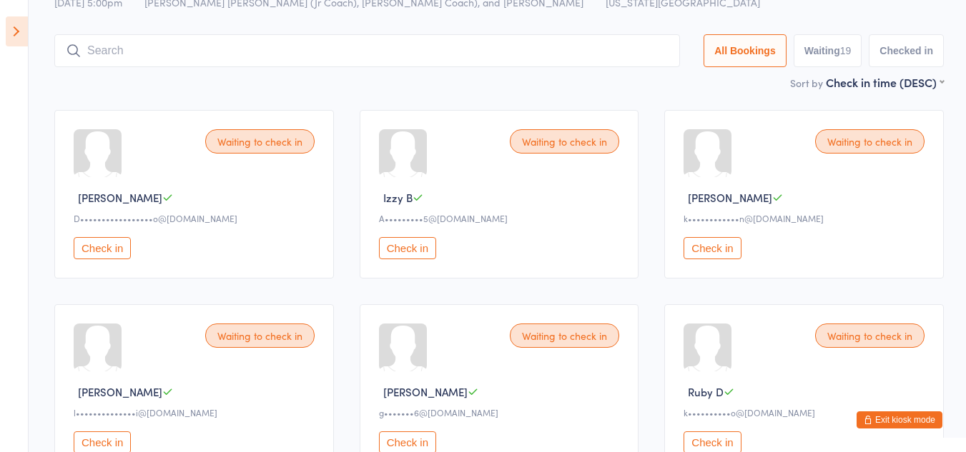
click at [903, 424] on button "Exit kiosk mode" at bounding box center [899, 420] width 86 height 17
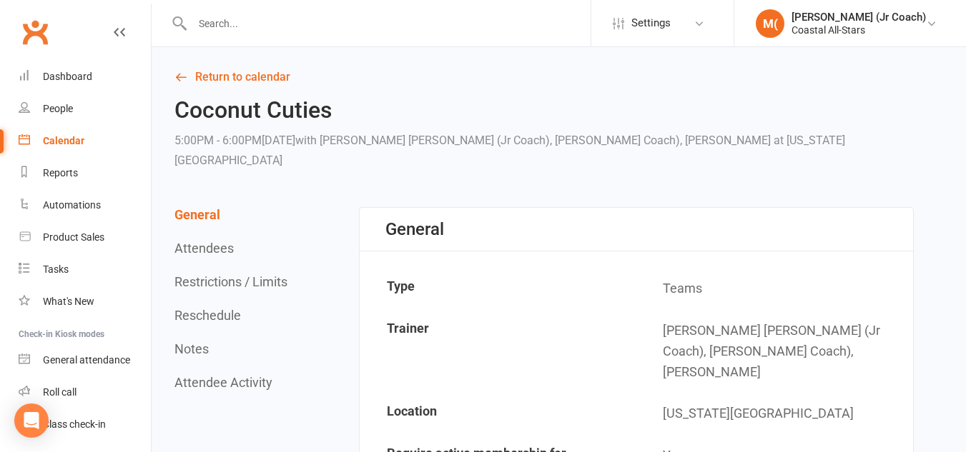
click at [71, 144] on div "Calendar" at bounding box center [63, 140] width 41 height 11
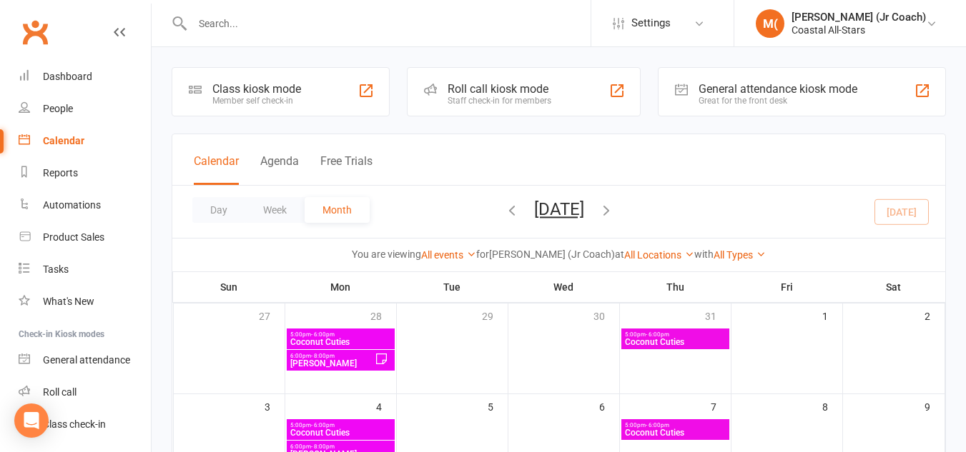
click at [534, 258] on strong "Mae (Jr Coach)" at bounding box center [552, 254] width 126 height 11
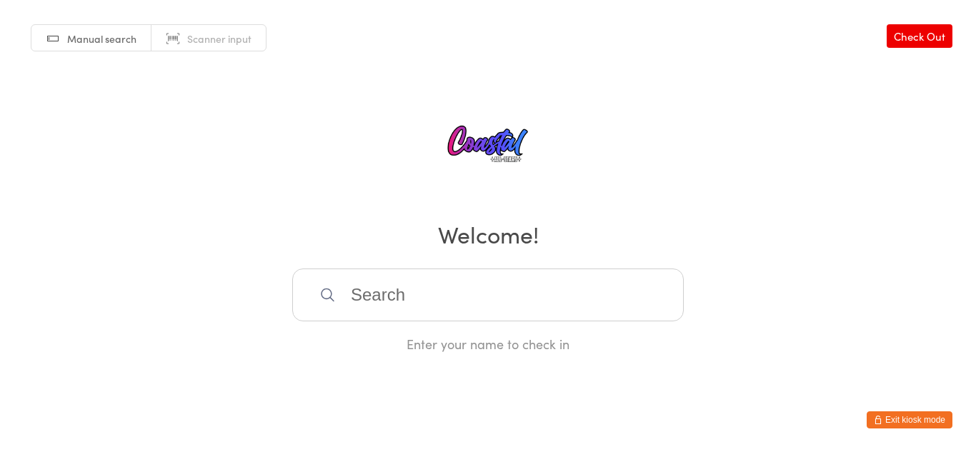
click at [918, 425] on button "Exit kiosk mode" at bounding box center [910, 420] width 86 height 17
click at [928, 418] on button "Exit kiosk mode" at bounding box center [910, 420] width 86 height 17
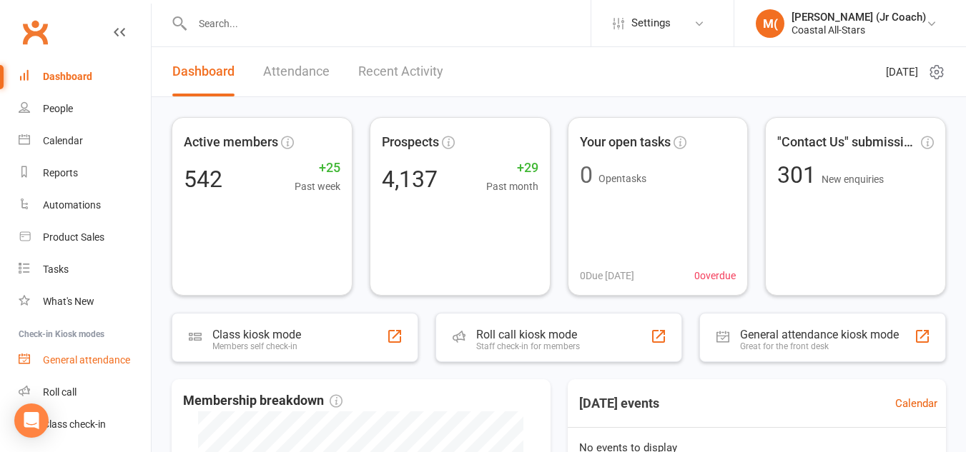
click at [111, 366] on div "General attendance" at bounding box center [86, 360] width 87 height 11
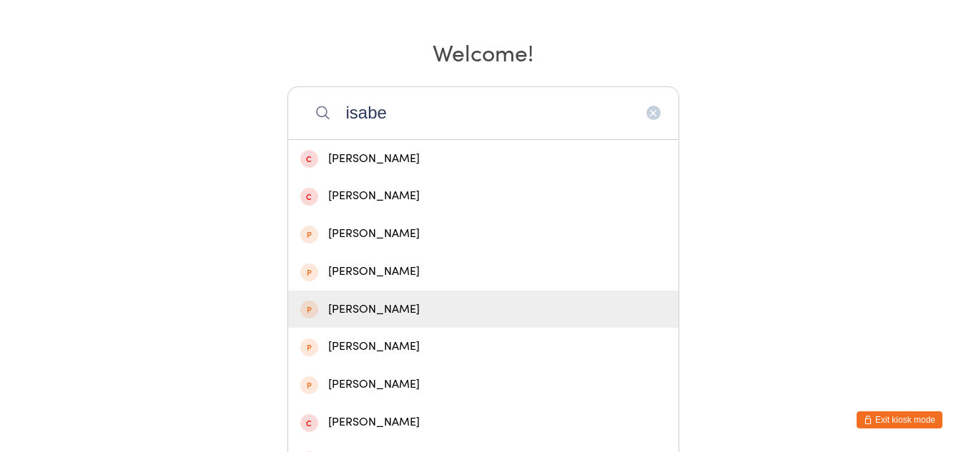
scroll to position [175, 0]
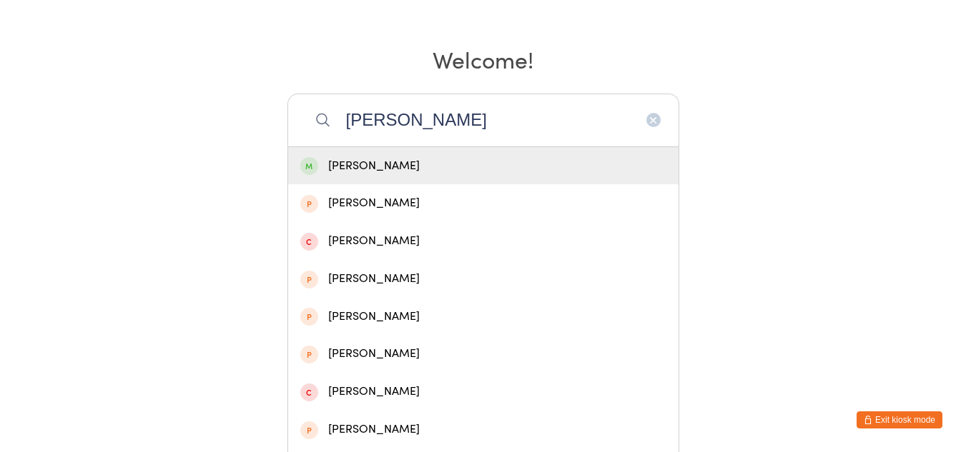
type input "[PERSON_NAME]"
click at [417, 157] on div "[PERSON_NAME]" at bounding box center [483, 166] width 366 height 19
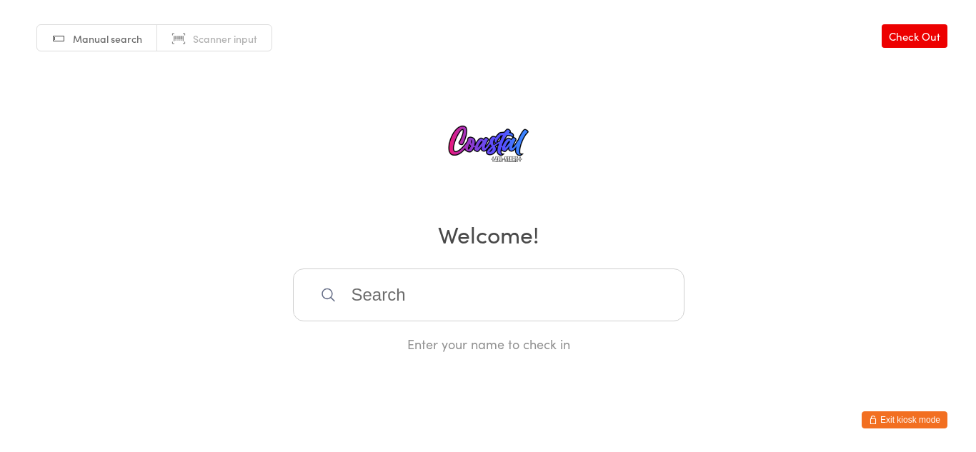
scroll to position [0, 0]
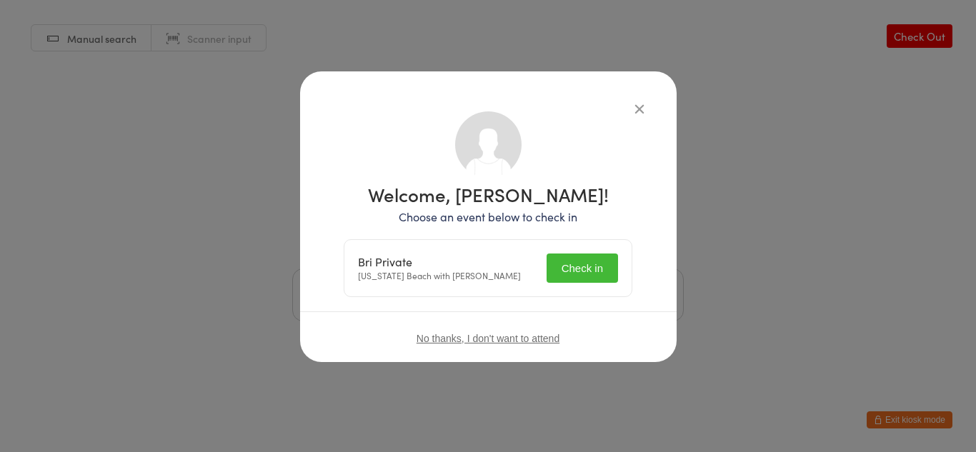
click at [596, 264] on button "Check in" at bounding box center [582, 268] width 71 height 29
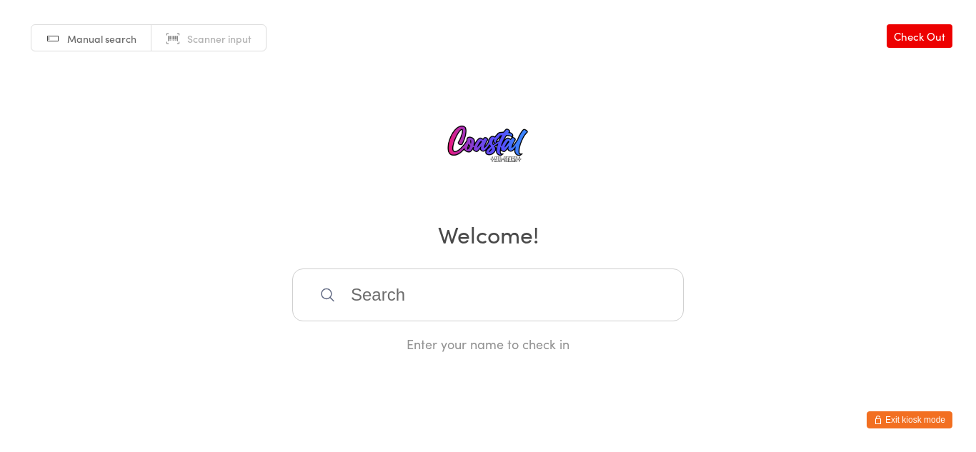
click at [921, 414] on button "Exit kiosk mode" at bounding box center [910, 420] width 86 height 17
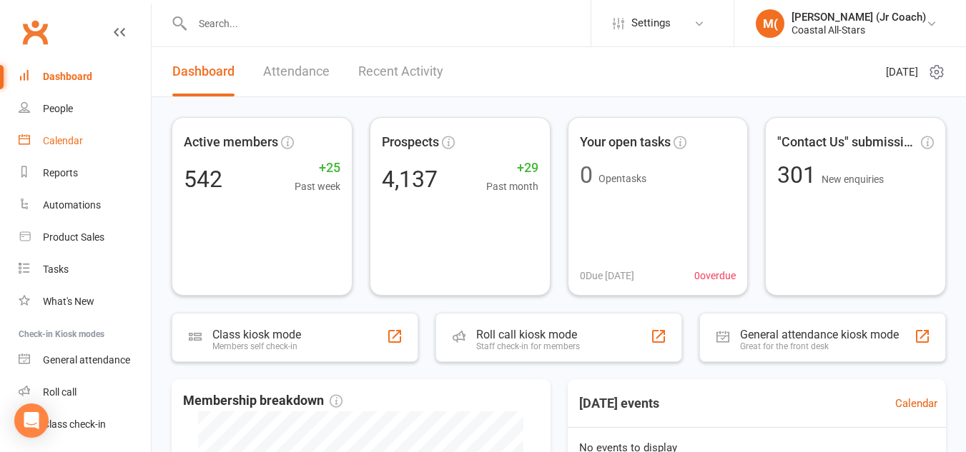
click at [73, 130] on link "Calendar" at bounding box center [85, 141] width 132 height 32
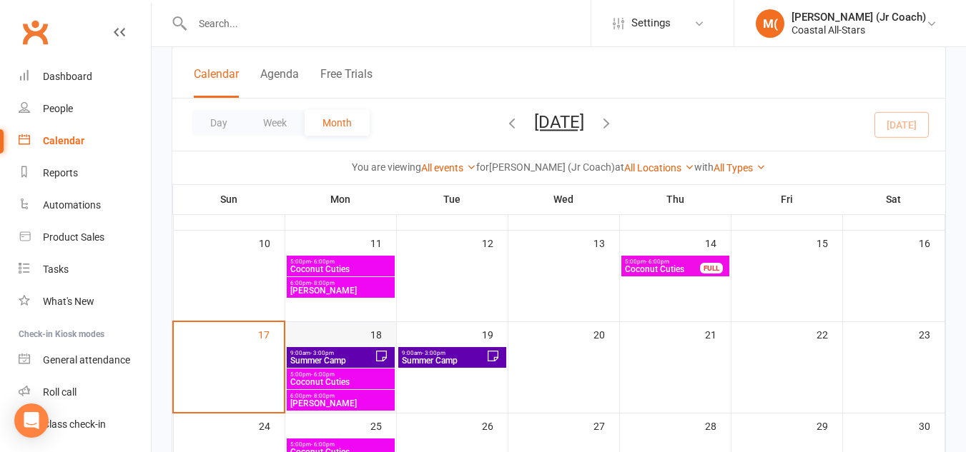
scroll to position [255, 0]
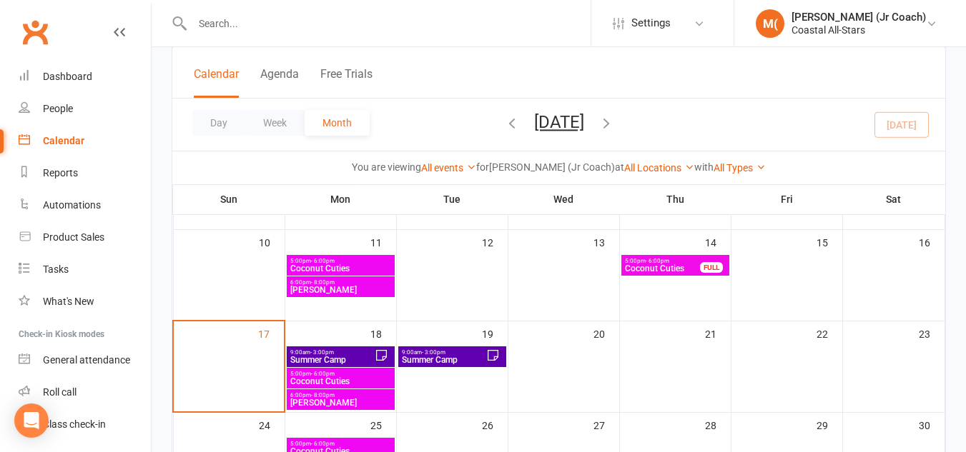
click at [350, 349] on div "9:00am - 3:00pm Summer Camp" at bounding box center [341, 357] width 108 height 21
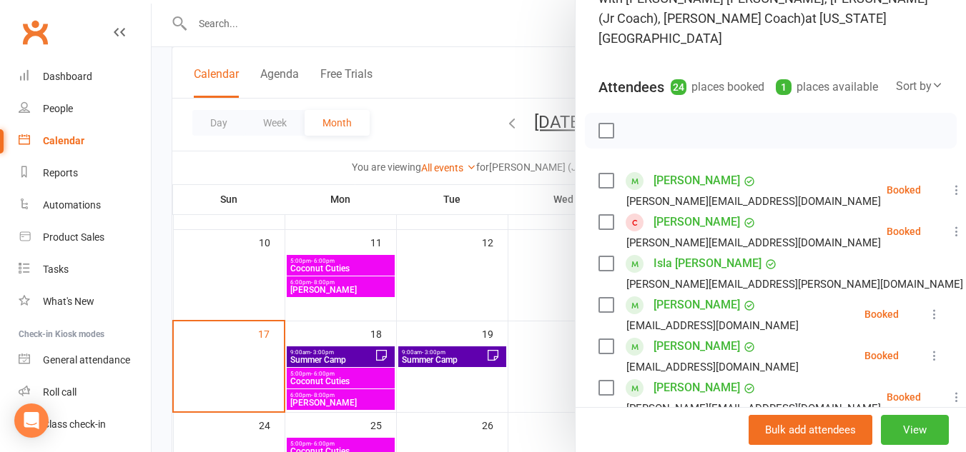
scroll to position [0, 0]
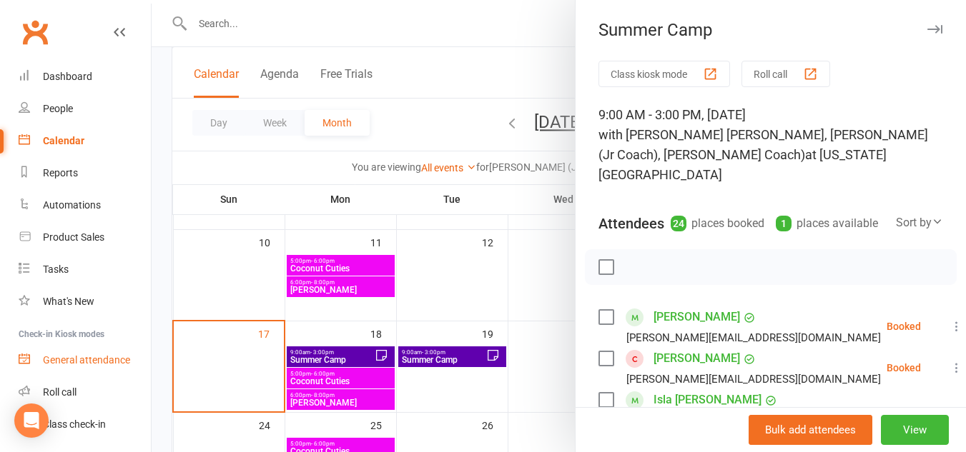
click at [104, 347] on link "General attendance" at bounding box center [85, 361] width 132 height 32
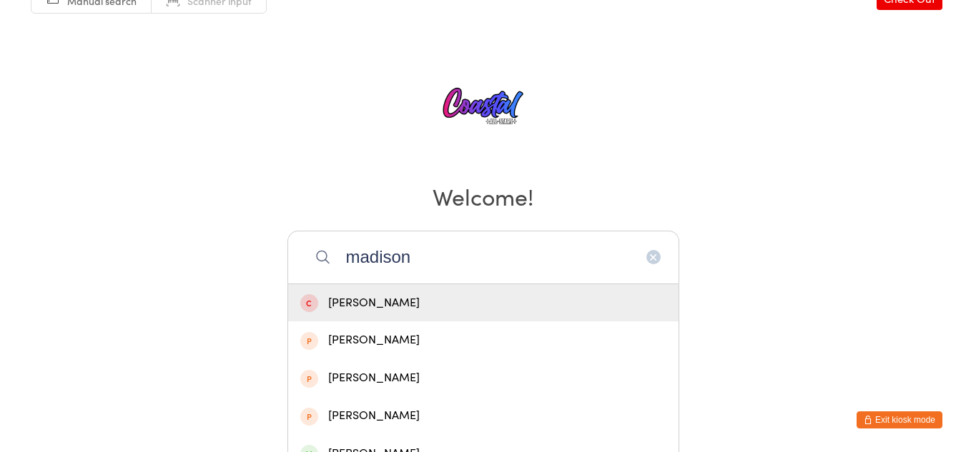
scroll to position [40, 0]
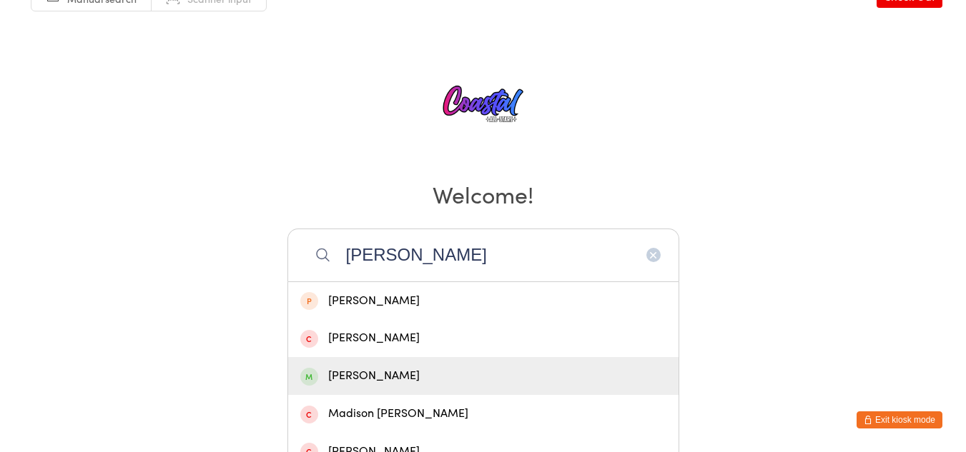
type input "[PERSON_NAME]"
click at [422, 367] on div "[PERSON_NAME]" at bounding box center [483, 376] width 366 height 19
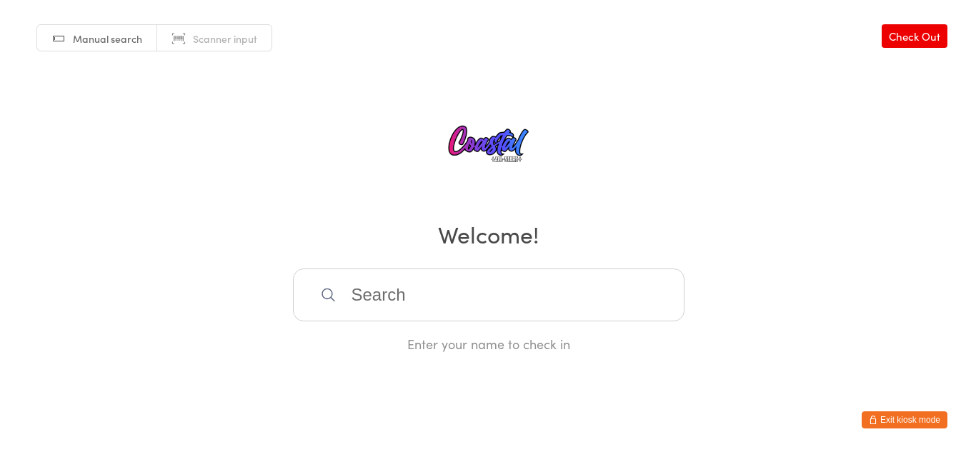
scroll to position [0, 0]
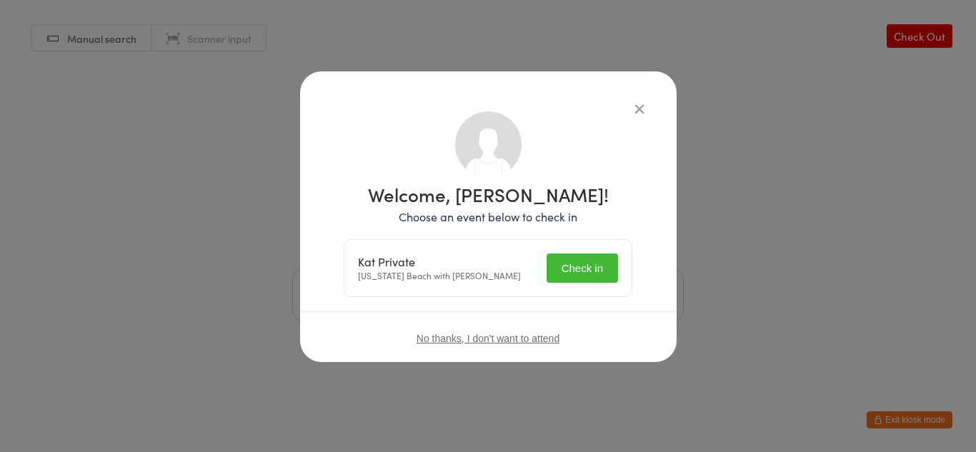
click at [583, 259] on button "Check in" at bounding box center [582, 268] width 71 height 29
